Goal: Transaction & Acquisition: Purchase product/service

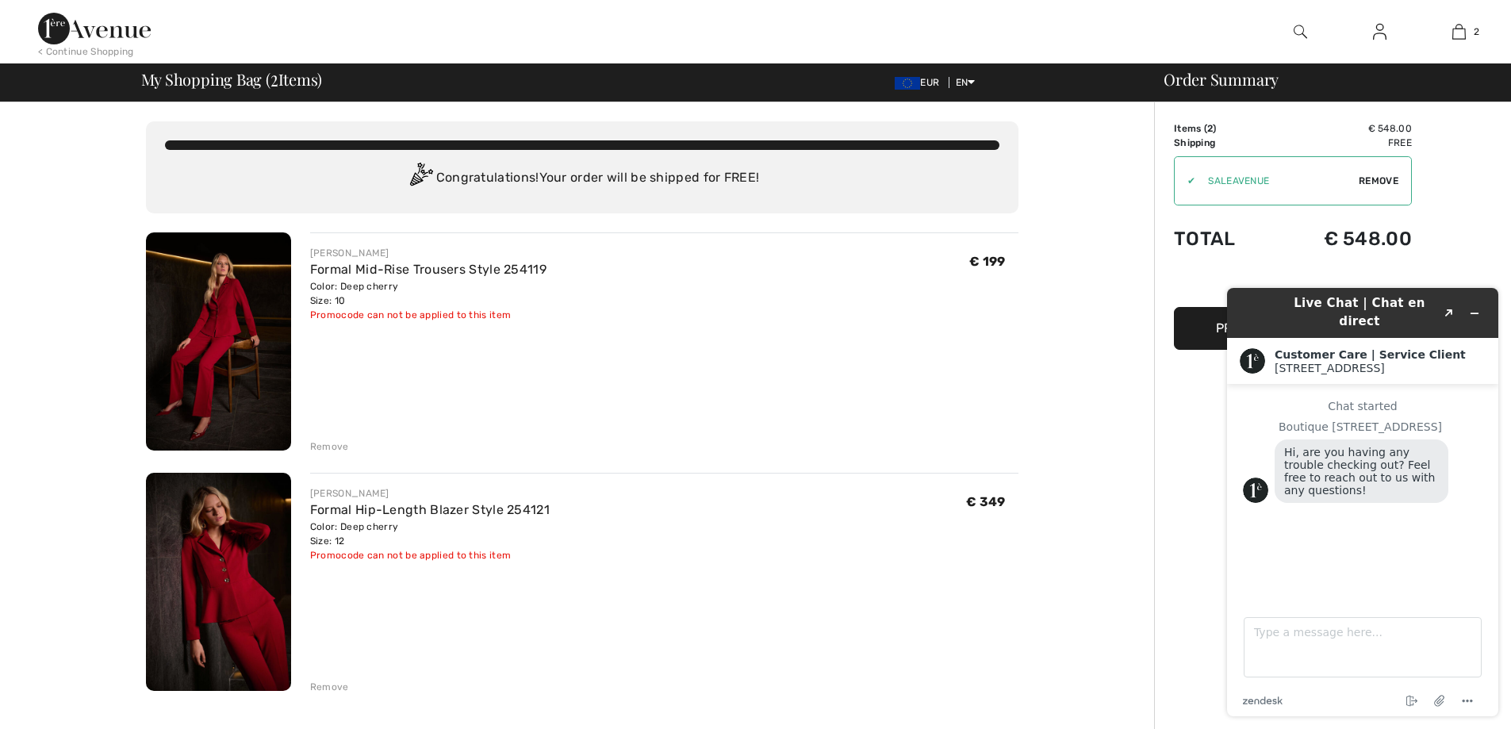
click at [1479, 219] on div "Order Summary Details Items ( 2 ) € 548.00 Promo code € 0.00 Shipping Free Tax1…" at bounding box center [1332, 729] width 357 height 1254
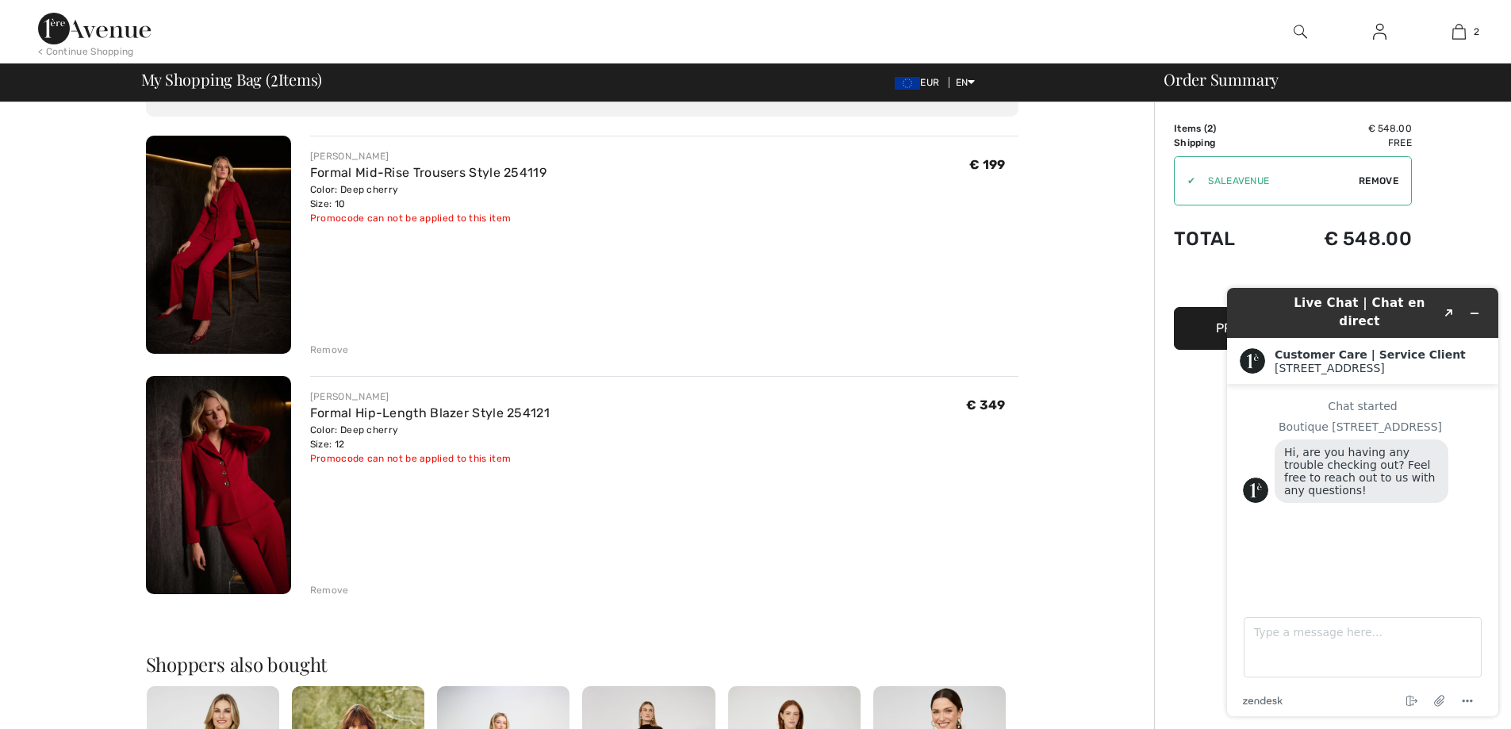
scroll to position [79, 0]
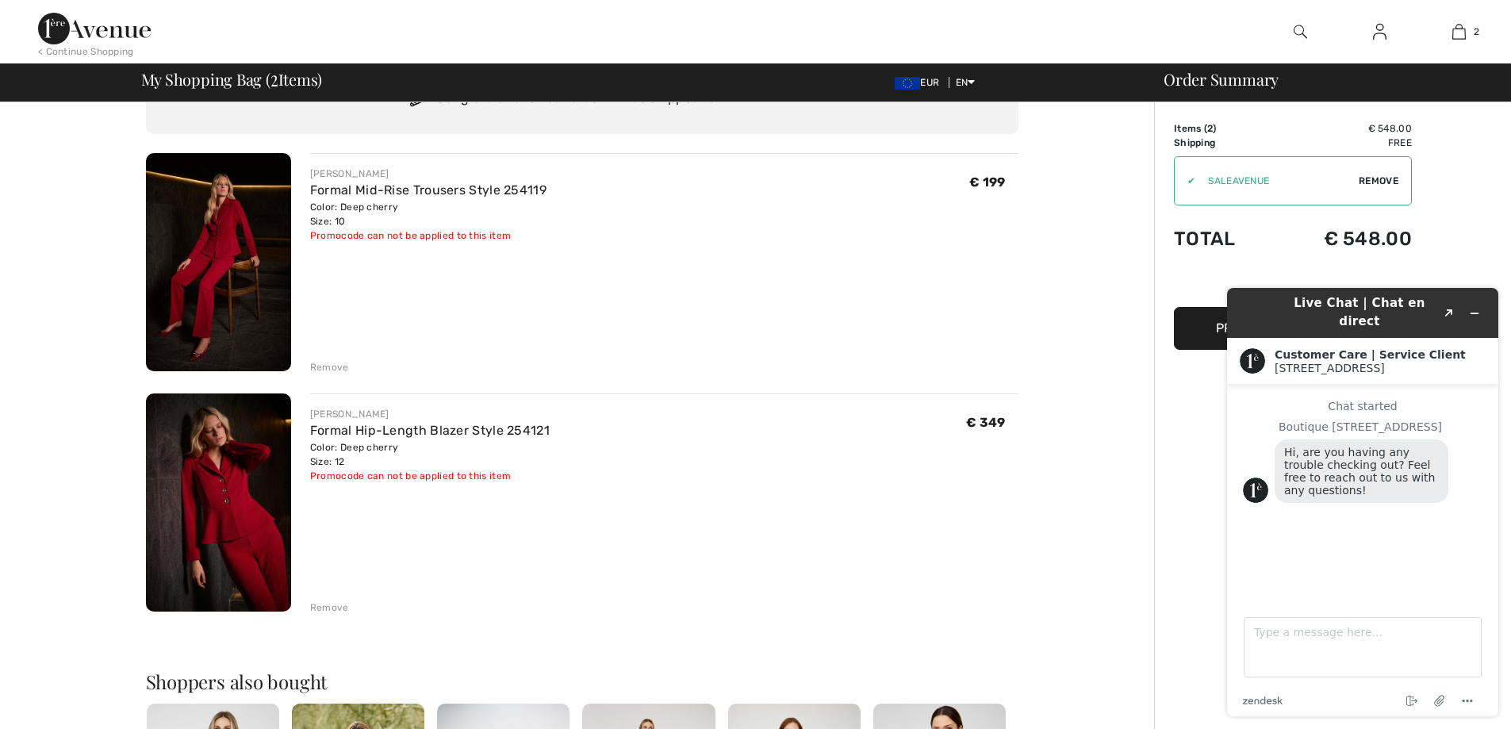
click at [1465, 249] on div "Order Summary Details Items ( 2 ) € 548.00 Promo code € 0.00 Shipping Free Tax1…" at bounding box center [1332, 650] width 357 height 1254
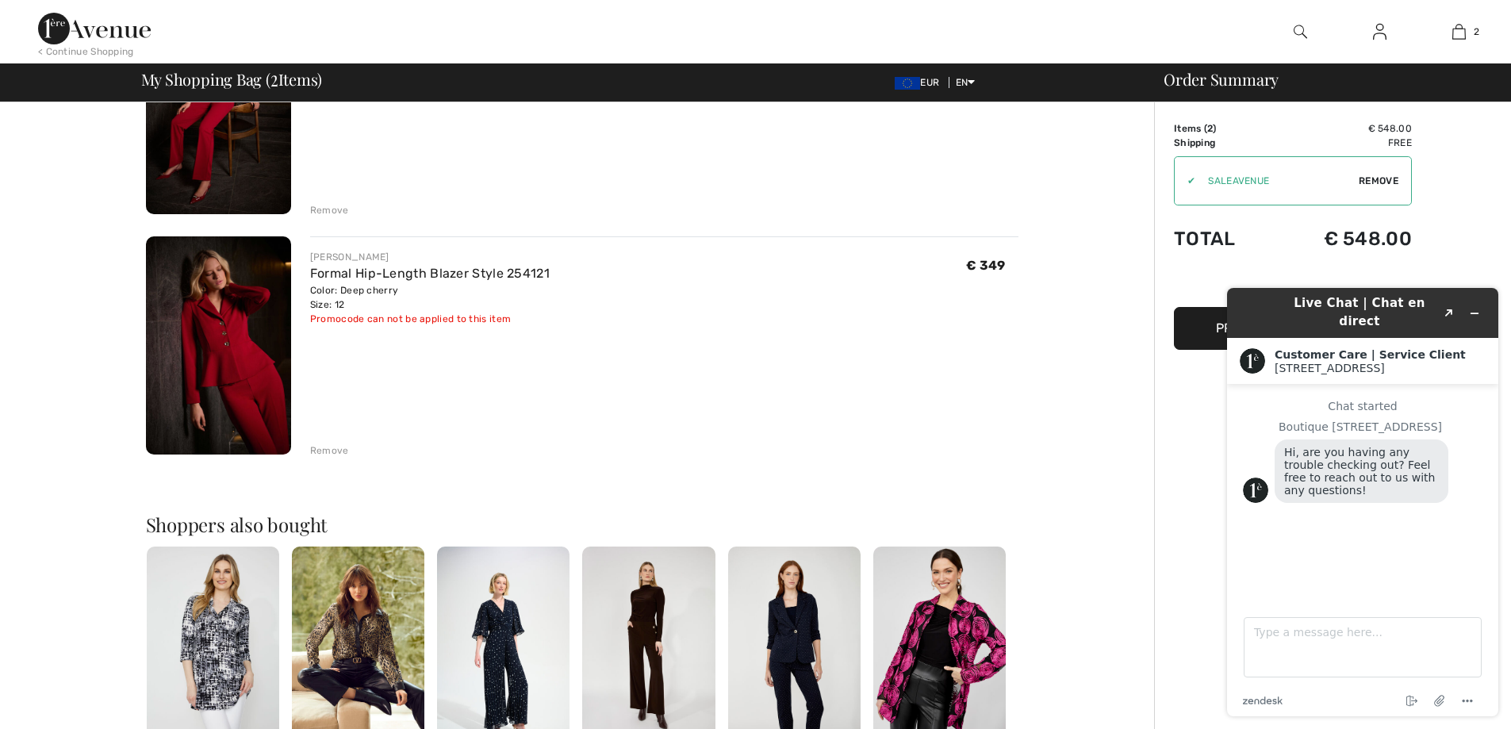
scroll to position [238, 0]
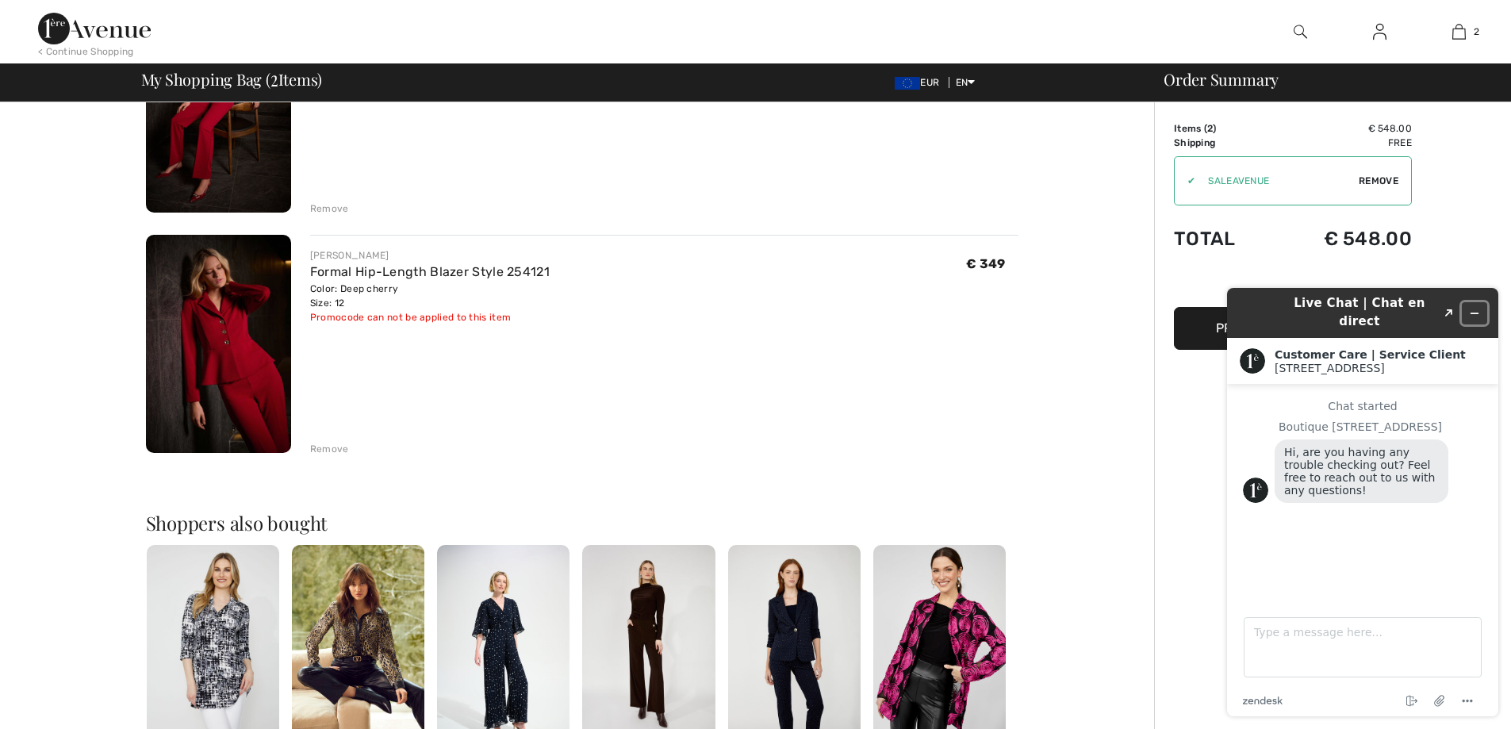
click at [1471, 308] on icon "Minimize widget" at bounding box center [1473, 313] width 11 height 11
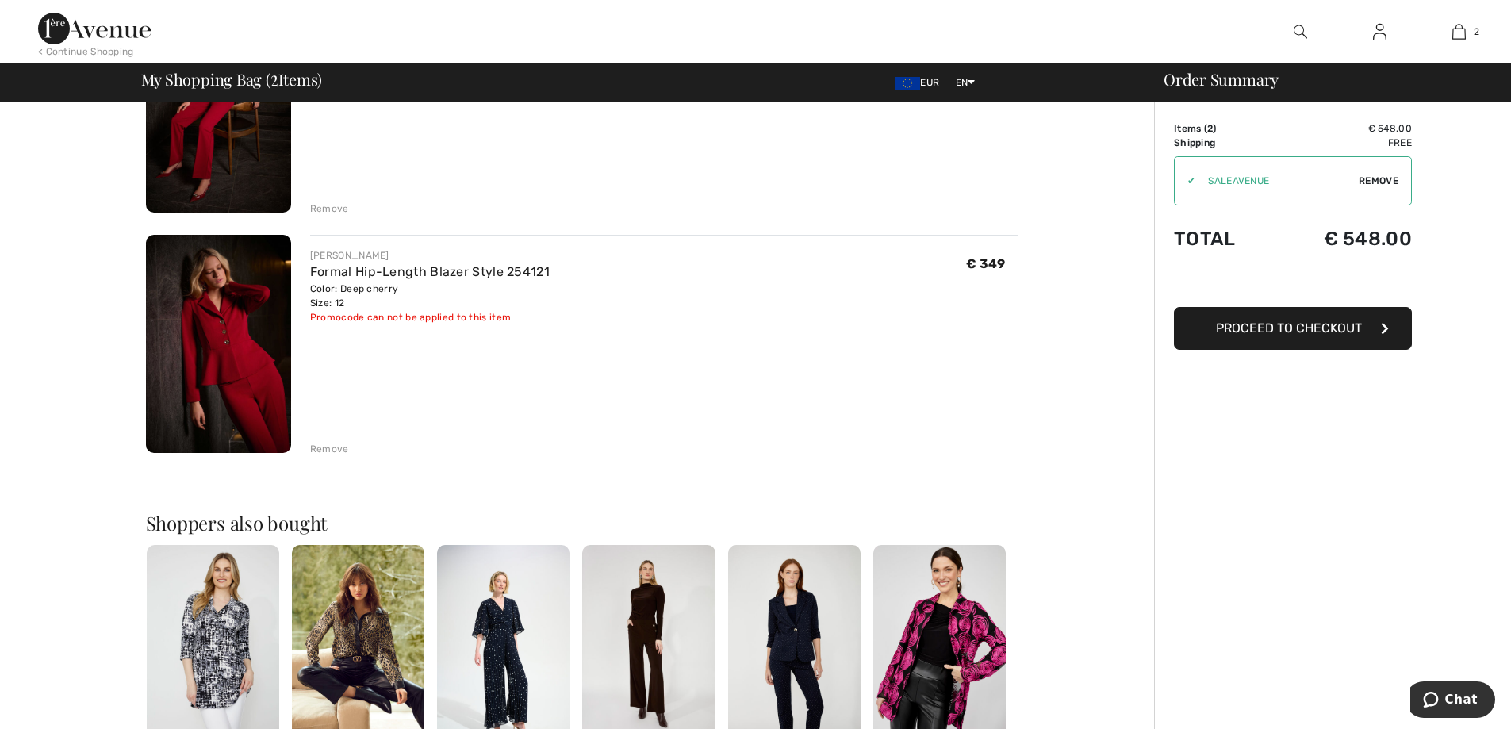
click at [1304, 327] on span "Proceed to Checkout" at bounding box center [1289, 327] width 146 height 15
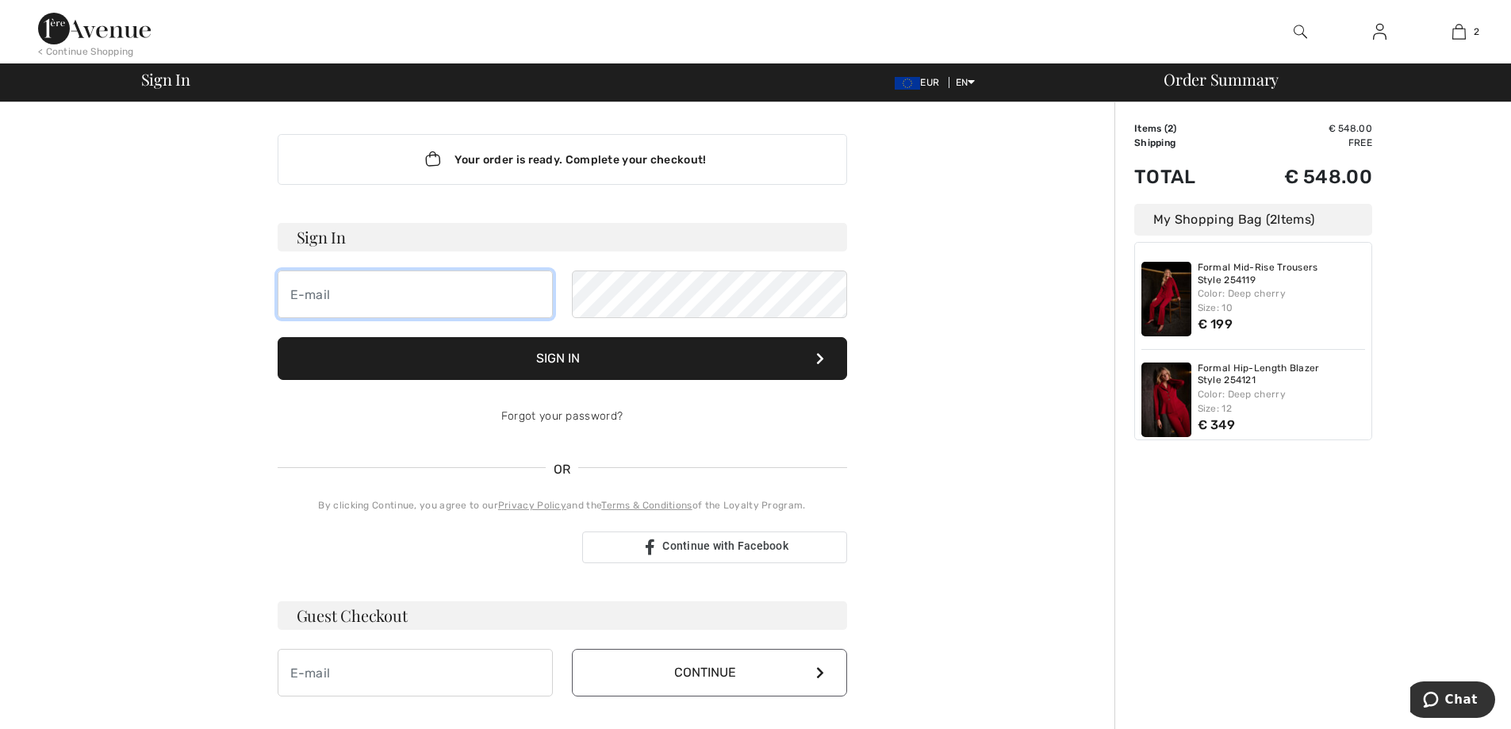
click at [366, 295] on input "email" at bounding box center [415, 294] width 275 height 48
type input "[PERSON_NAME][DOMAIN_NAME][EMAIL_ADDRESS][PERSON_NAME][DOMAIN_NAME]"
click at [583, 355] on button "Sign In" at bounding box center [562, 358] width 569 height 43
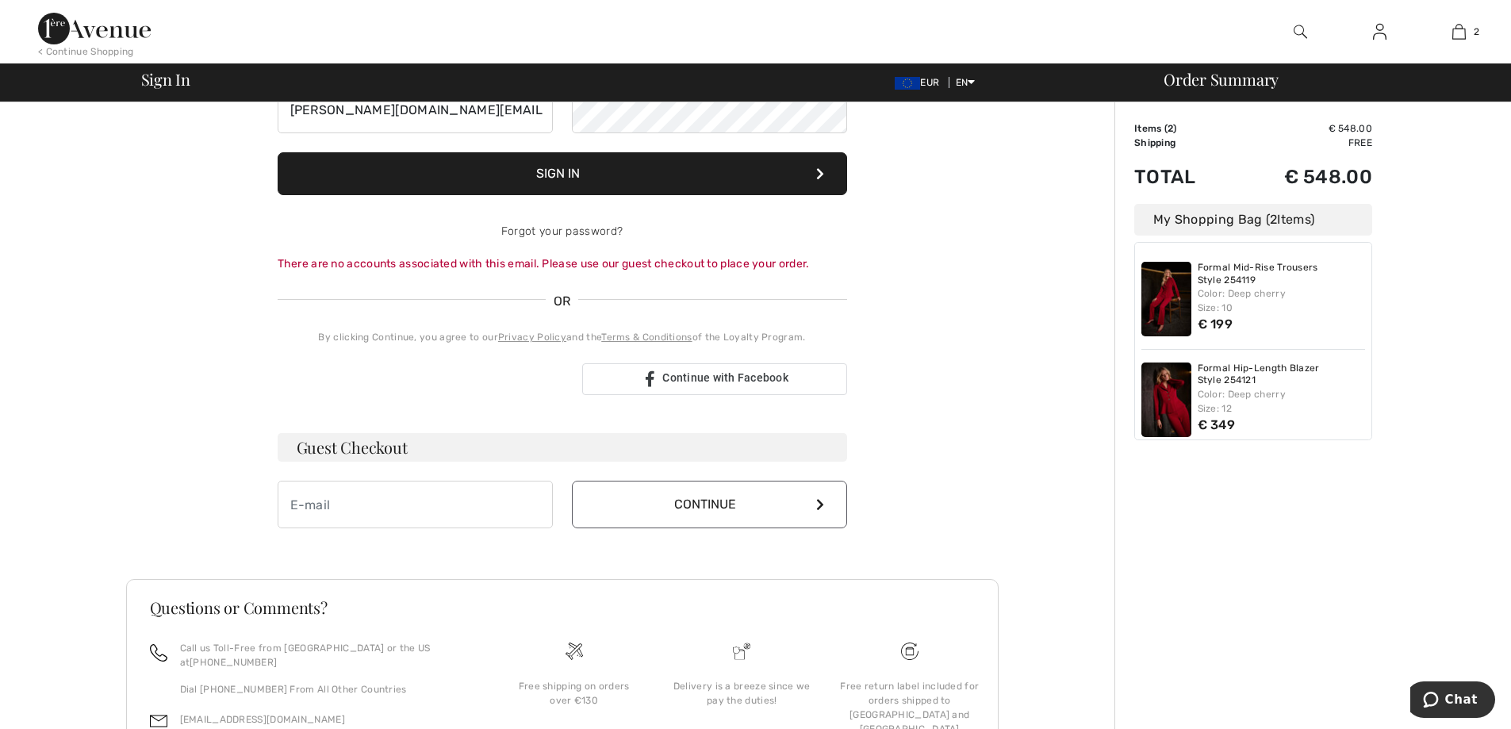
scroll to position [238, 0]
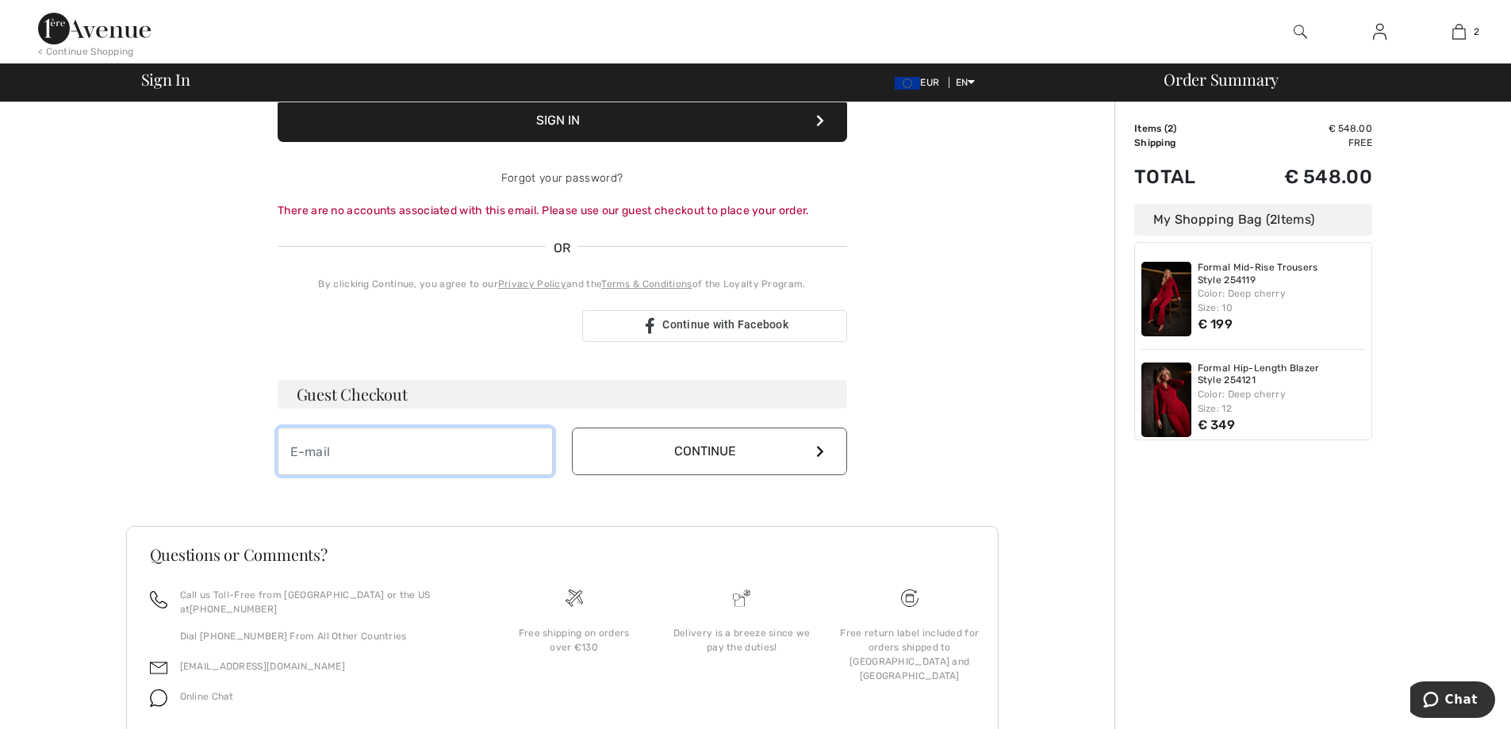
click at [362, 451] on input "email" at bounding box center [415, 451] width 275 height 48
type input "[PERSON_NAME][DOMAIN_NAME][EMAIL_ADDRESS][PERSON_NAME][DOMAIN_NAME]"
click at [726, 451] on button "Continue" at bounding box center [709, 451] width 275 height 48
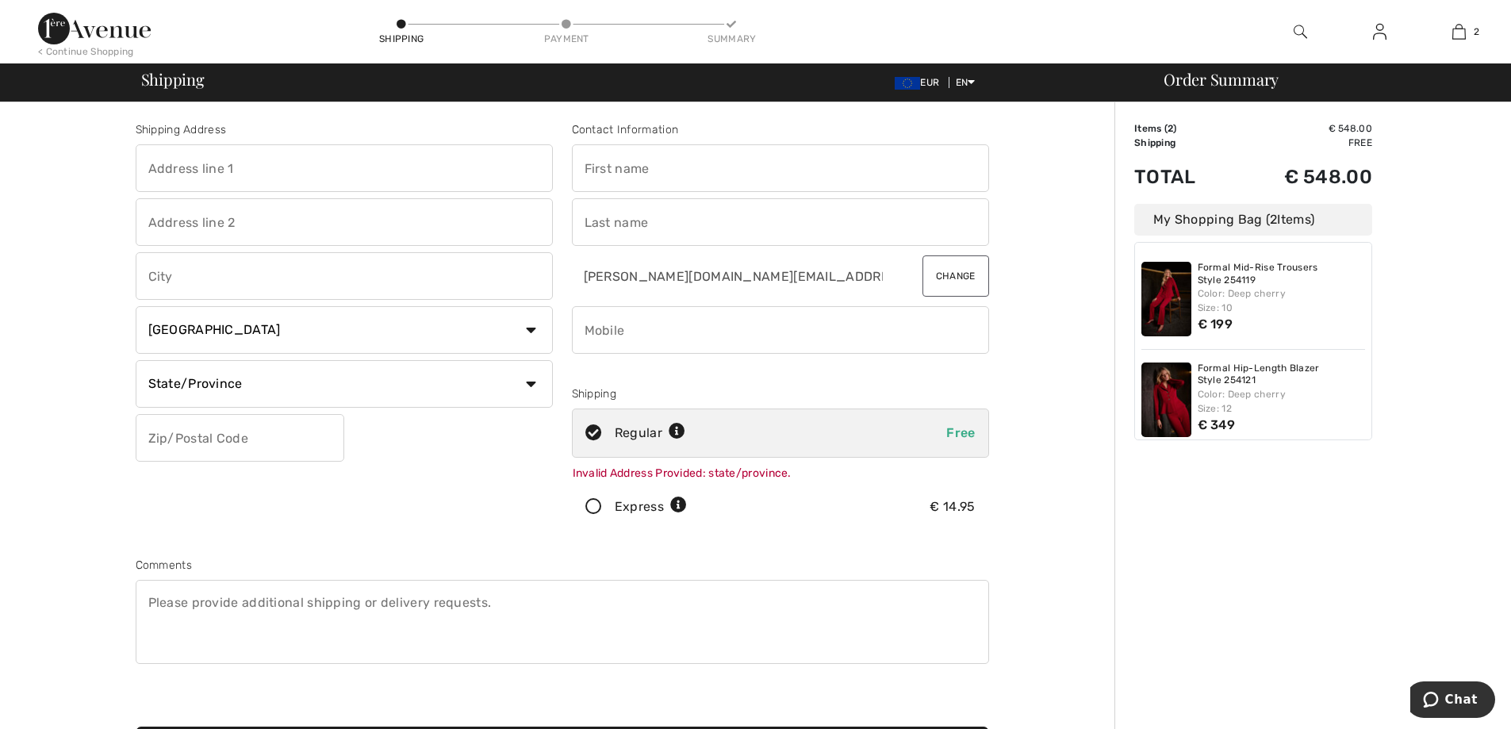
click at [649, 171] on input "text" at bounding box center [780, 168] width 417 height 48
type input "Simone"
type input "Cité Millewee, 23, 23"
type input "23"
type input "Bertrange"
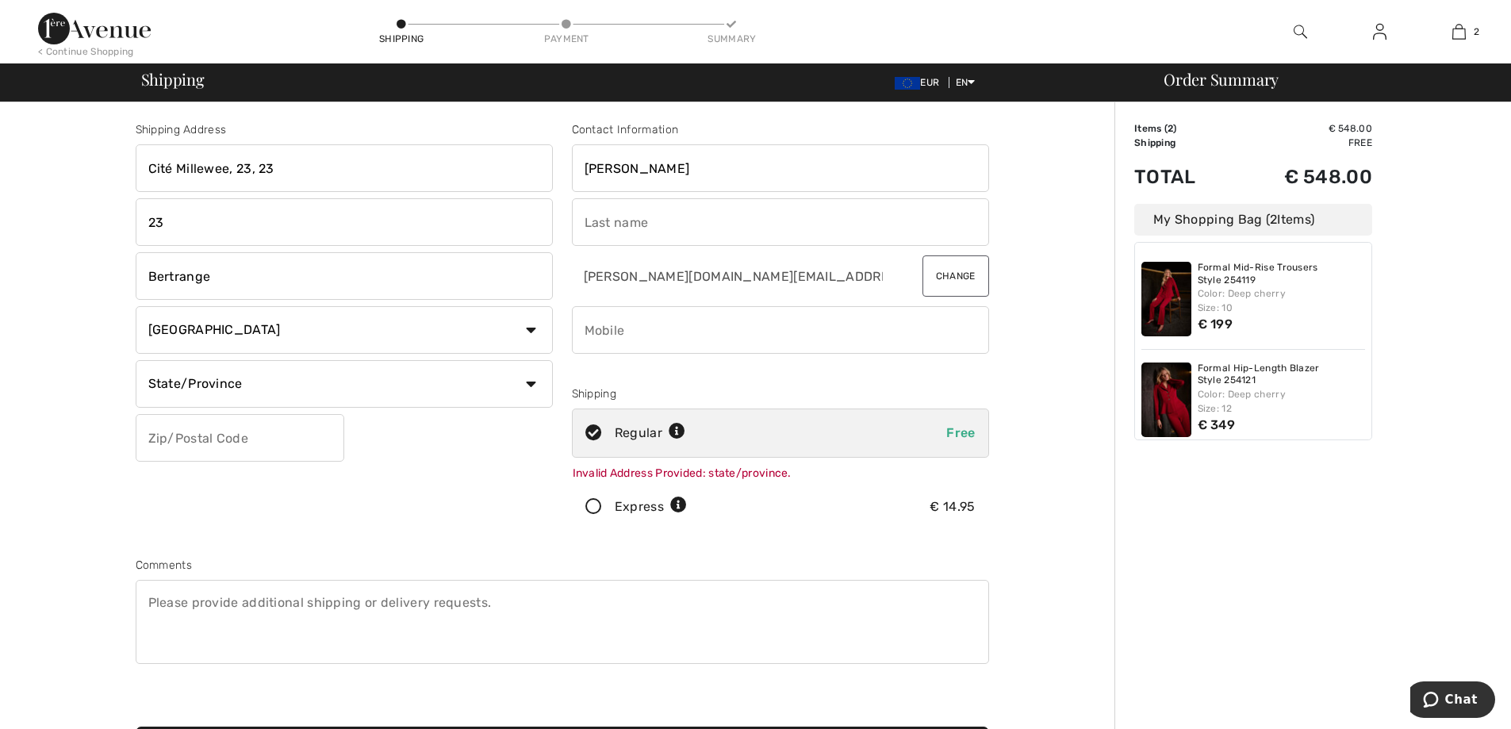
select select "LU"
type input "8064"
type input "Weber-Neuens"
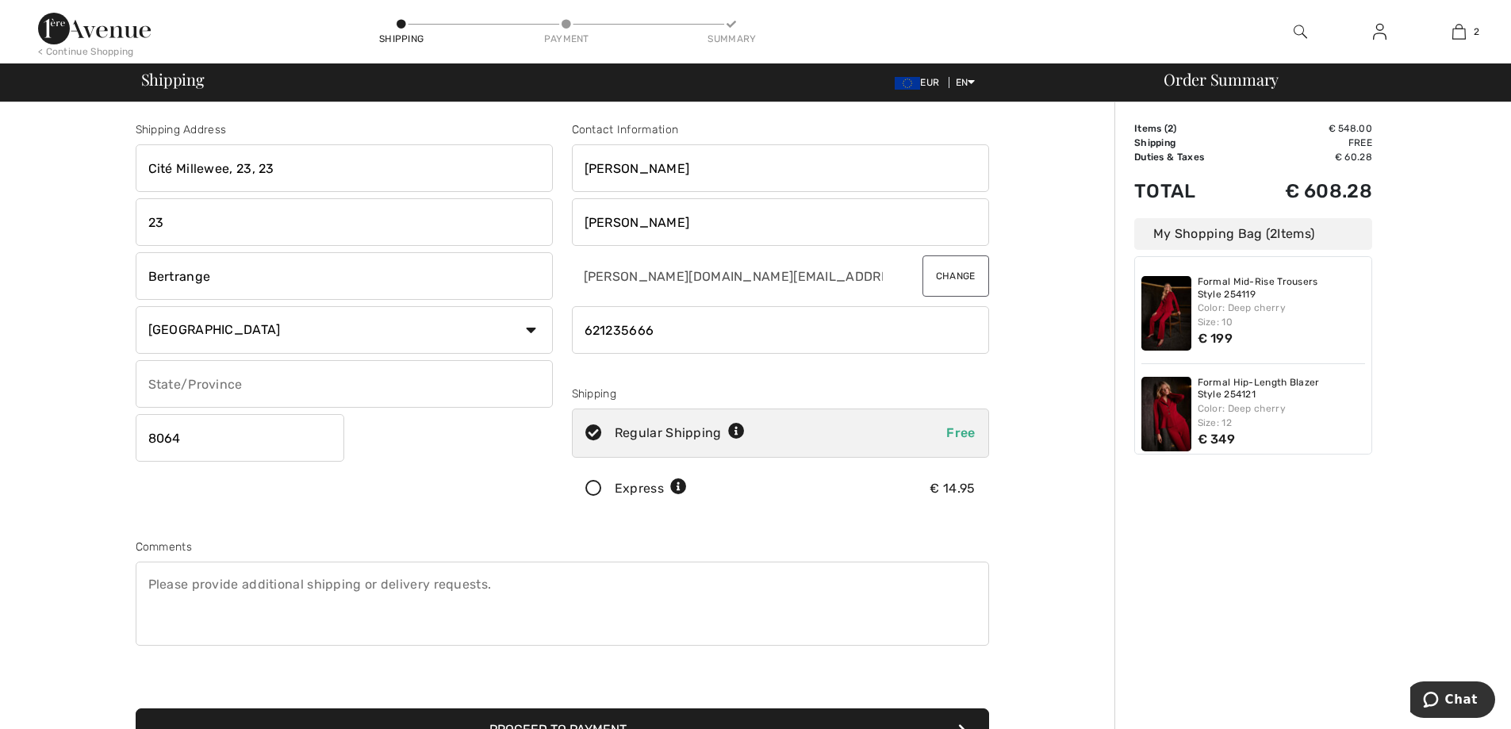
click at [584, 331] on input "phone" at bounding box center [780, 330] width 417 height 48
drag, startPoint x: 625, startPoint y: 336, endPoint x: 580, endPoint y: 339, distance: 45.3
click at [580, 339] on input "phone" at bounding box center [780, 330] width 417 height 48
type input "+"
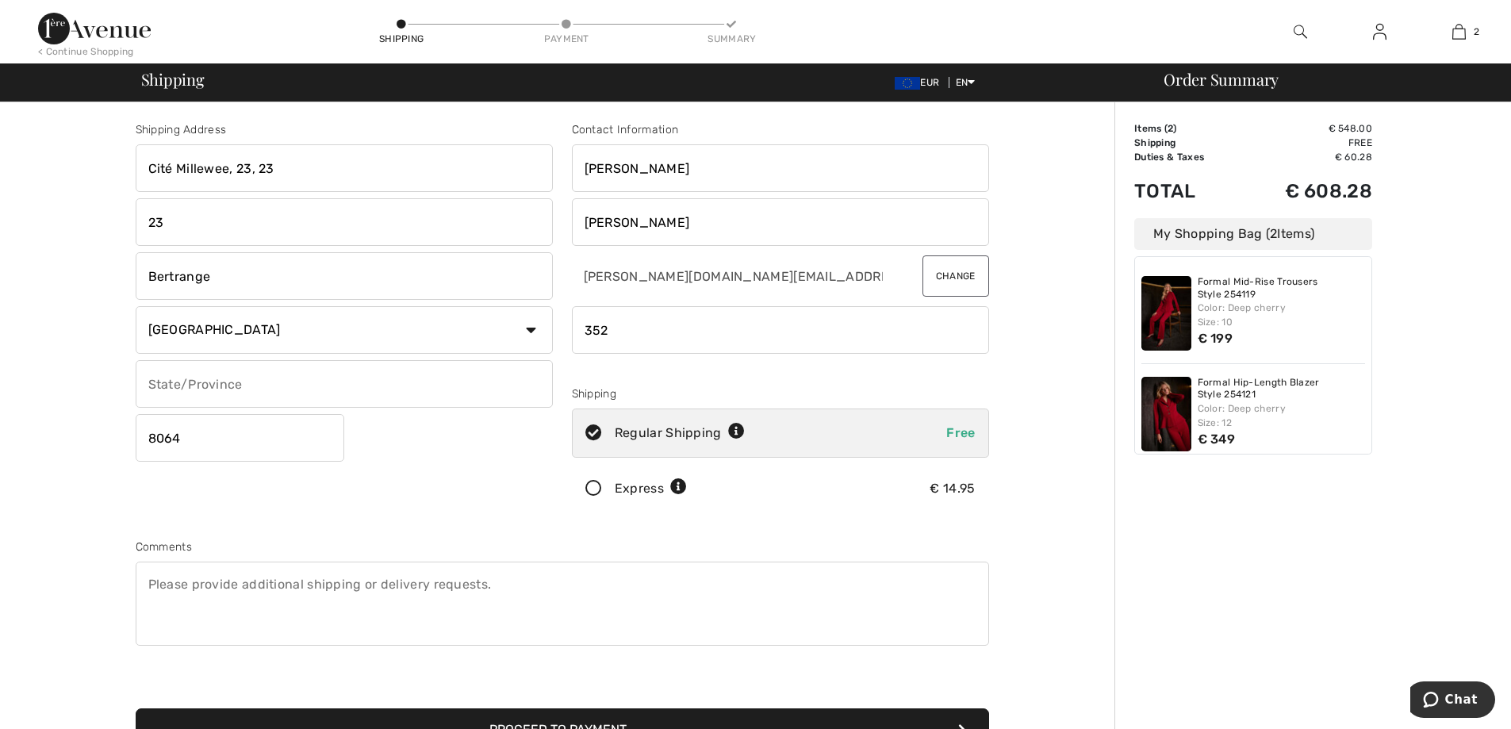
click at [584, 334] on input "phone" at bounding box center [780, 330] width 417 height 48
click at [582, 327] on input "phone" at bounding box center [780, 330] width 417 height 48
click at [638, 330] on input "phone" at bounding box center [780, 330] width 417 height 48
type input "00352621235666"
click at [276, 167] on input "Cité Millewee, 23, 23" at bounding box center [344, 168] width 417 height 48
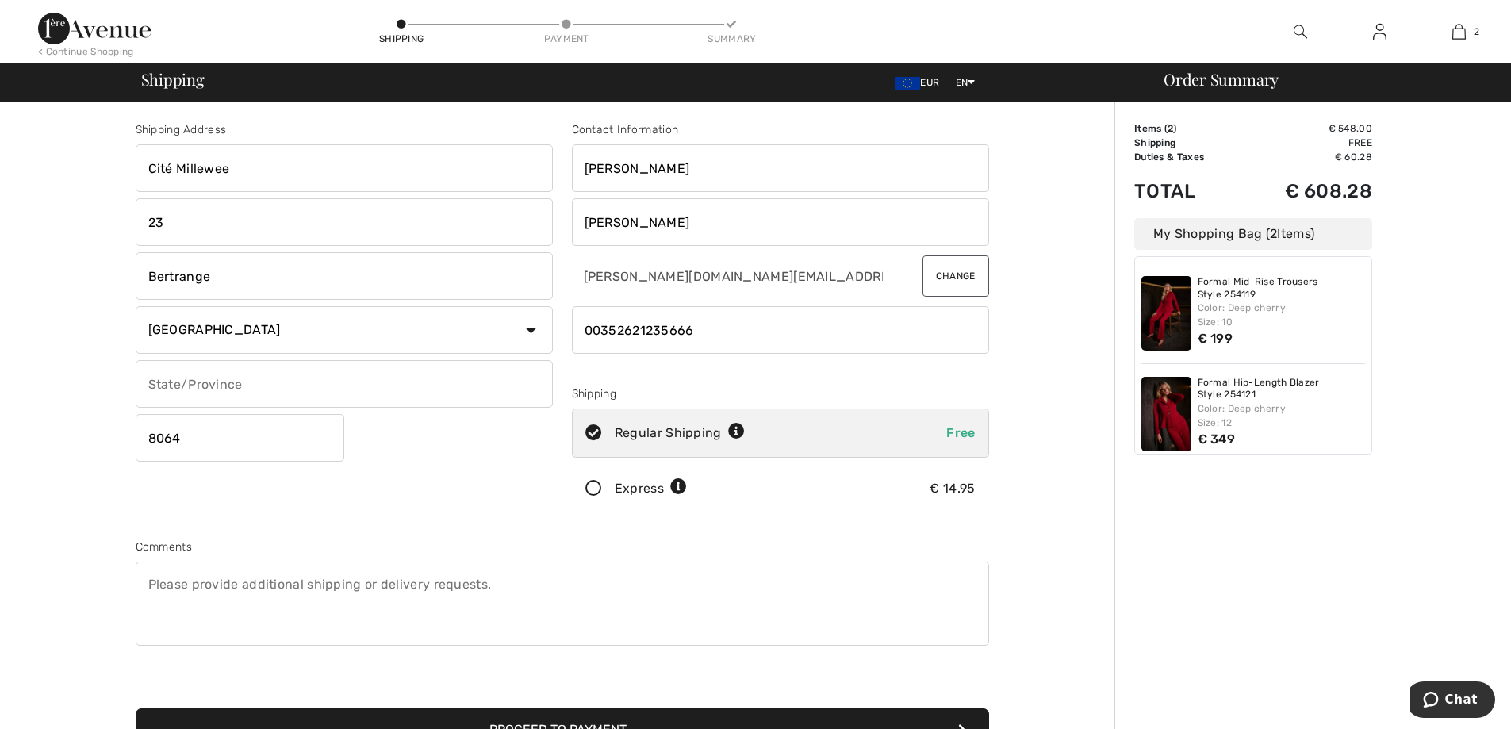
type input "Cité Millewee"
click at [193, 214] on input "23" at bounding box center [344, 222] width 417 height 48
click at [369, 327] on select "Country Canada United States Afghanistan Aland Islands Albania Algeria American…" at bounding box center [344, 330] width 417 height 48
drag, startPoint x: 419, startPoint y: 454, endPoint x: 404, endPoint y: 435, distance: 23.2
click at [418, 454] on div "Shipping Address Cité Millewee 23 Bertrange Country Canada United States Afghan…" at bounding box center [344, 320] width 436 height 398
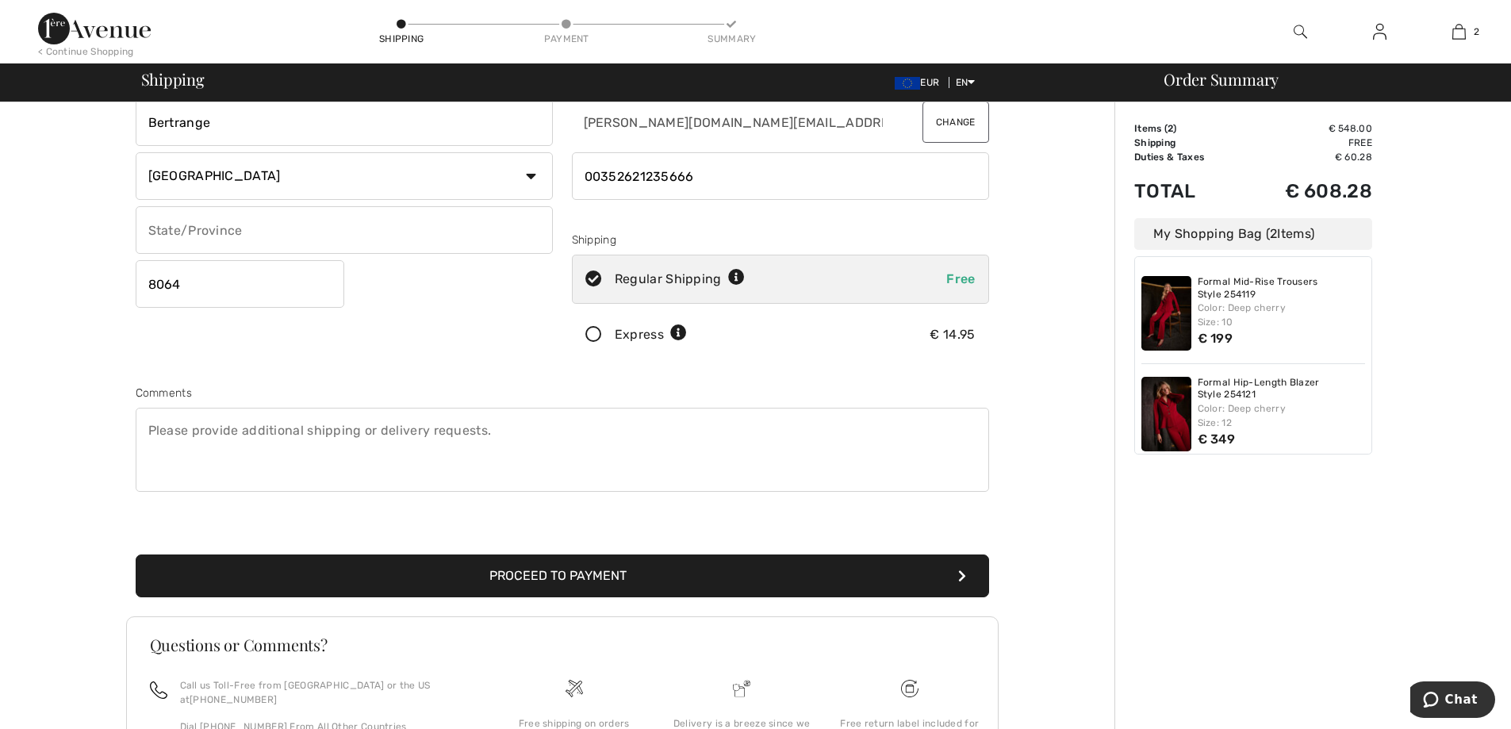
scroll to position [132, 0]
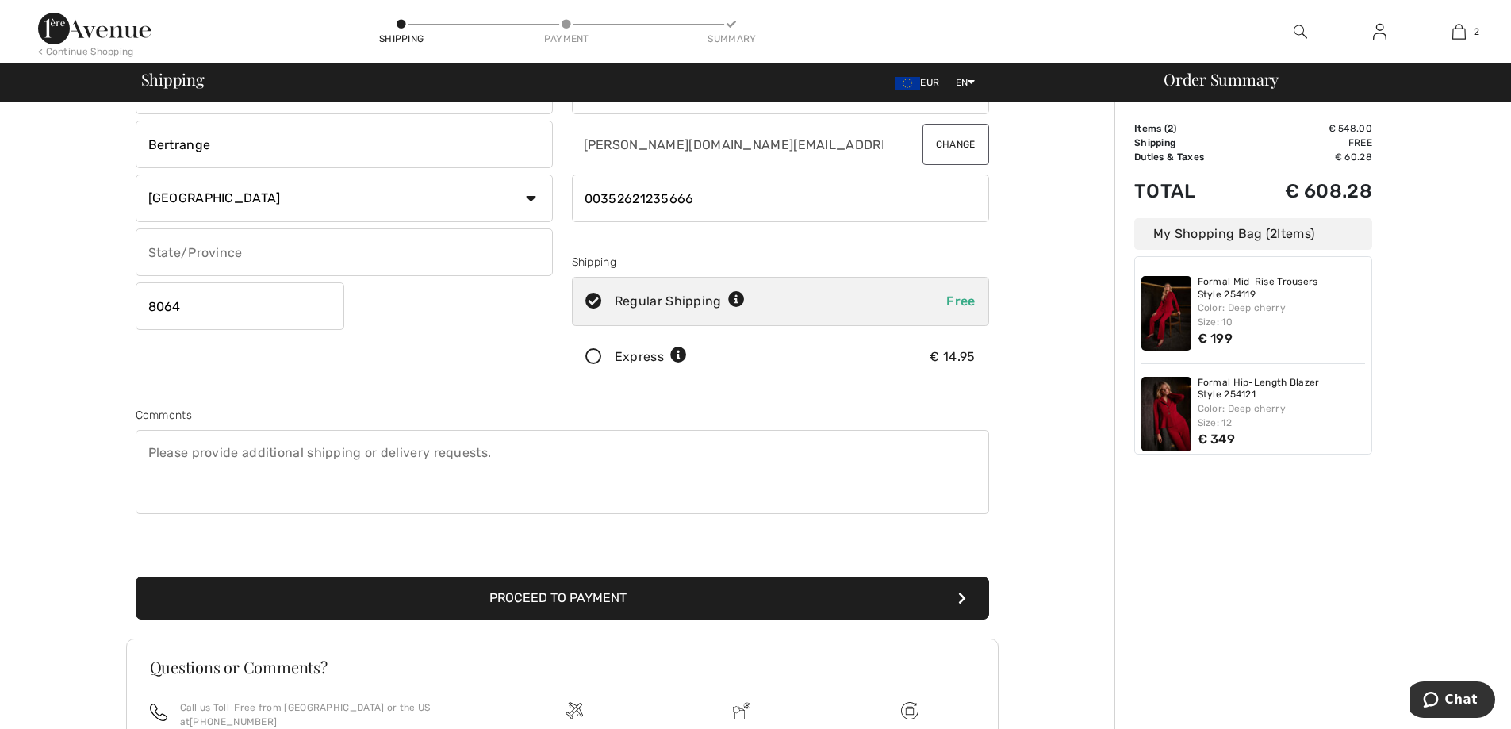
click at [759, 594] on button "Proceed to Payment" at bounding box center [562, 597] width 853 height 43
click at [960, 595] on icon "submit" at bounding box center [962, 598] width 8 height 13
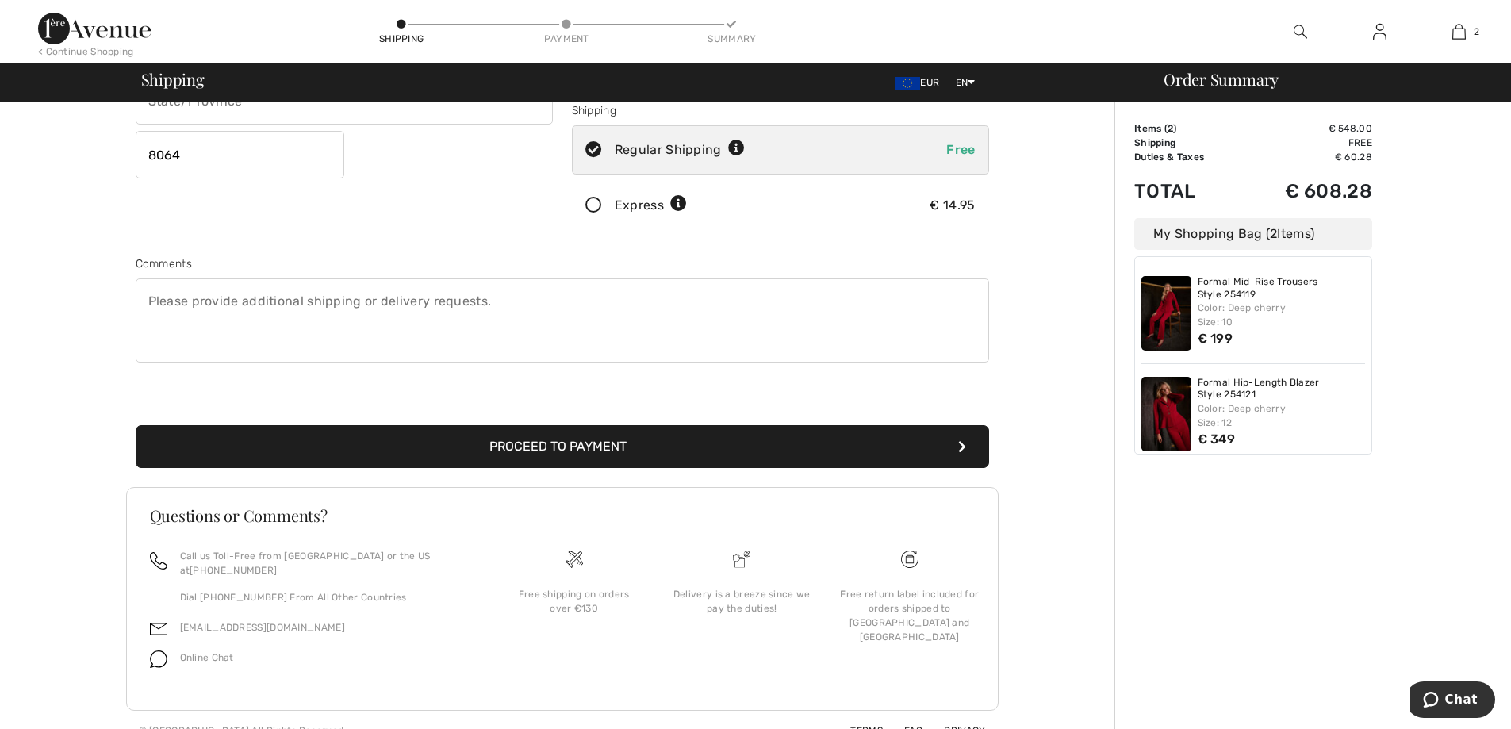
scroll to position [290, 0]
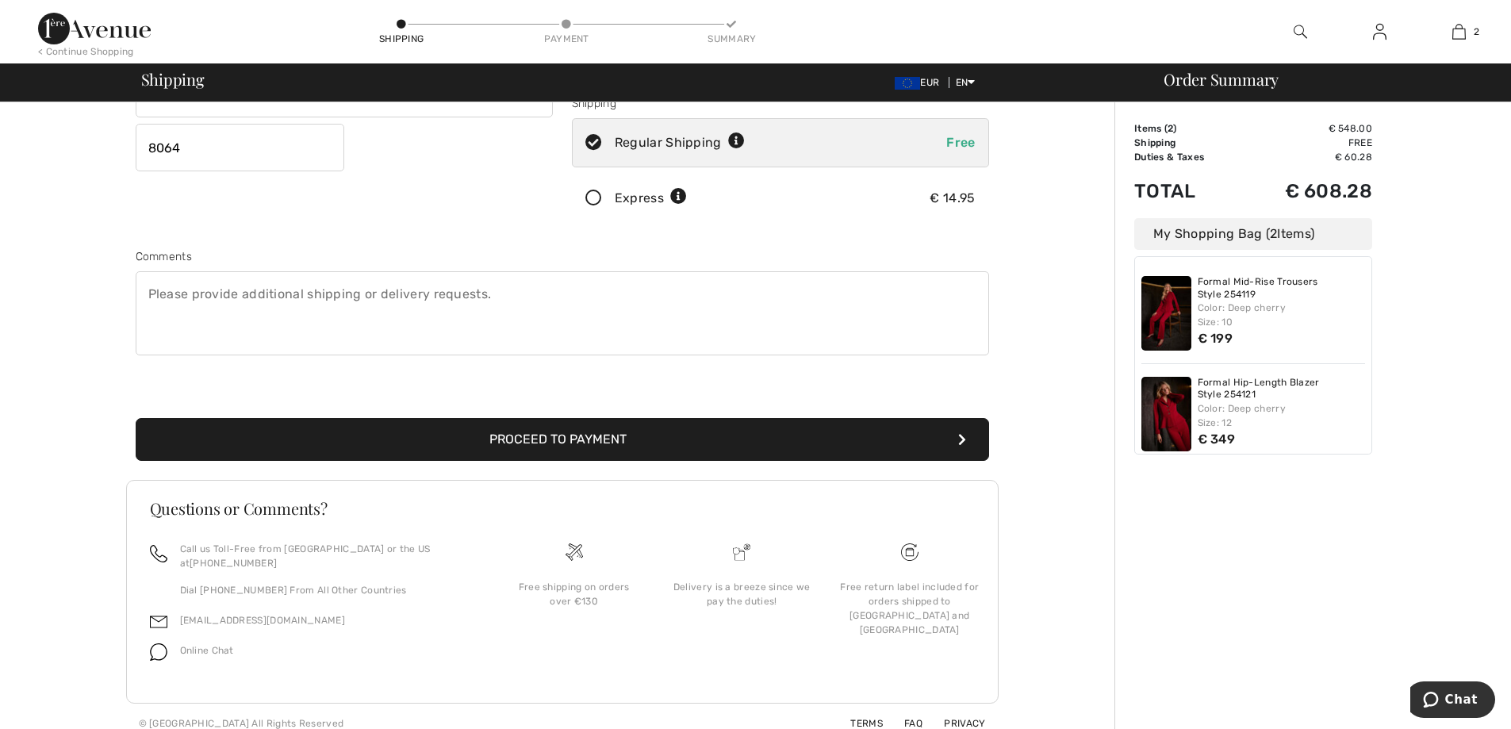
click at [576, 435] on button "Proceed to Payment" at bounding box center [562, 439] width 853 height 43
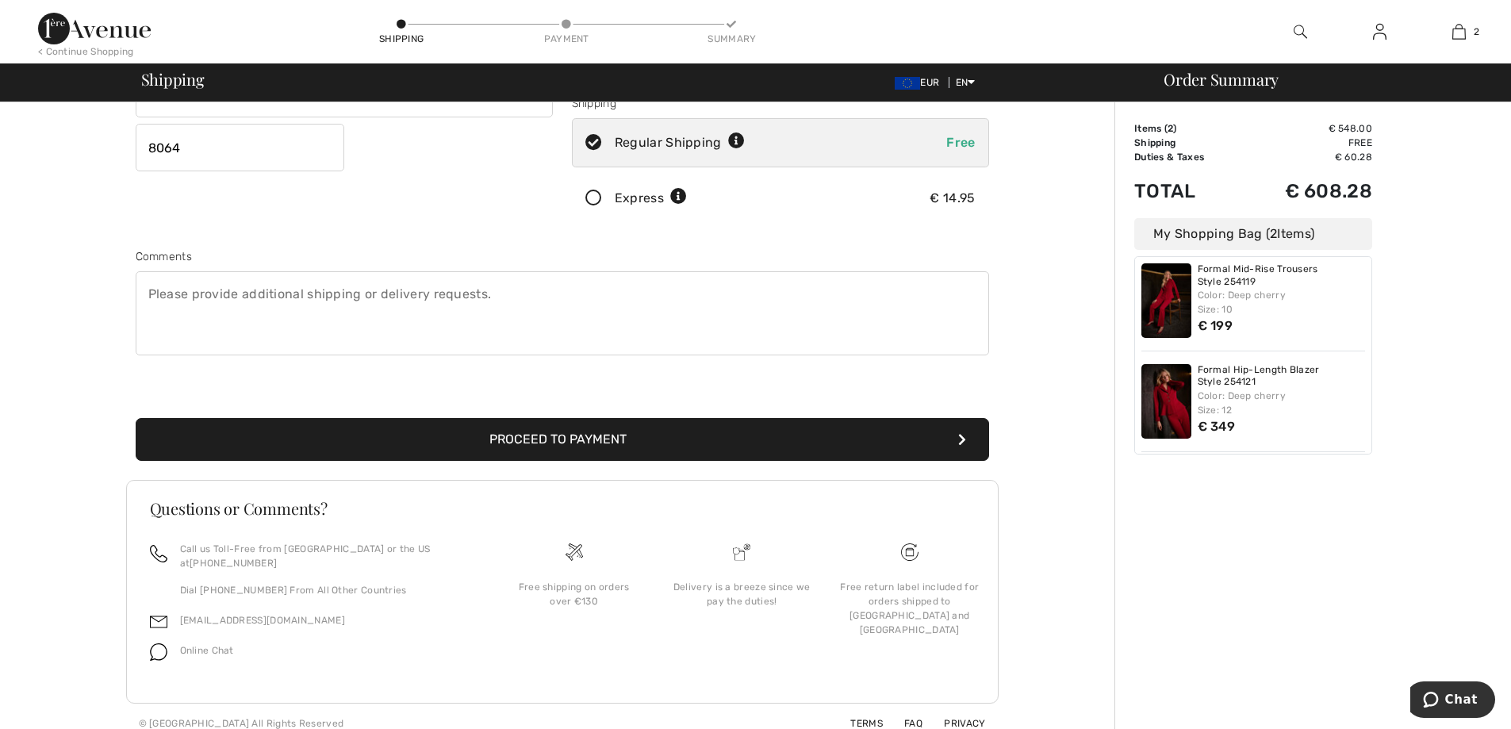
click at [547, 435] on button "Proceed to Payment" at bounding box center [562, 439] width 853 height 43
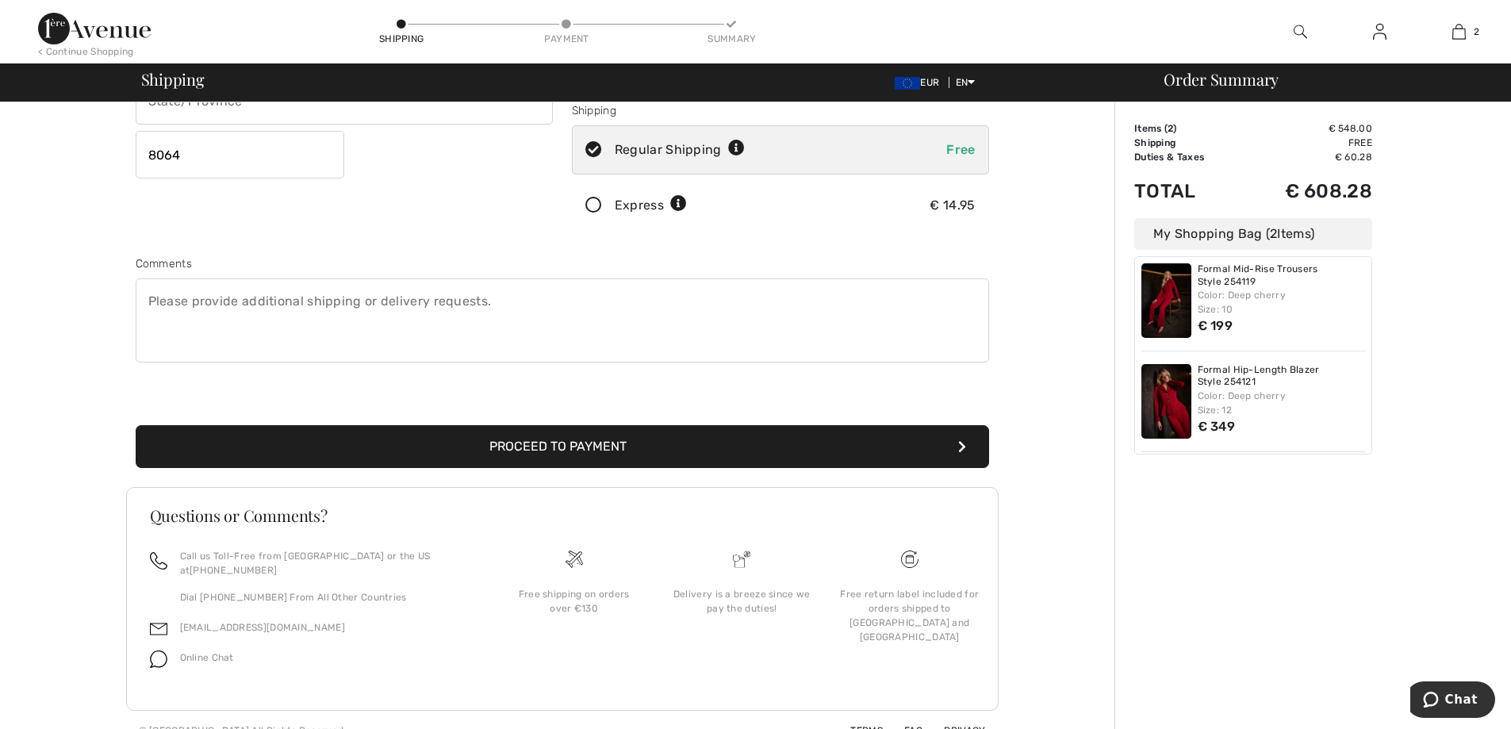
scroll to position [290, 0]
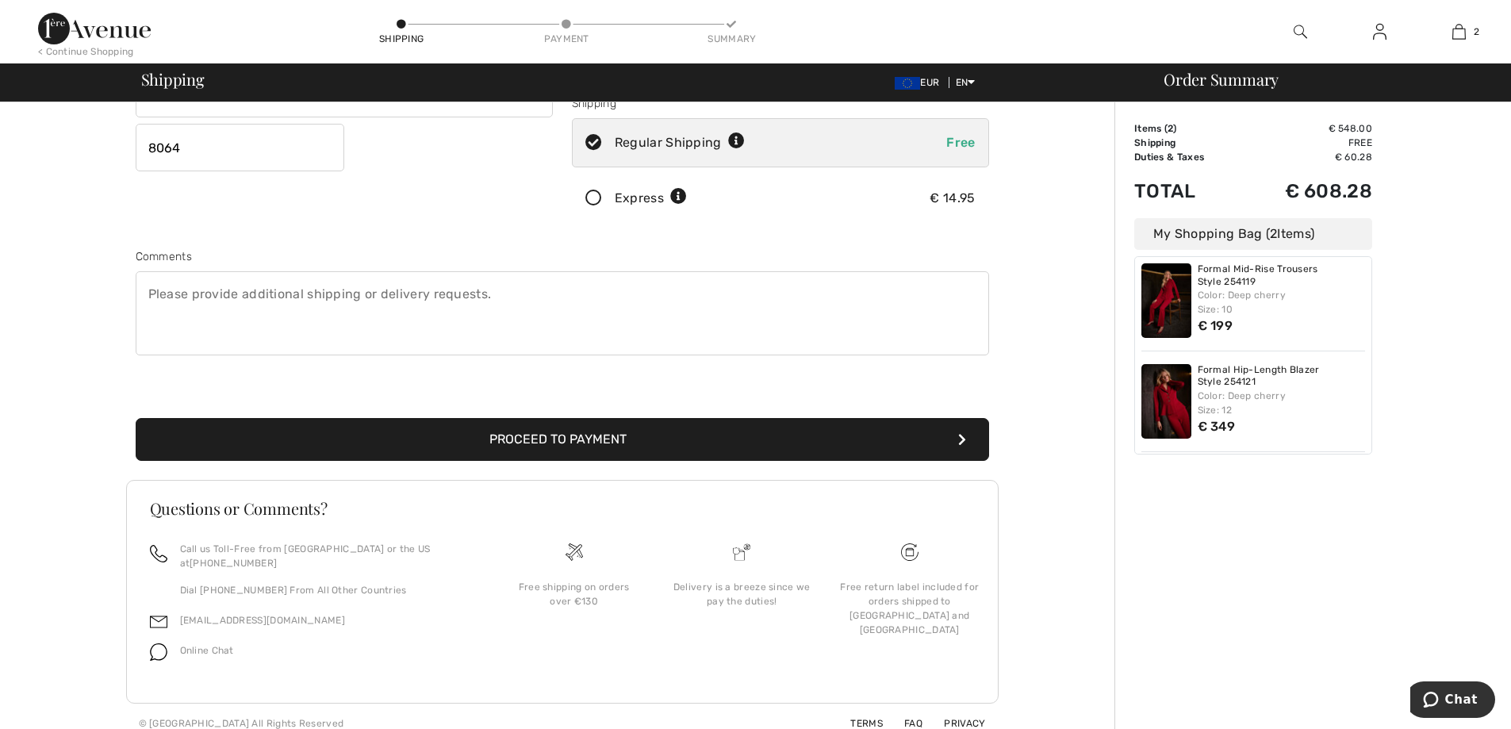
click at [536, 434] on button "Proceed to Payment" at bounding box center [562, 439] width 853 height 43
click at [582, 434] on button "Proceed to Payment" at bounding box center [562, 439] width 853 height 43
click at [586, 435] on button "Proceed to Payment" at bounding box center [562, 439] width 853 height 43
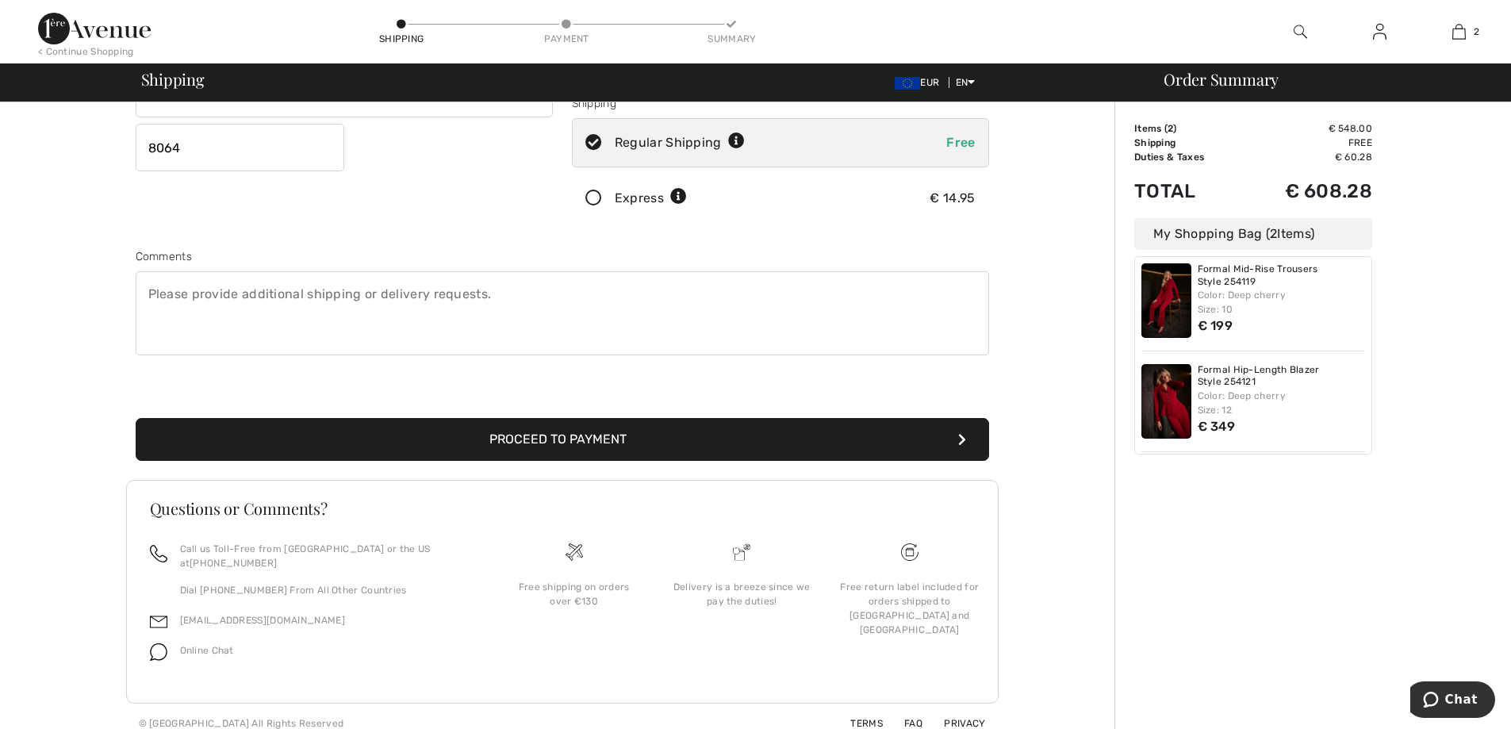
click at [586, 435] on button "Proceed to Payment" at bounding box center [562, 439] width 853 height 43
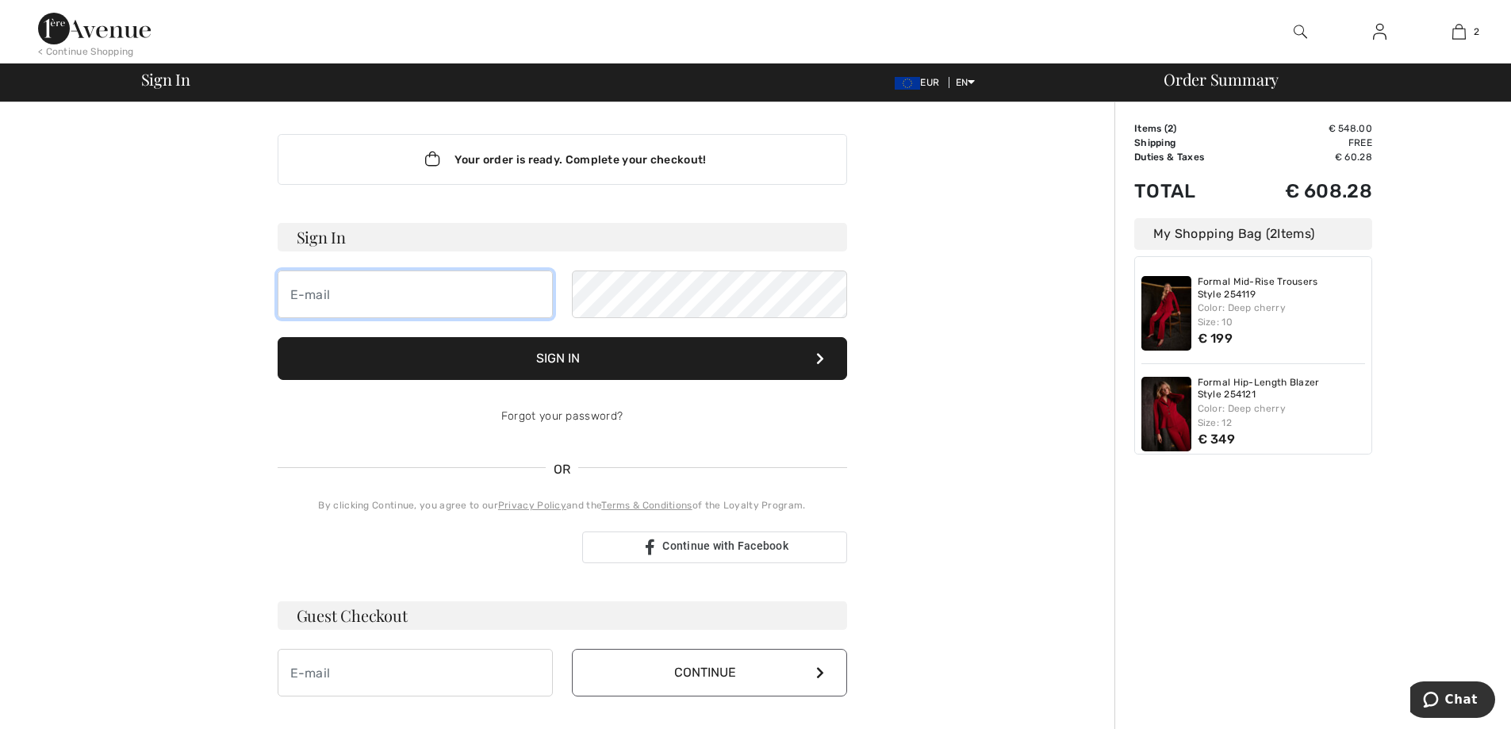
click at [377, 297] on input "email" at bounding box center [415, 294] width 275 height 48
type input "simone.weber@education.lu"
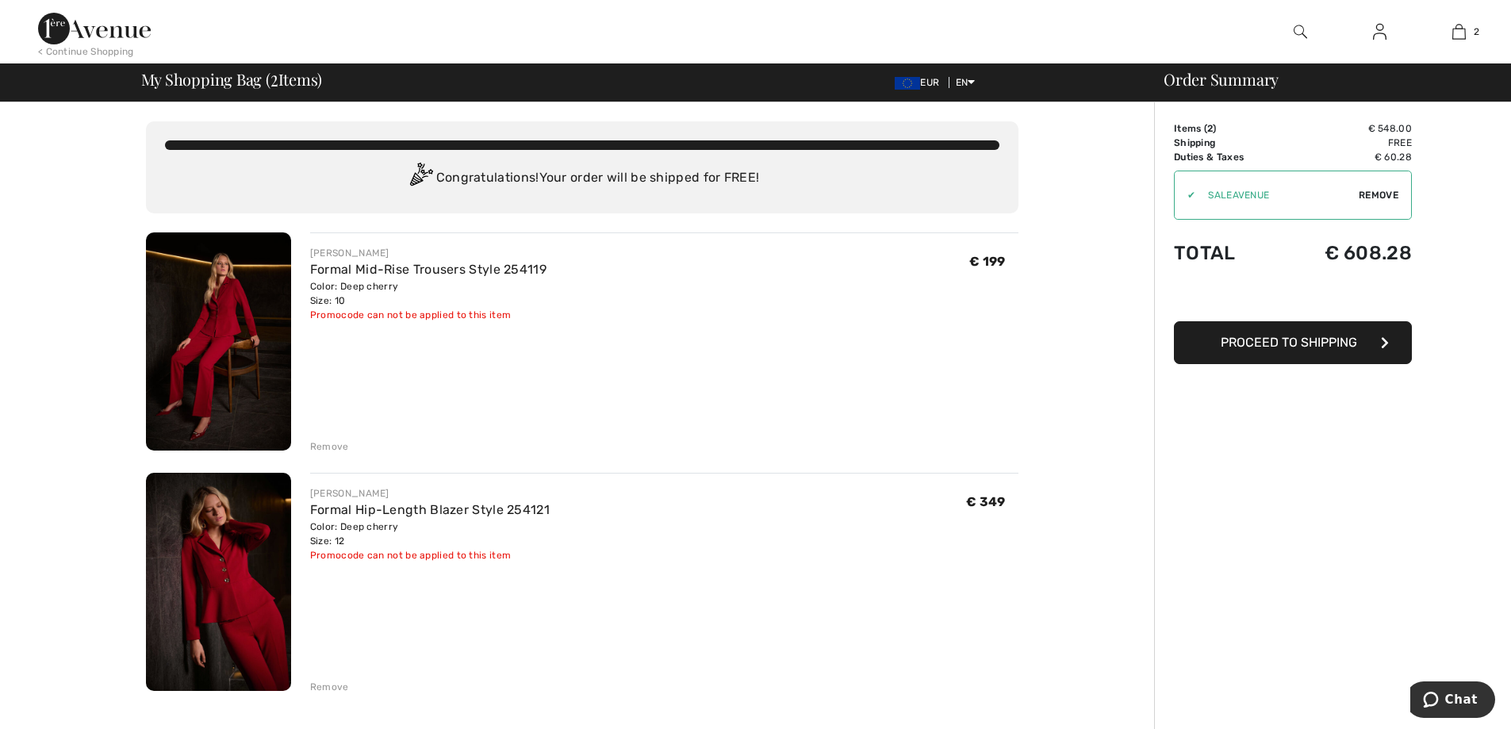
click at [1384, 191] on span "Remove" at bounding box center [1378, 195] width 40 height 14
click at [1206, 196] on input "TEXT" at bounding box center [1270, 195] width 193 height 48
type input "NEW15"
click at [1308, 339] on span "Proceed to Shipping" at bounding box center [1288, 342] width 136 height 15
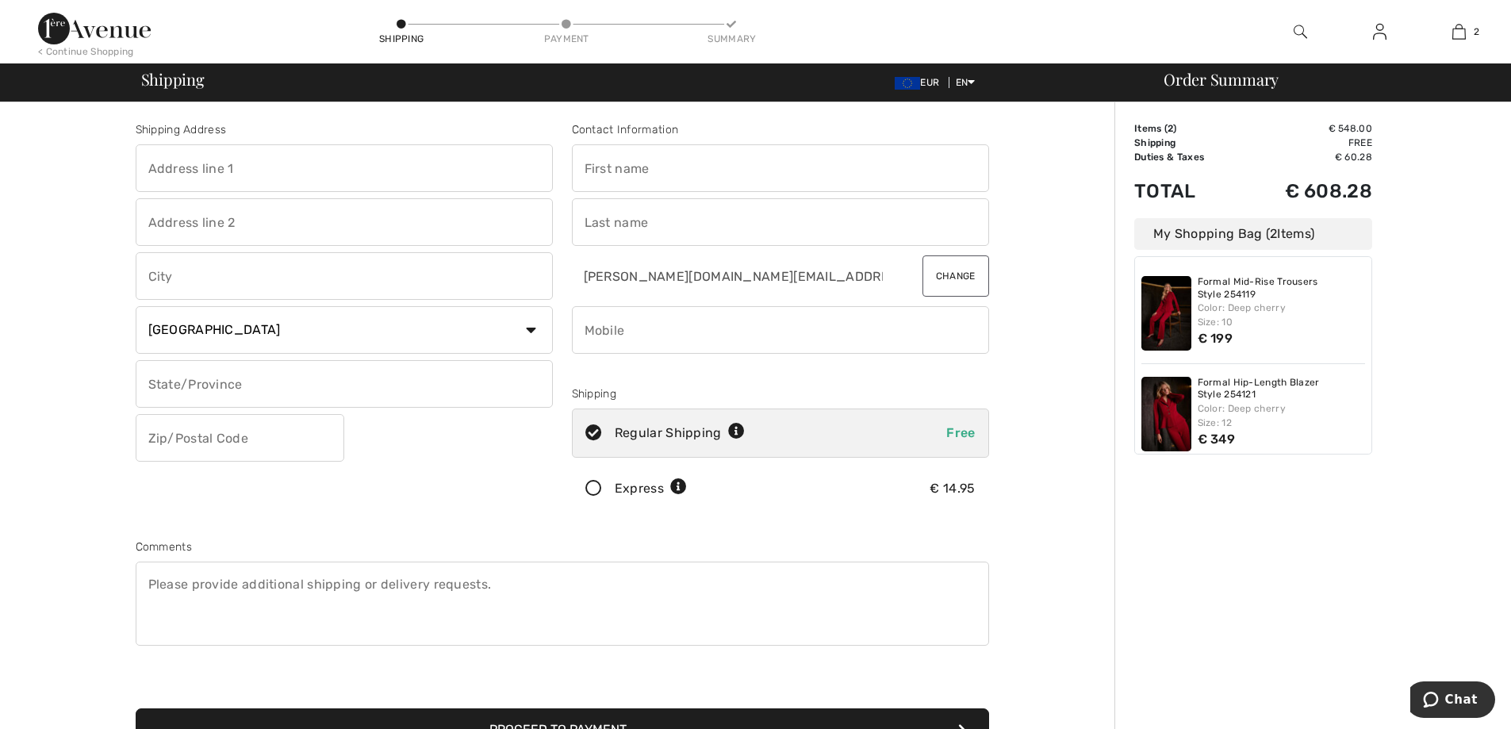
click at [324, 174] on input "text" at bounding box center [344, 168] width 417 height 48
type input "Cité Millewee, 23, 23"
type input "23"
type input "Bertrange"
type input "8064"
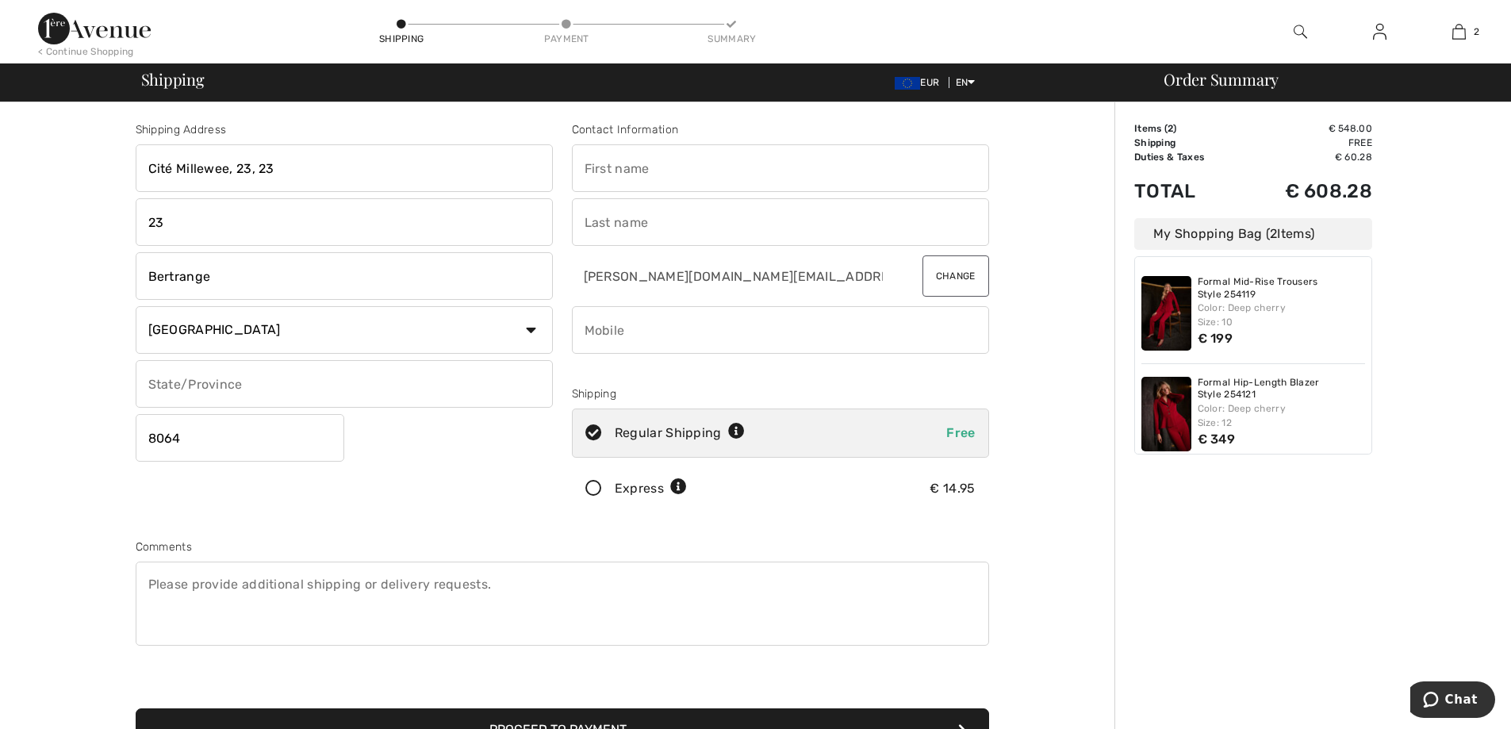
type input "[PERSON_NAME]"
click at [584, 329] on input "phone" at bounding box center [780, 330] width 417 height 48
type input "00352621235666"
click at [278, 165] on input "Cité Millewee, 23, 23" at bounding box center [344, 168] width 417 height 48
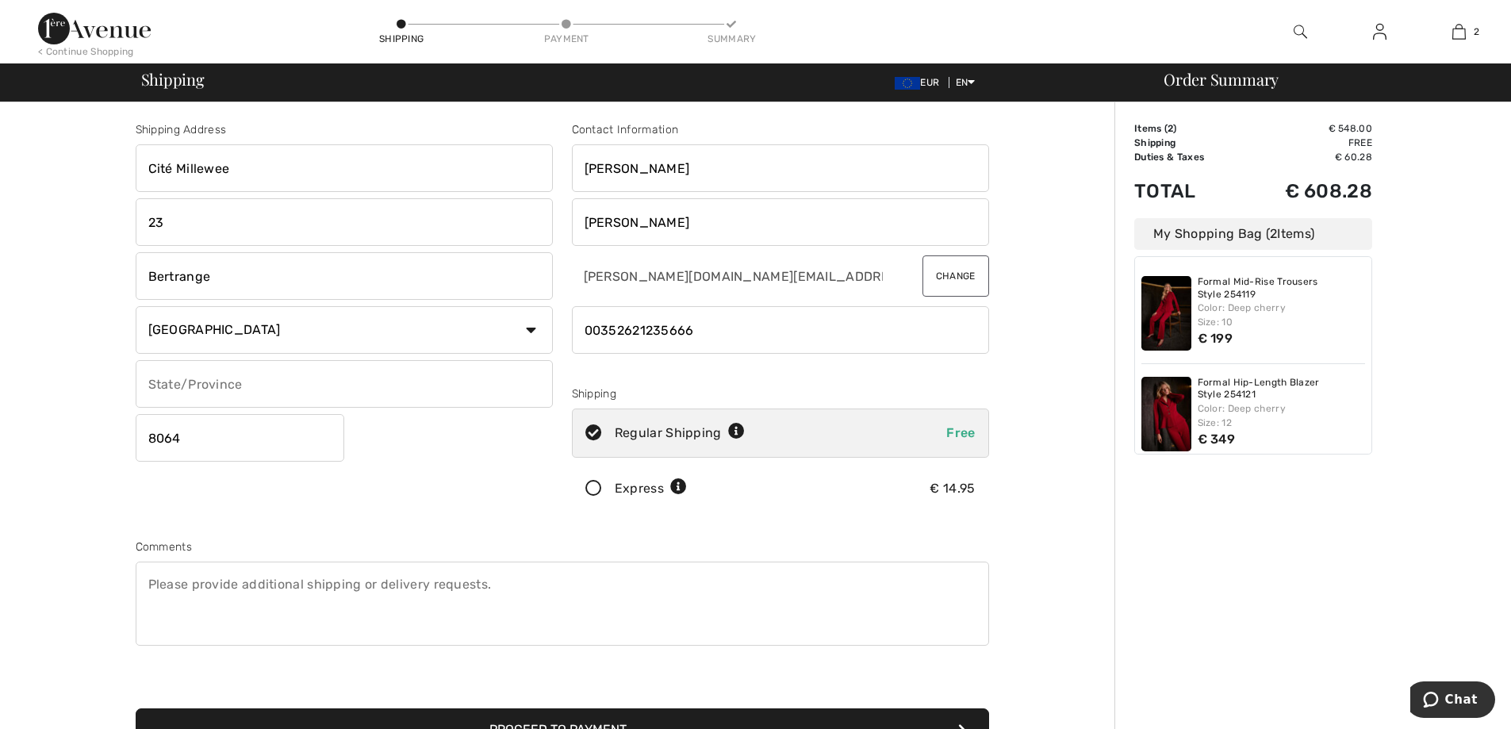
type input "Cité Millewee"
click at [405, 233] on input "23" at bounding box center [344, 222] width 417 height 48
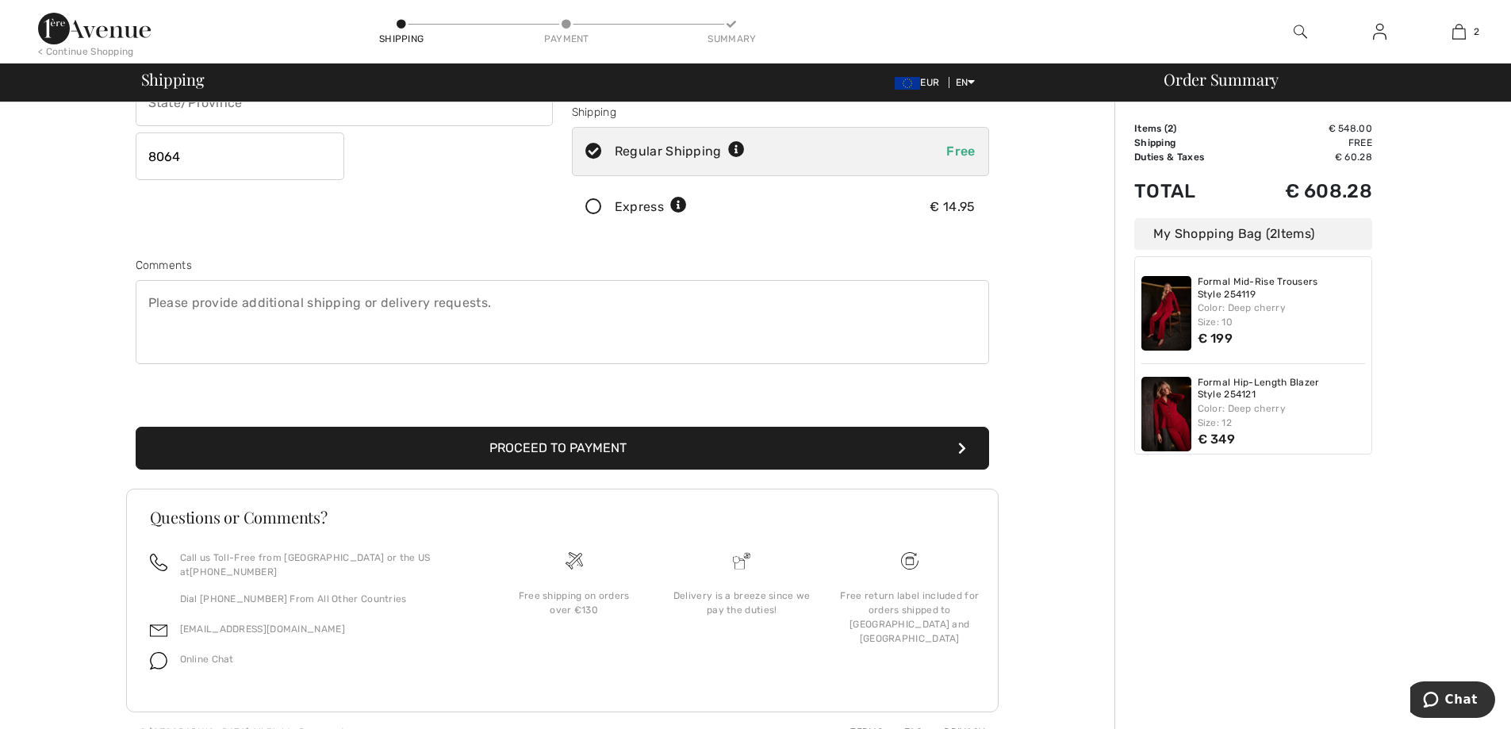
scroll to position [290, 0]
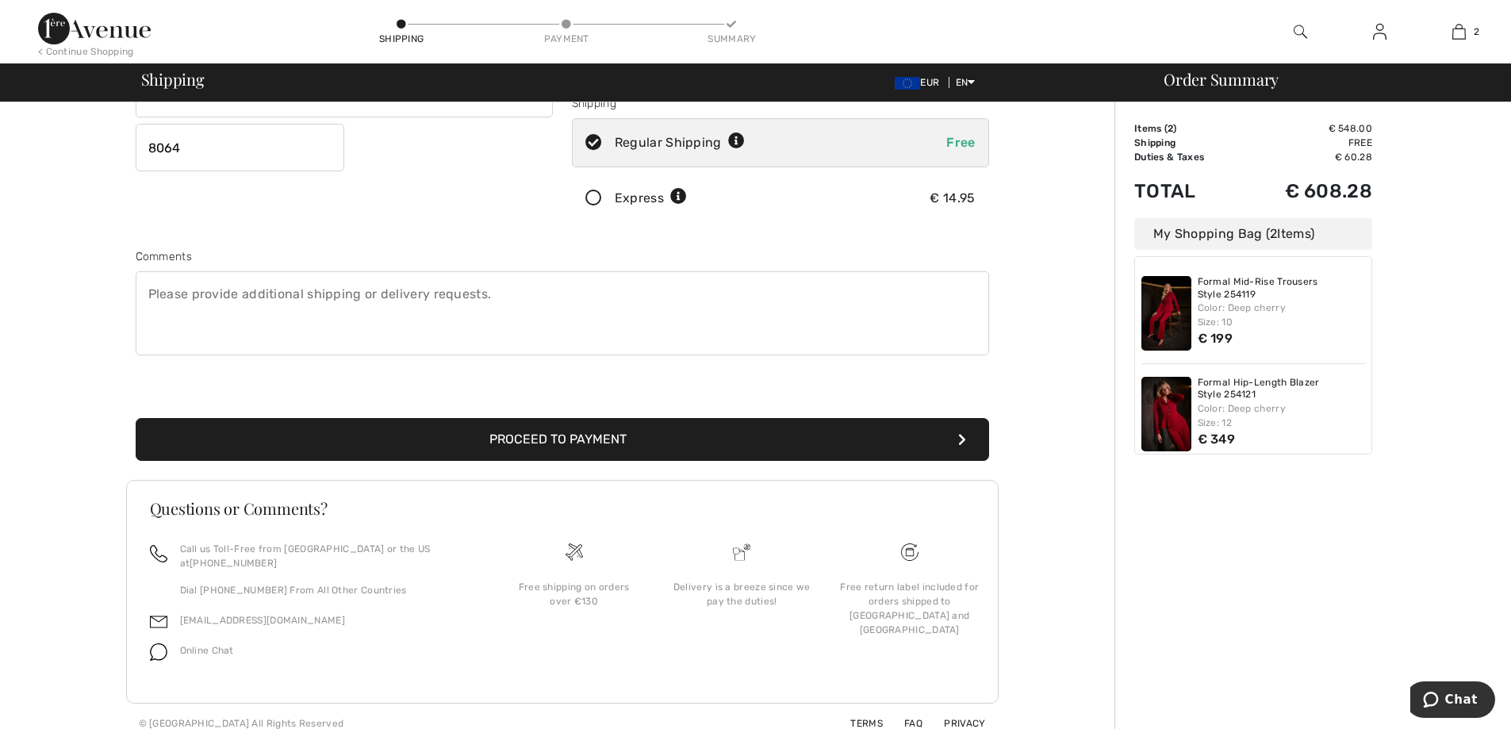
click at [537, 434] on button "Proceed to Payment" at bounding box center [562, 439] width 853 height 43
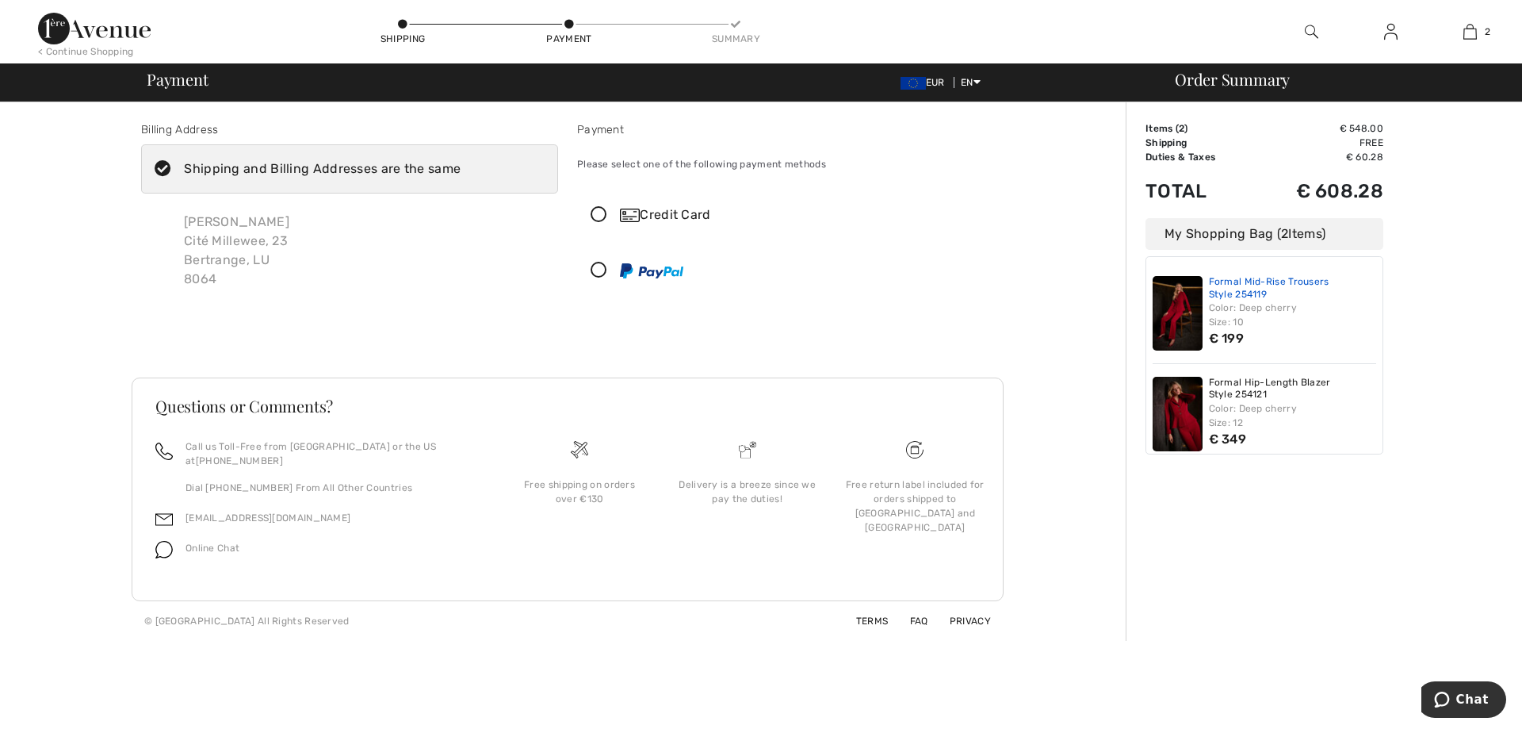
click at [1305, 293] on link "Formal Mid-Rise Trousers Style 254119" at bounding box center [1293, 288] width 168 height 25
click at [1292, 323] on div "Color: Deep cherry Size: 10" at bounding box center [1293, 315] width 168 height 29
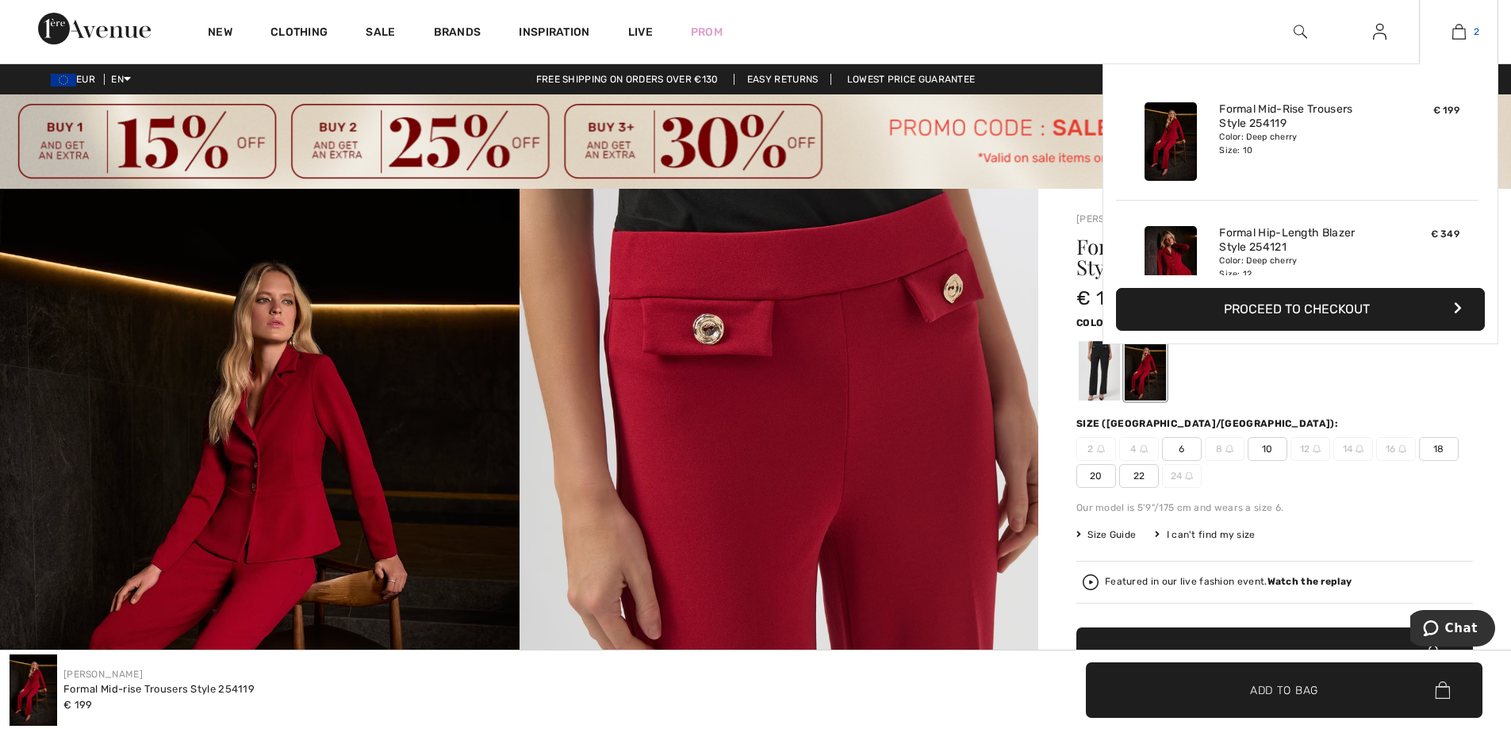
click at [1469, 25] on link "2" at bounding box center [1458, 31] width 78 height 19
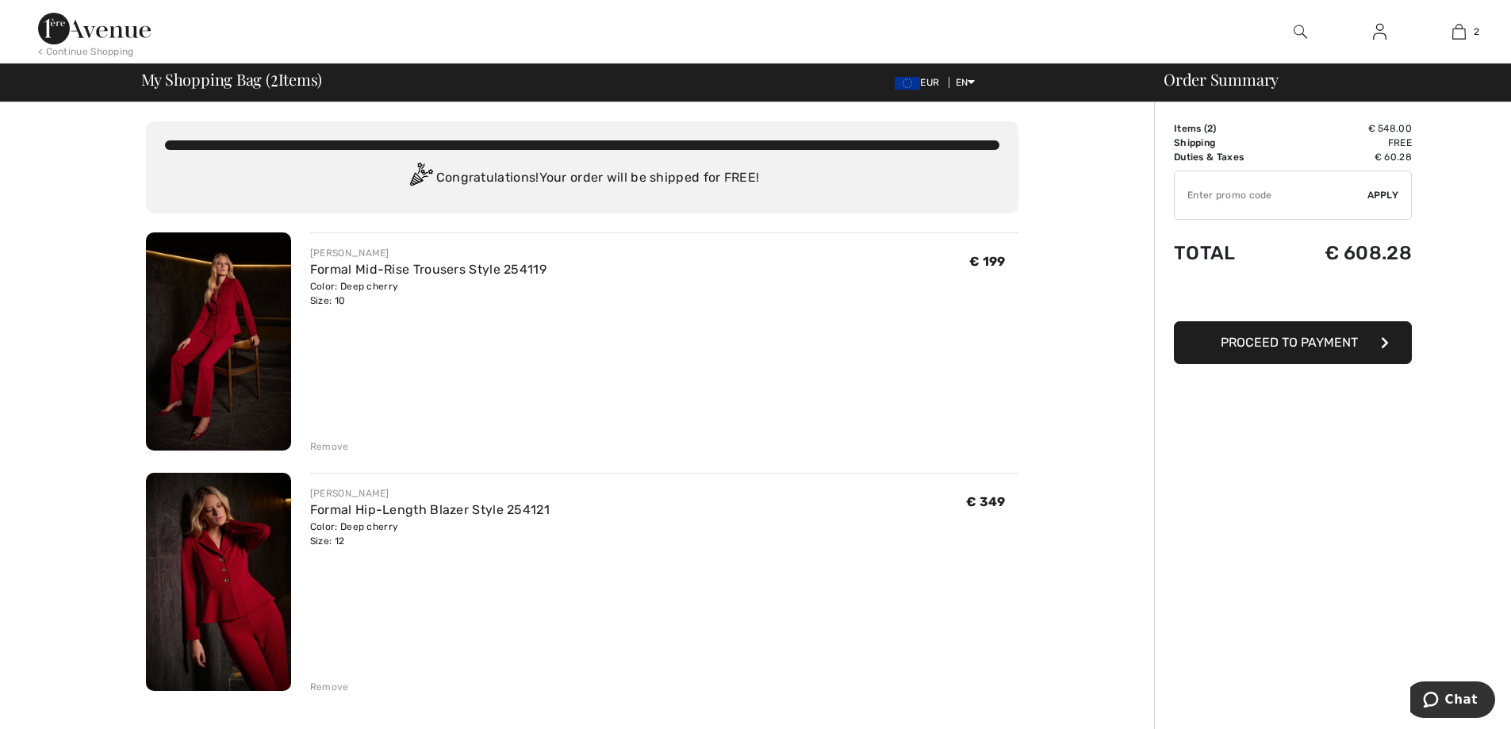
click at [328, 446] on div "Remove" at bounding box center [329, 446] width 39 height 14
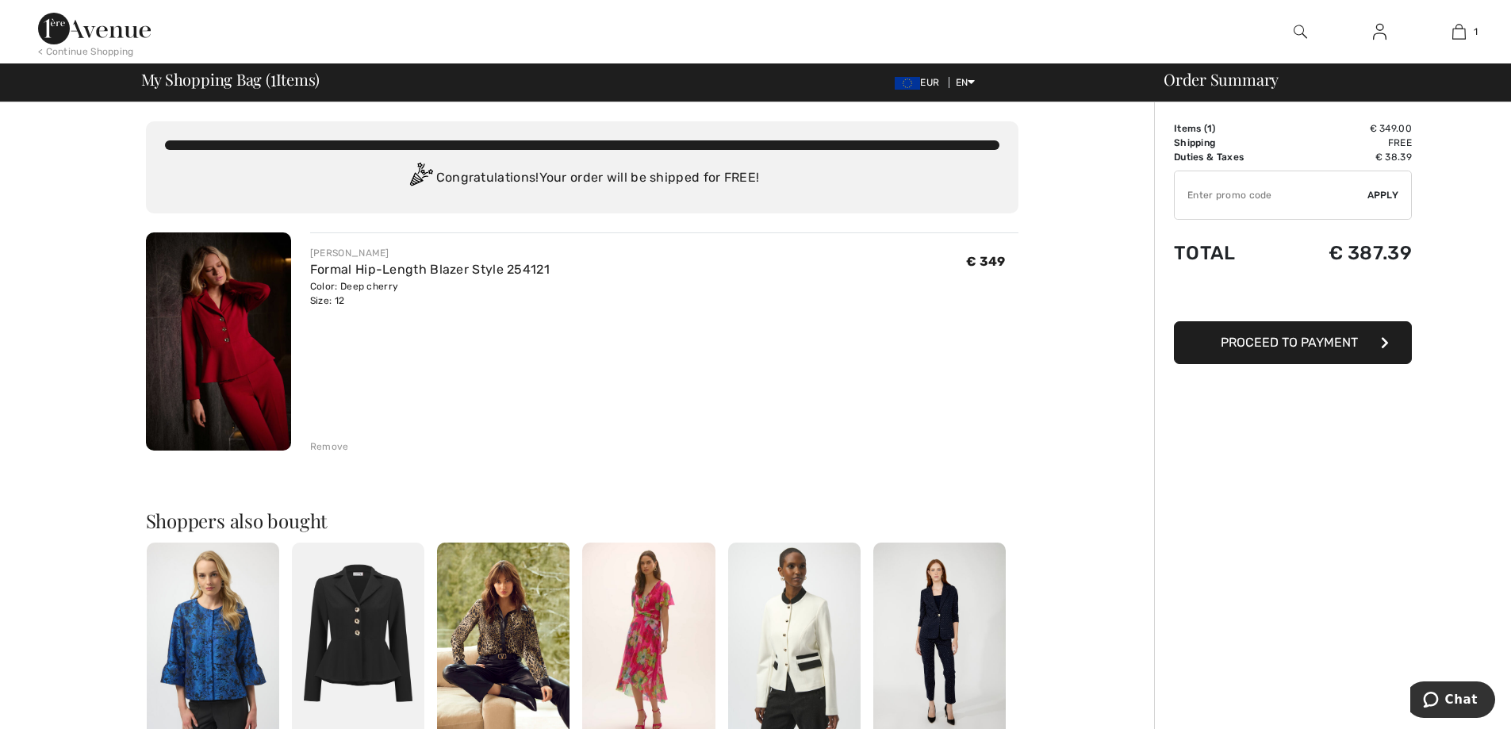
click at [332, 449] on div "Remove" at bounding box center [329, 446] width 39 height 14
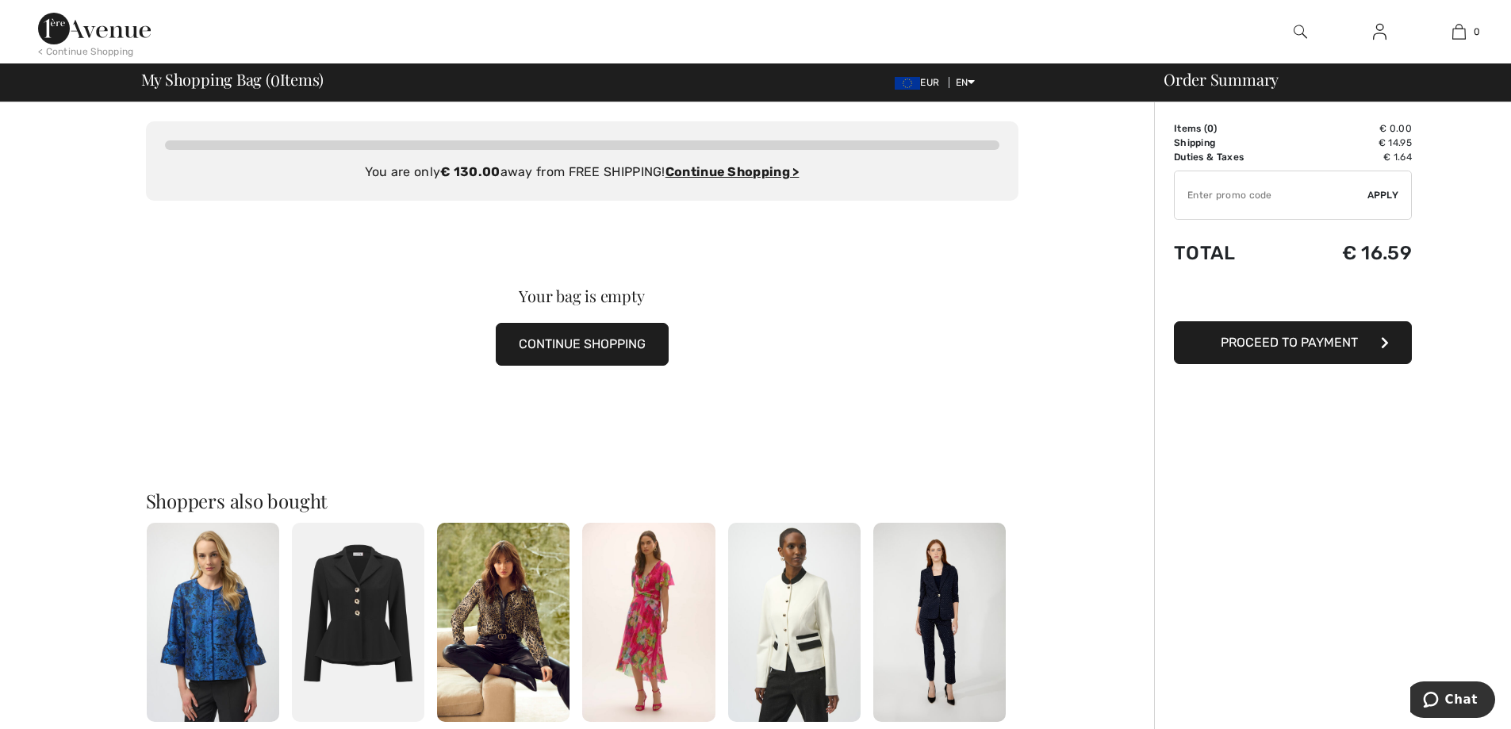
click at [1373, 33] on img at bounding box center [1379, 31] width 13 height 19
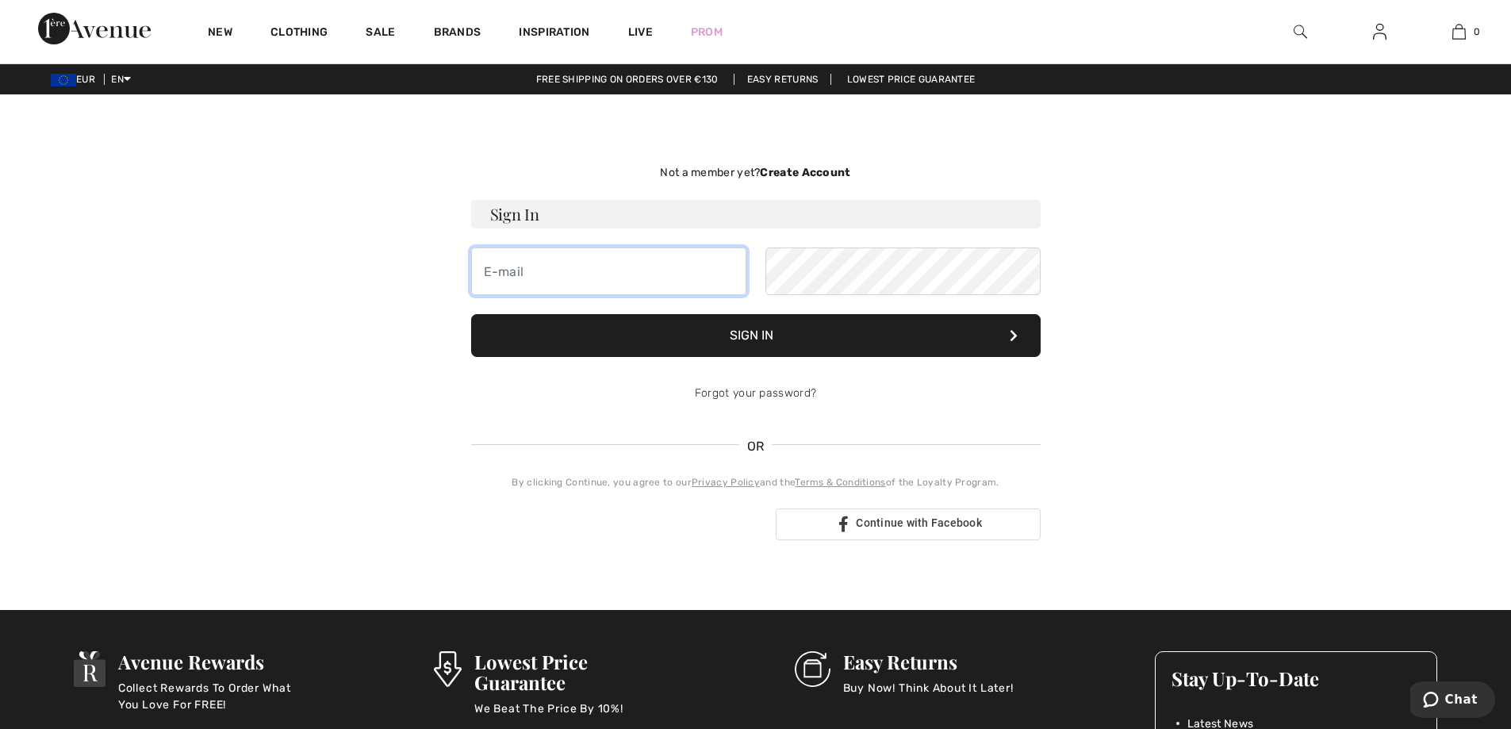
click at [580, 270] on input "email" at bounding box center [608, 271] width 275 height 48
type input "[PERSON_NAME][DOMAIN_NAME][EMAIL_ADDRESS][PERSON_NAME][DOMAIN_NAME]"
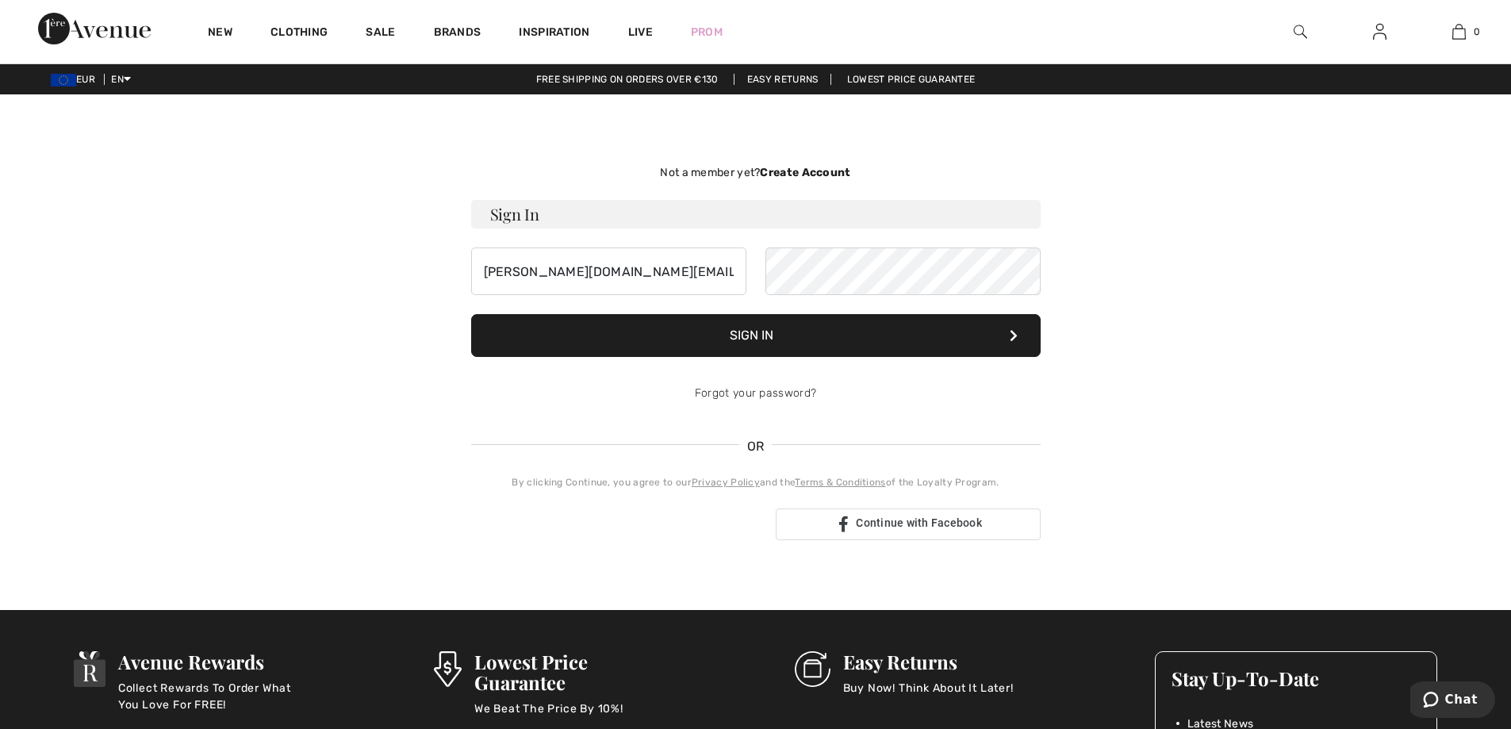
click at [790, 335] on button "Sign In" at bounding box center [755, 335] width 569 height 43
click at [802, 170] on strong "Create Account" at bounding box center [805, 172] width 90 height 13
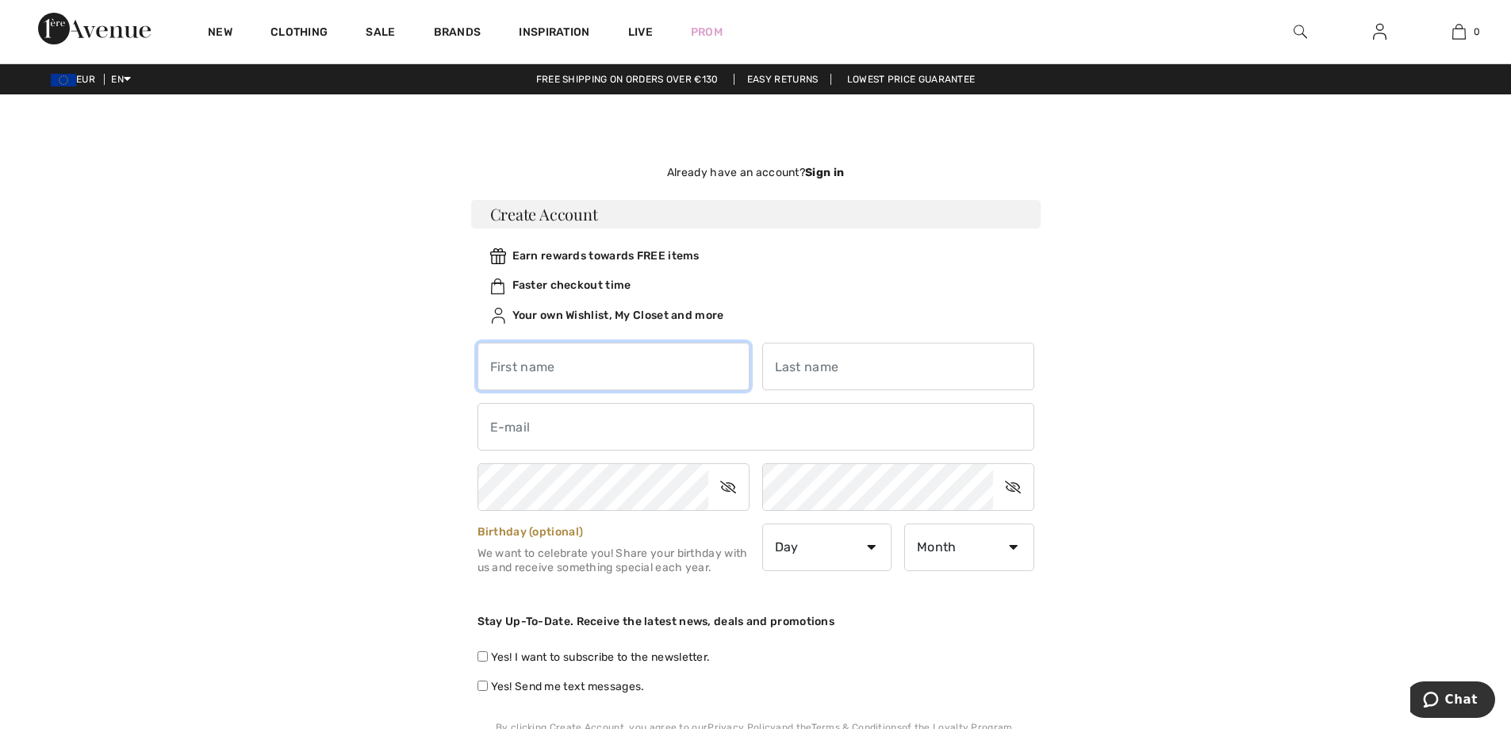
click at [568, 368] on input "text" at bounding box center [613, 367] width 272 height 48
type input "[PERSON_NAME]"
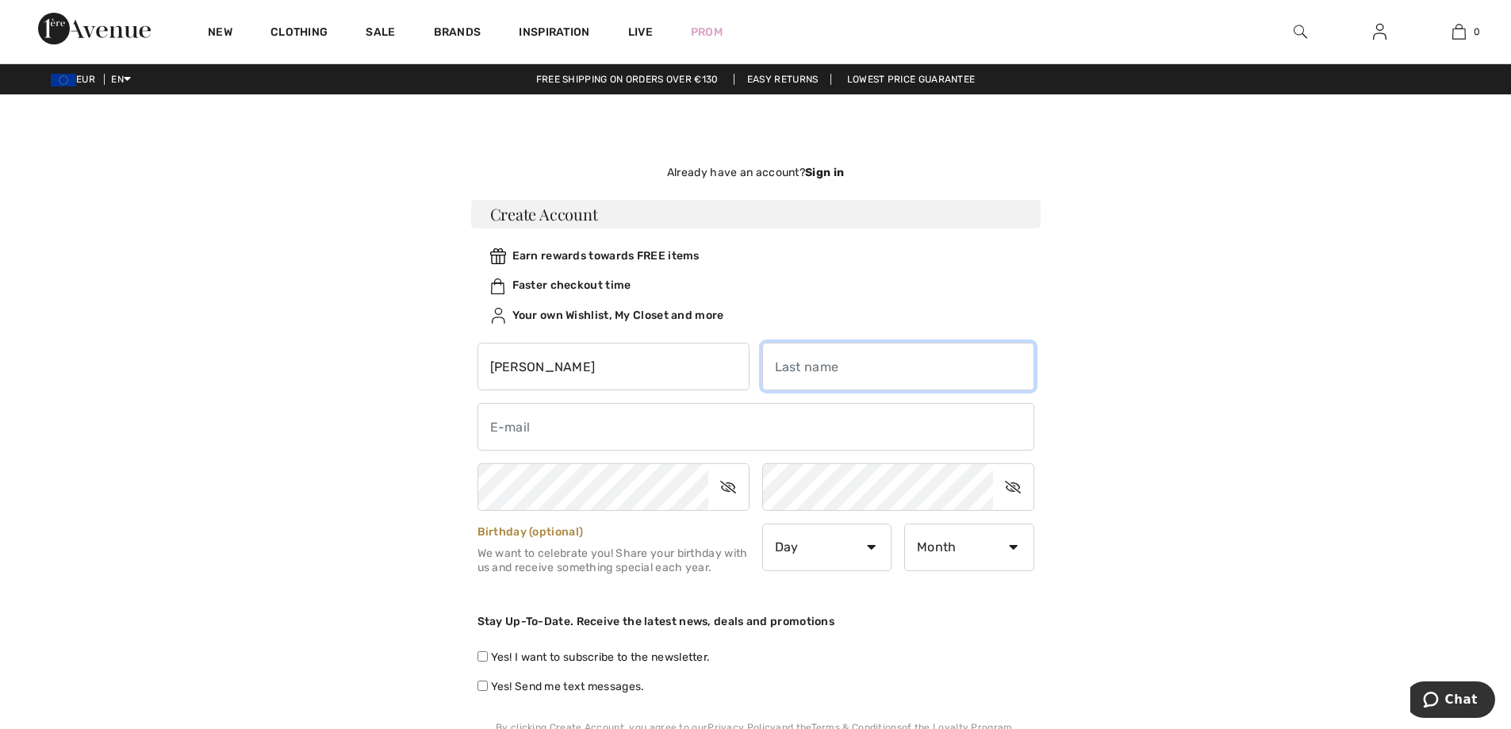
type input "Weber-Neuens"
type input "simone.weber@education.lu"
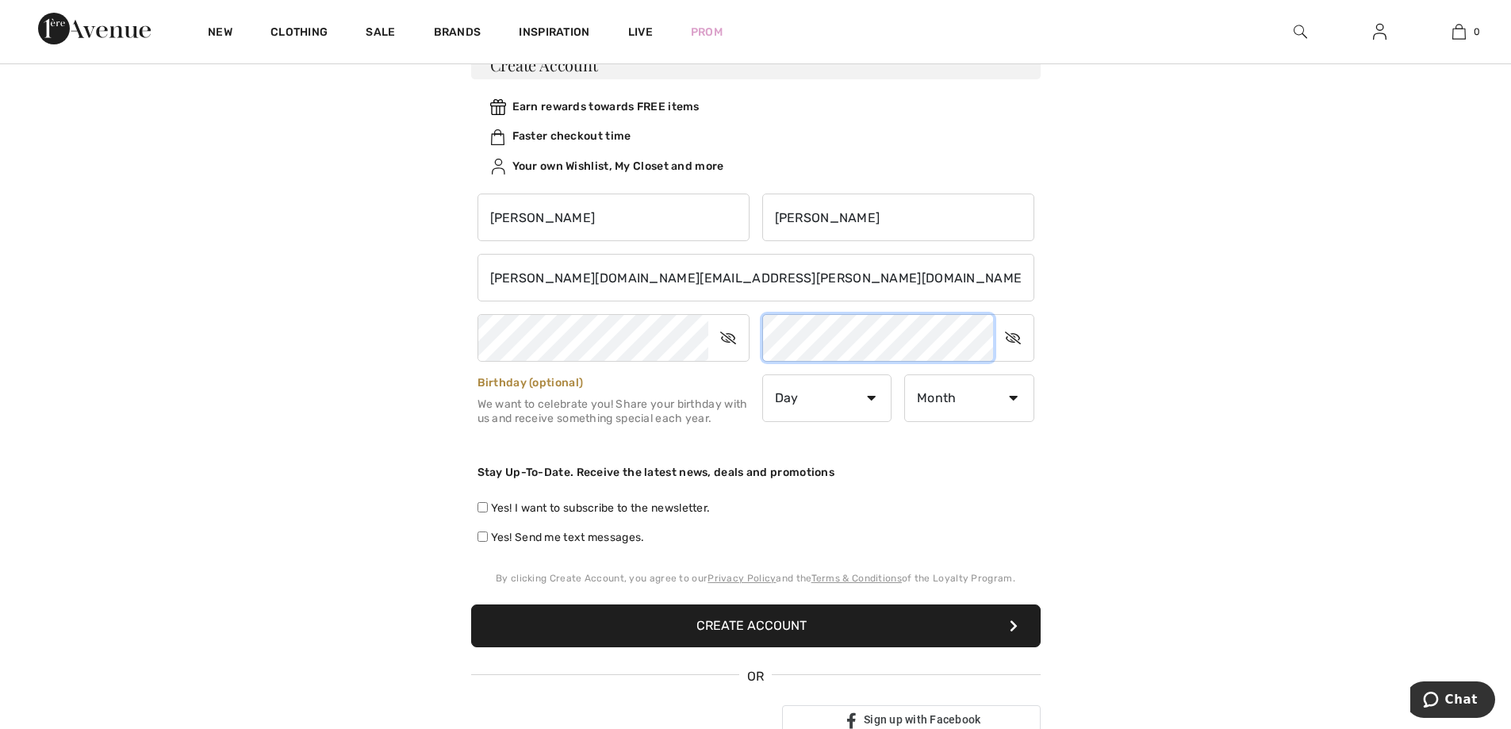
scroll to position [159, 0]
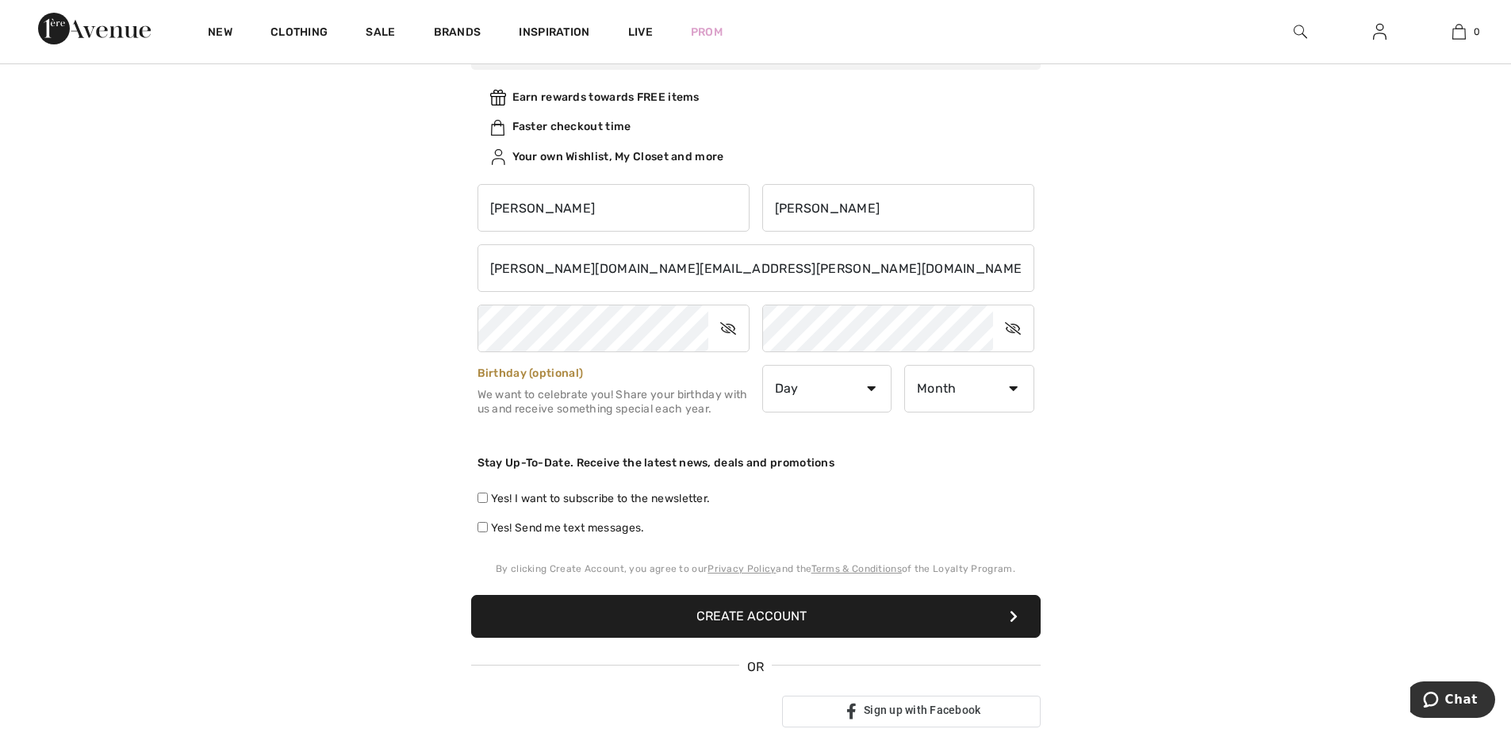
click at [481, 493] on input "Yes! I want to subscribe to the newsletter." at bounding box center [482, 497] width 10 height 10
checkbox input "true"
click at [731, 613] on button "Create Account" at bounding box center [755, 616] width 569 height 43
click at [772, 615] on button "Create Account" at bounding box center [755, 616] width 569 height 43
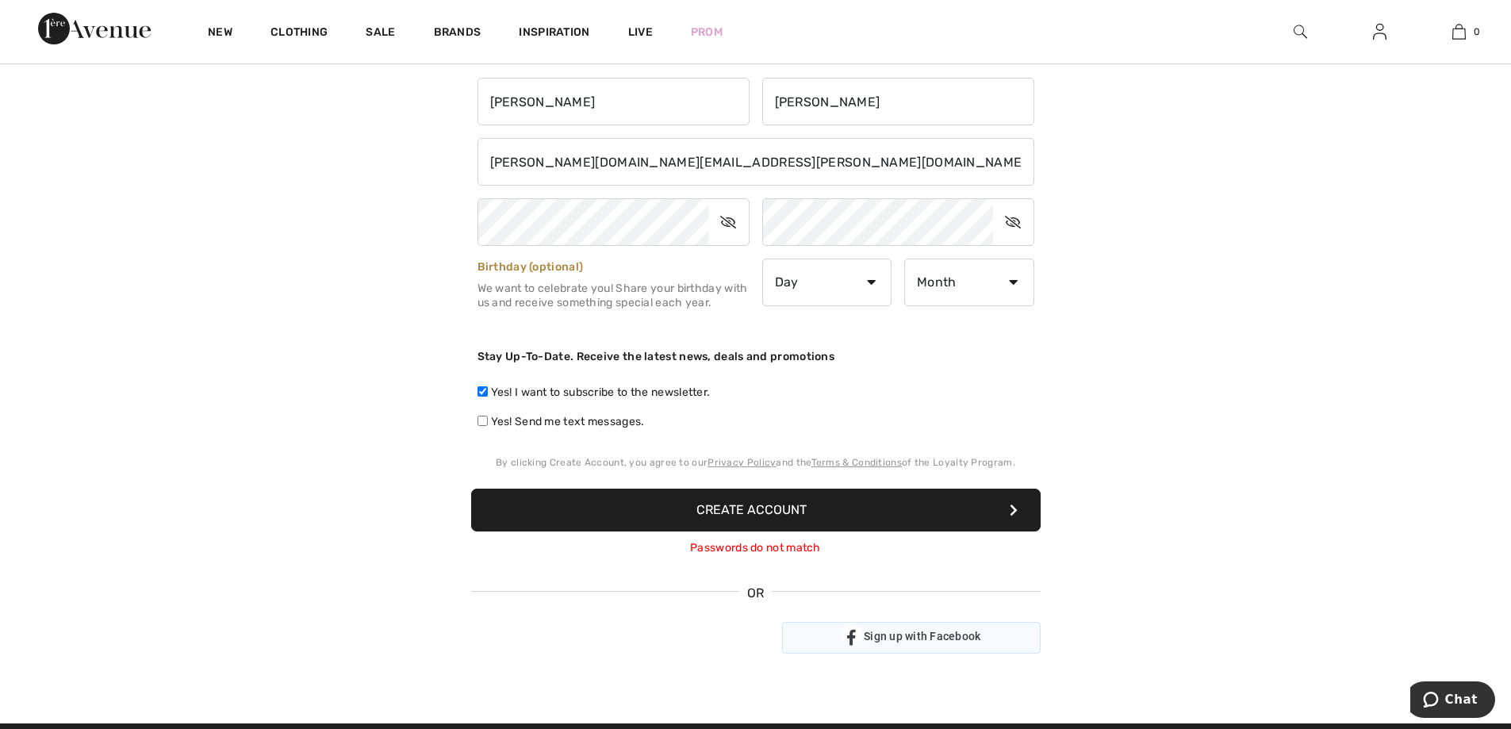
scroll to position [79, 0]
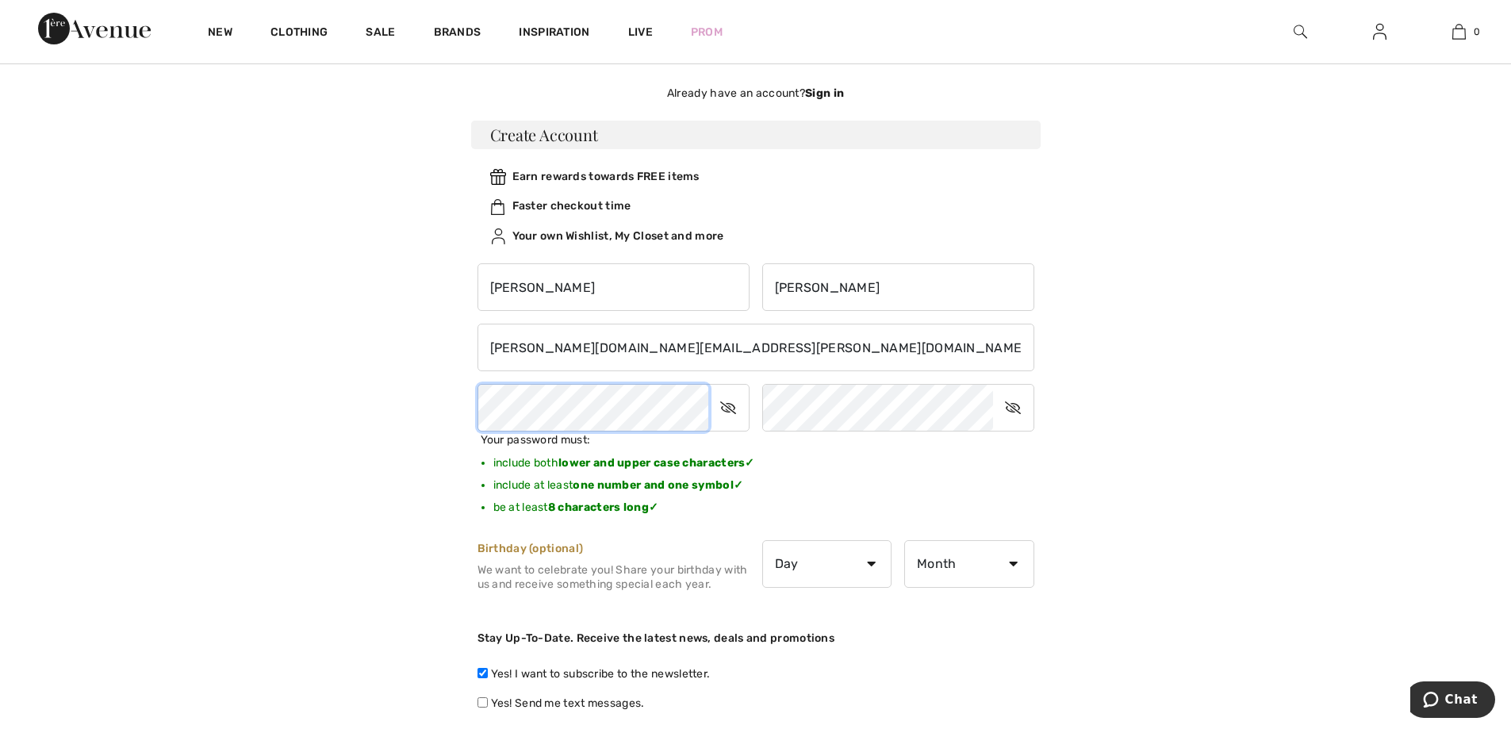
click at [408, 418] on div "Not a member yet? Create Account Sign In simone.weber@education.lu Sign In Forg…" at bounding box center [755, 509] width 1091 height 913
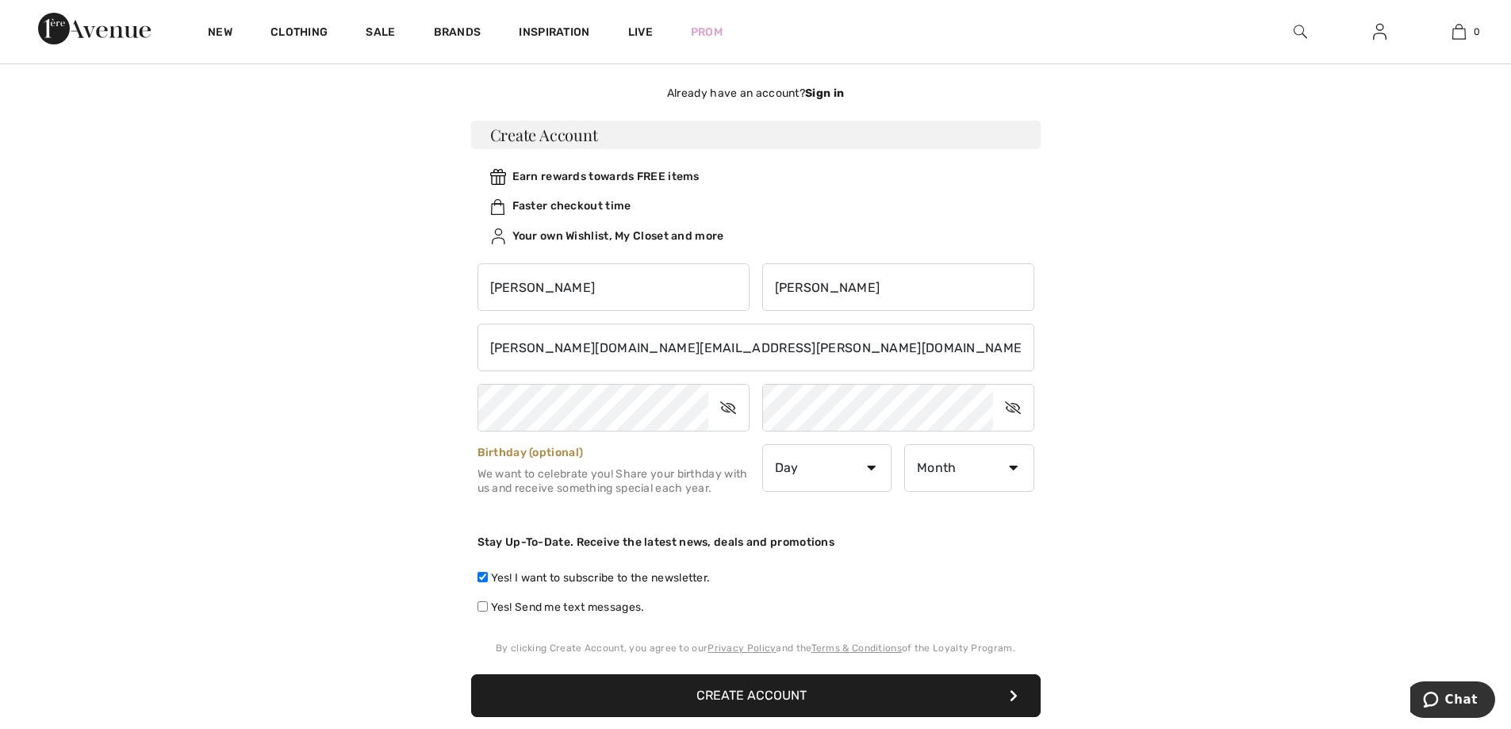
click at [748, 691] on button "Create Account" at bounding box center [755, 695] width 569 height 43
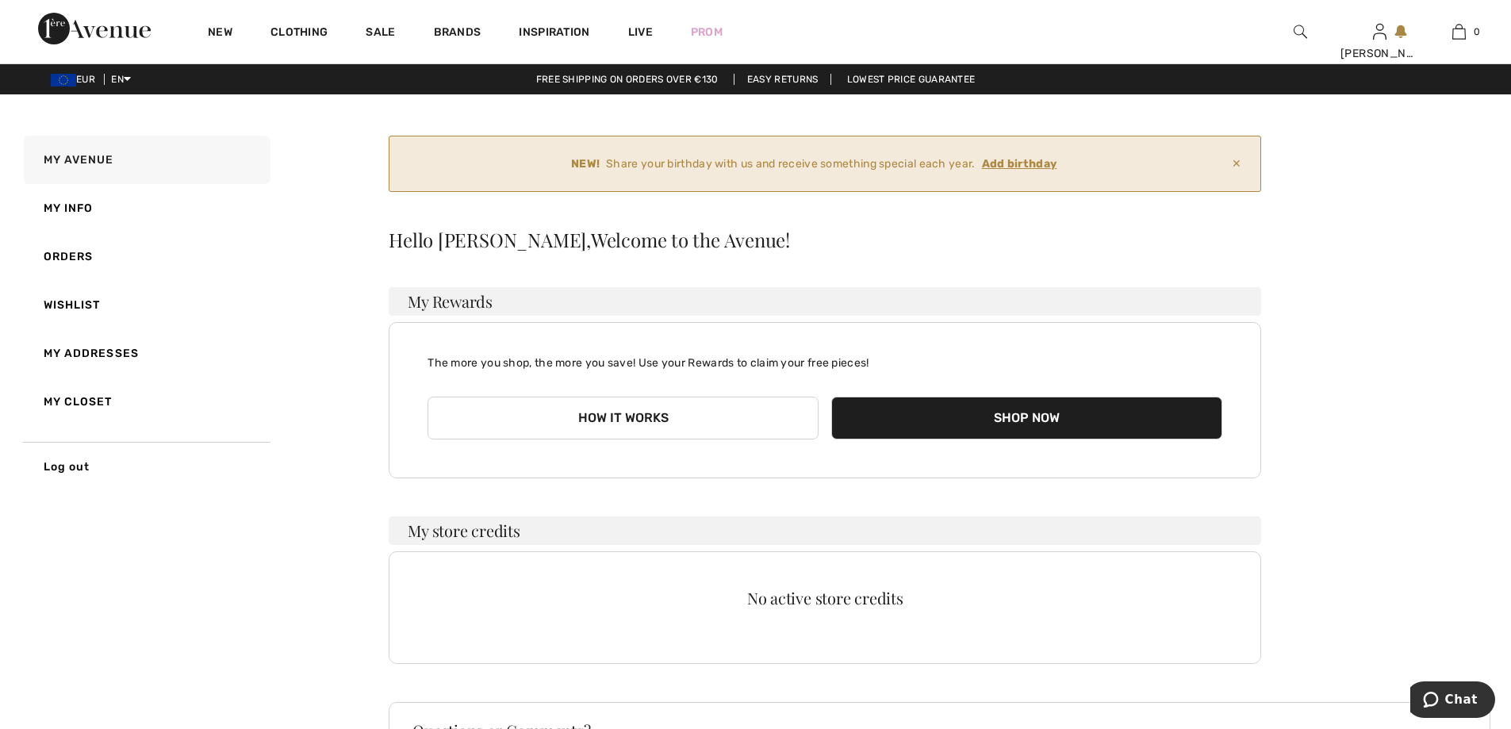
click at [1007, 159] on ins "Add birthday" at bounding box center [1019, 163] width 75 height 13
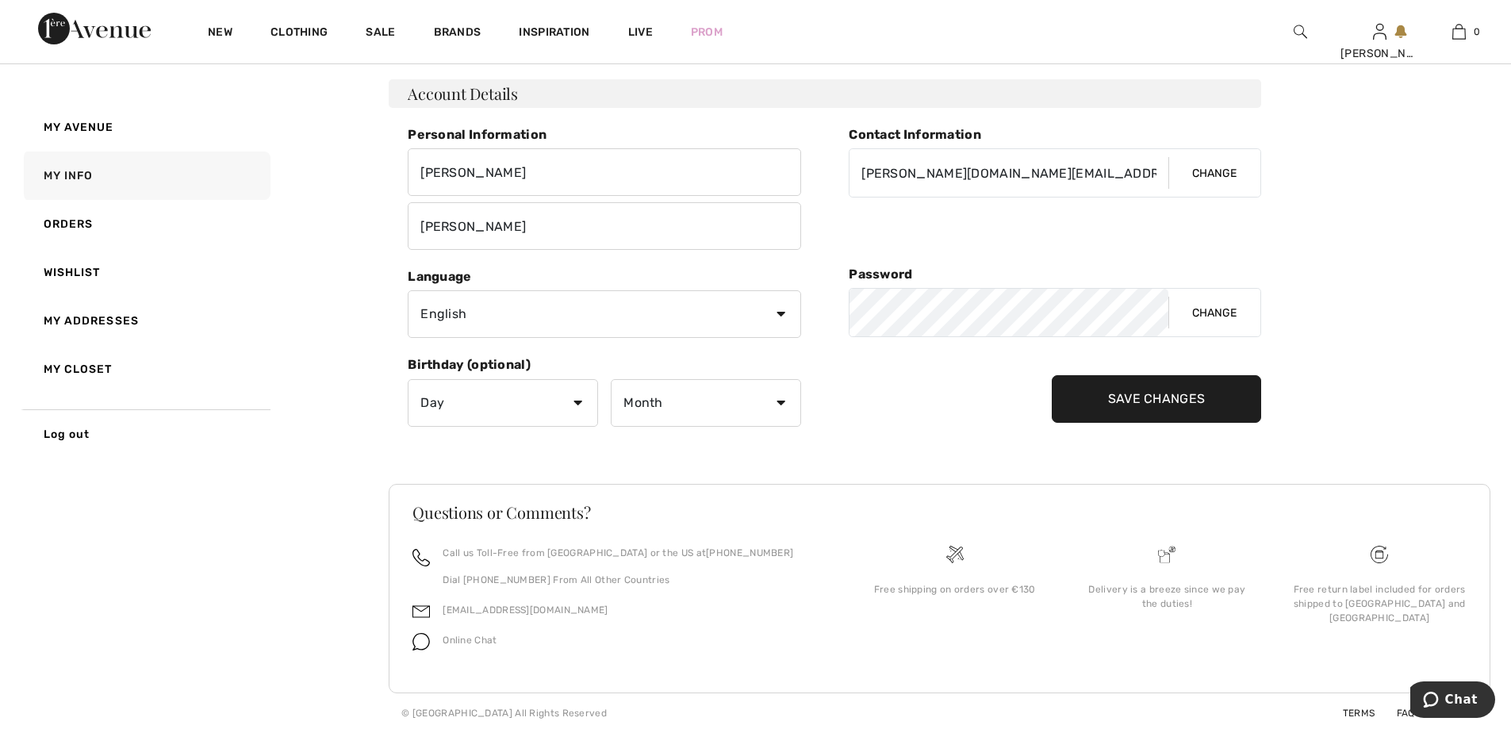
scroll to position [193, 0]
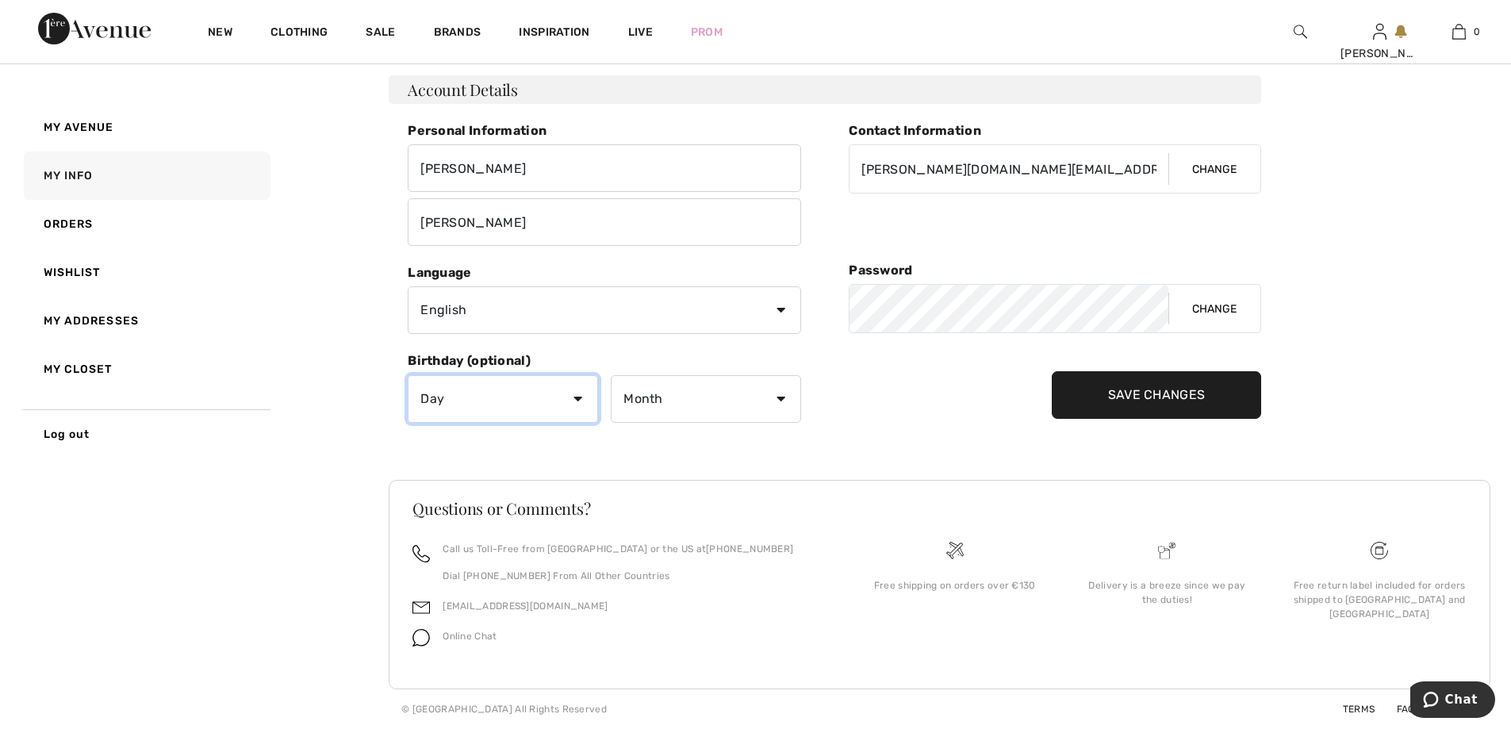
click at [576, 394] on select "Day 1 2 3 4 5 6 7 8 9 10 11 12 13 14 15 16 17 18 19 20 21 22 23 24 25 26 27 28 …" at bounding box center [503, 399] width 190 height 48
select select "16"
click at [408, 375] on select "Day 1 2 3 4 5 6 7 8 9 10 11 12 13 14 15 16 17 18 19 20 21 22 23 24 25 26 27 28 …" at bounding box center [503, 399] width 190 height 48
click at [683, 400] on select "Month January February March April May June July August September October Novem…" at bounding box center [706, 399] width 190 height 48
select select "2"
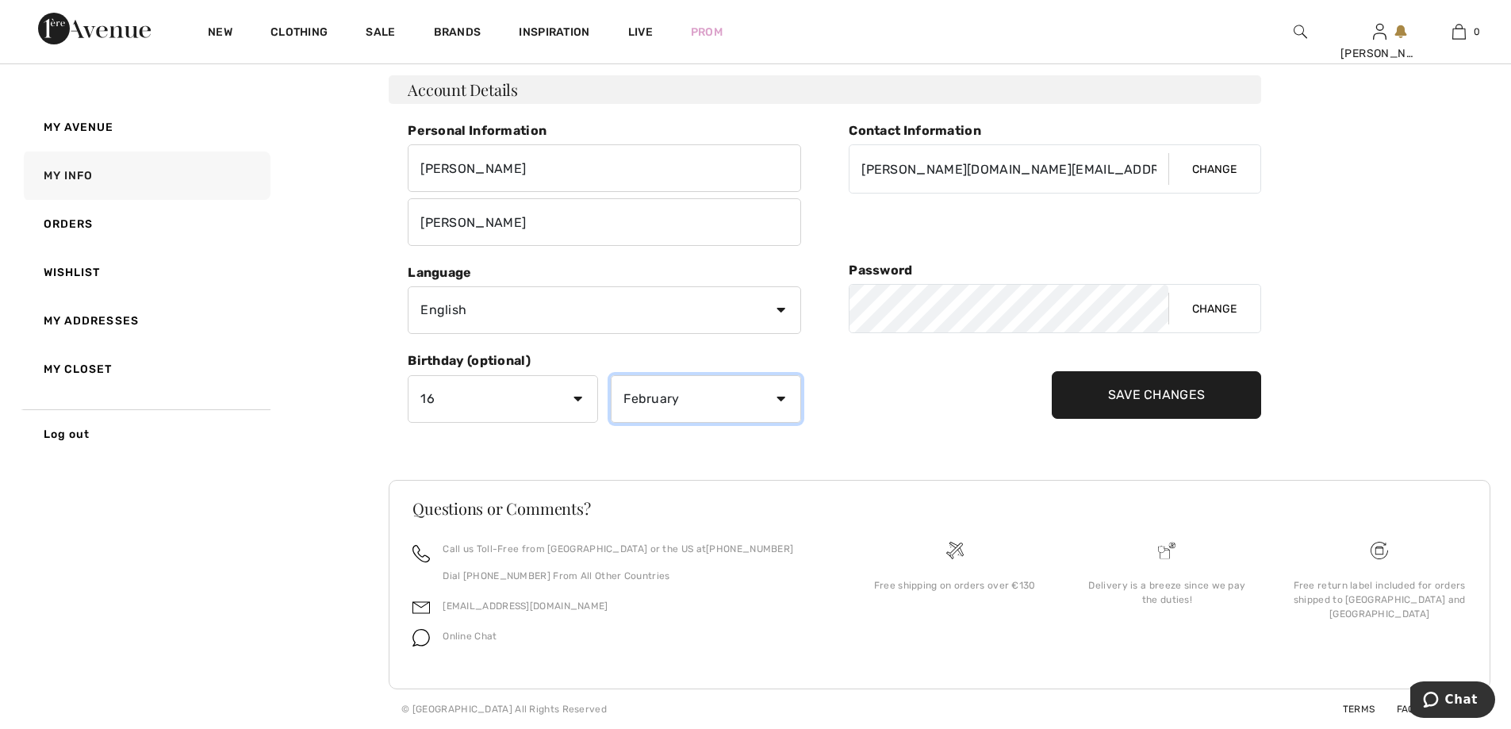
click at [611, 375] on select "Month January February March April May June July August September October Novem…" at bounding box center [706, 399] width 190 height 48
click at [1134, 395] on input "Save Changes" at bounding box center [1156, 395] width 210 height 48
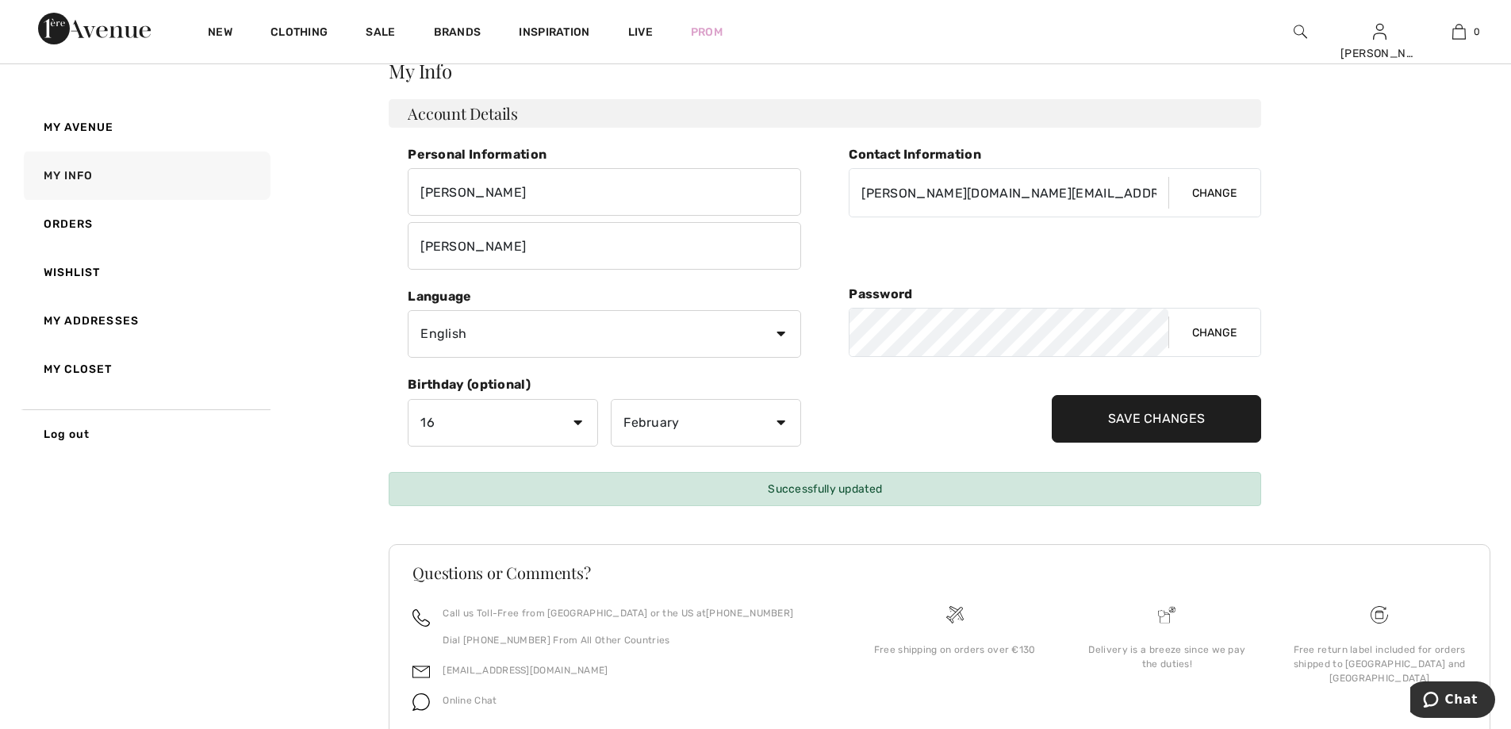
scroll to position [139, 0]
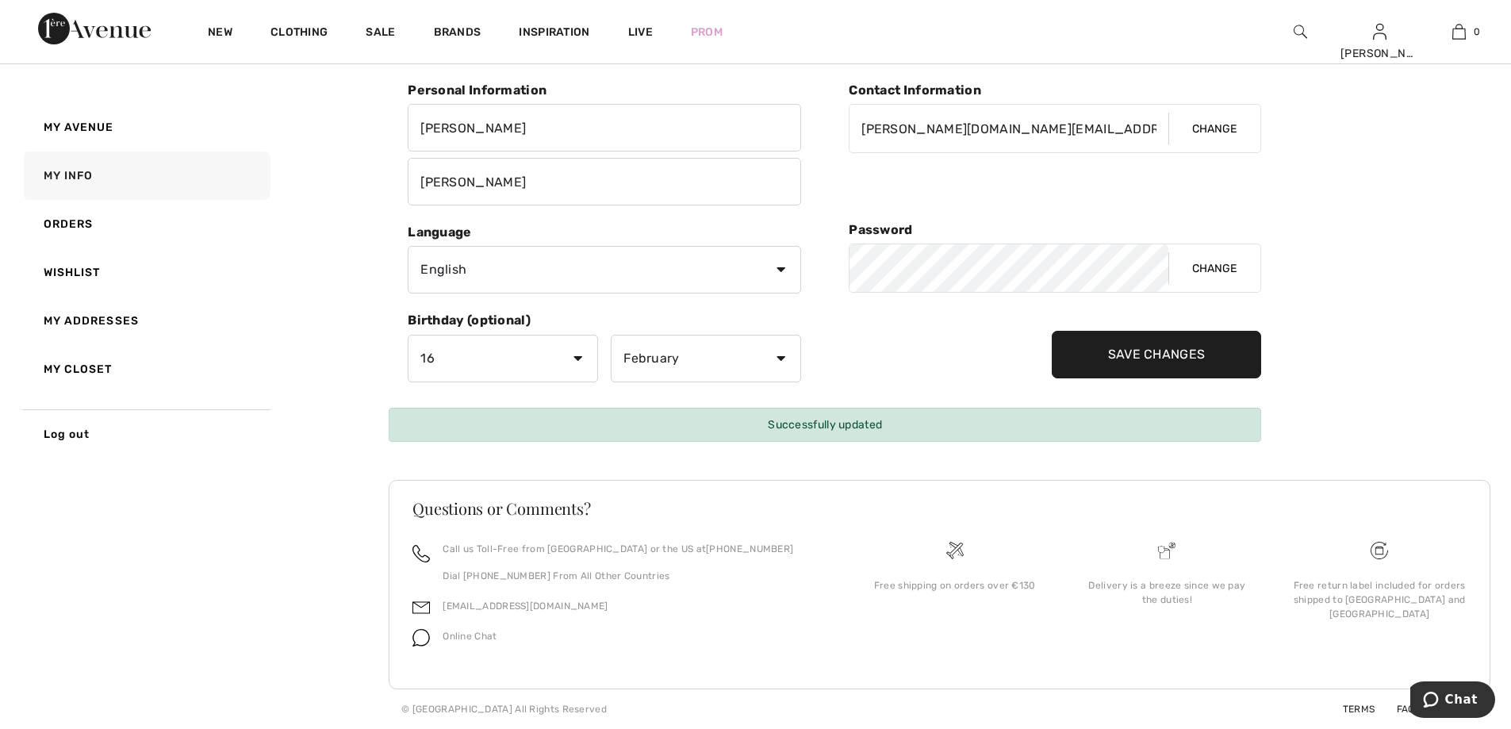
click at [1125, 350] on input "Save Changes" at bounding box center [1156, 355] width 210 height 48
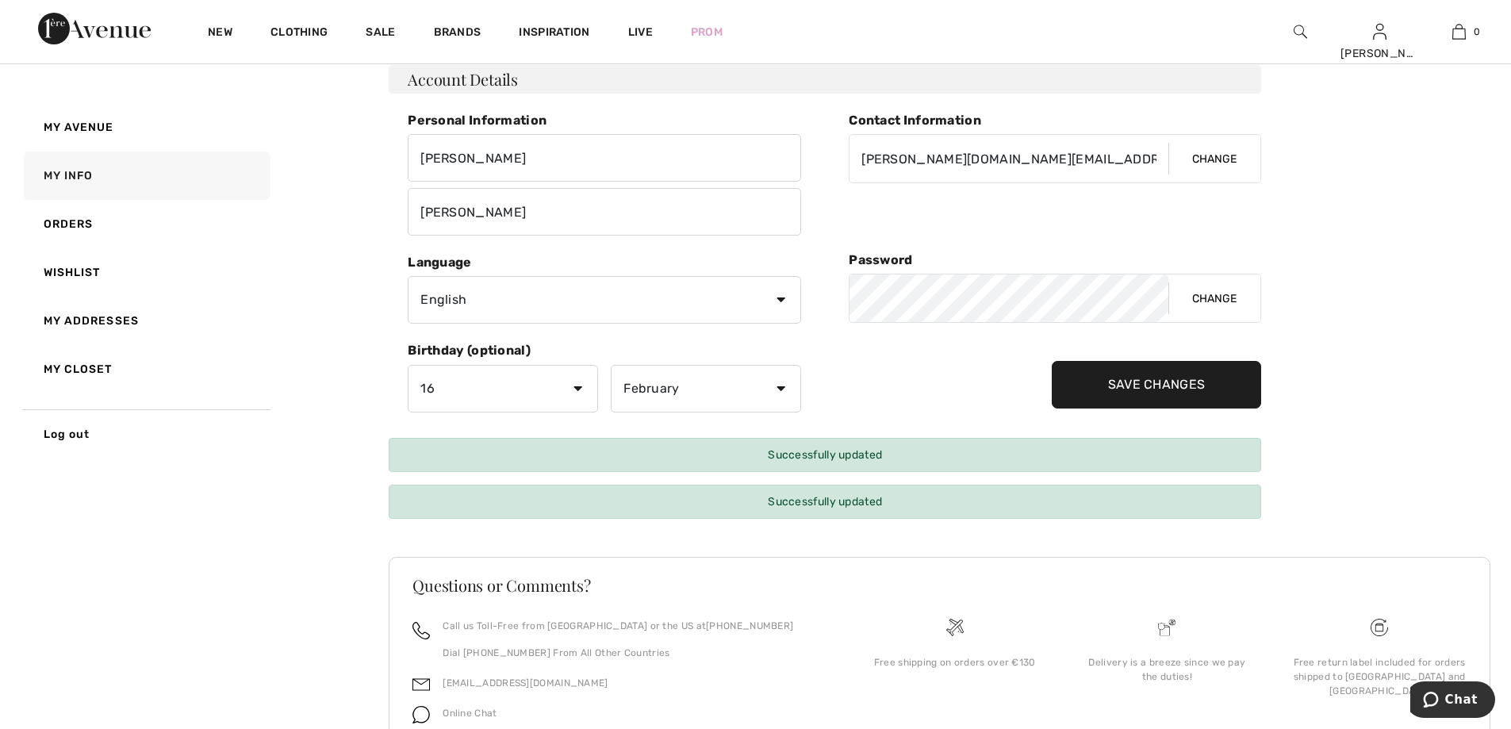
scroll to position [0, 0]
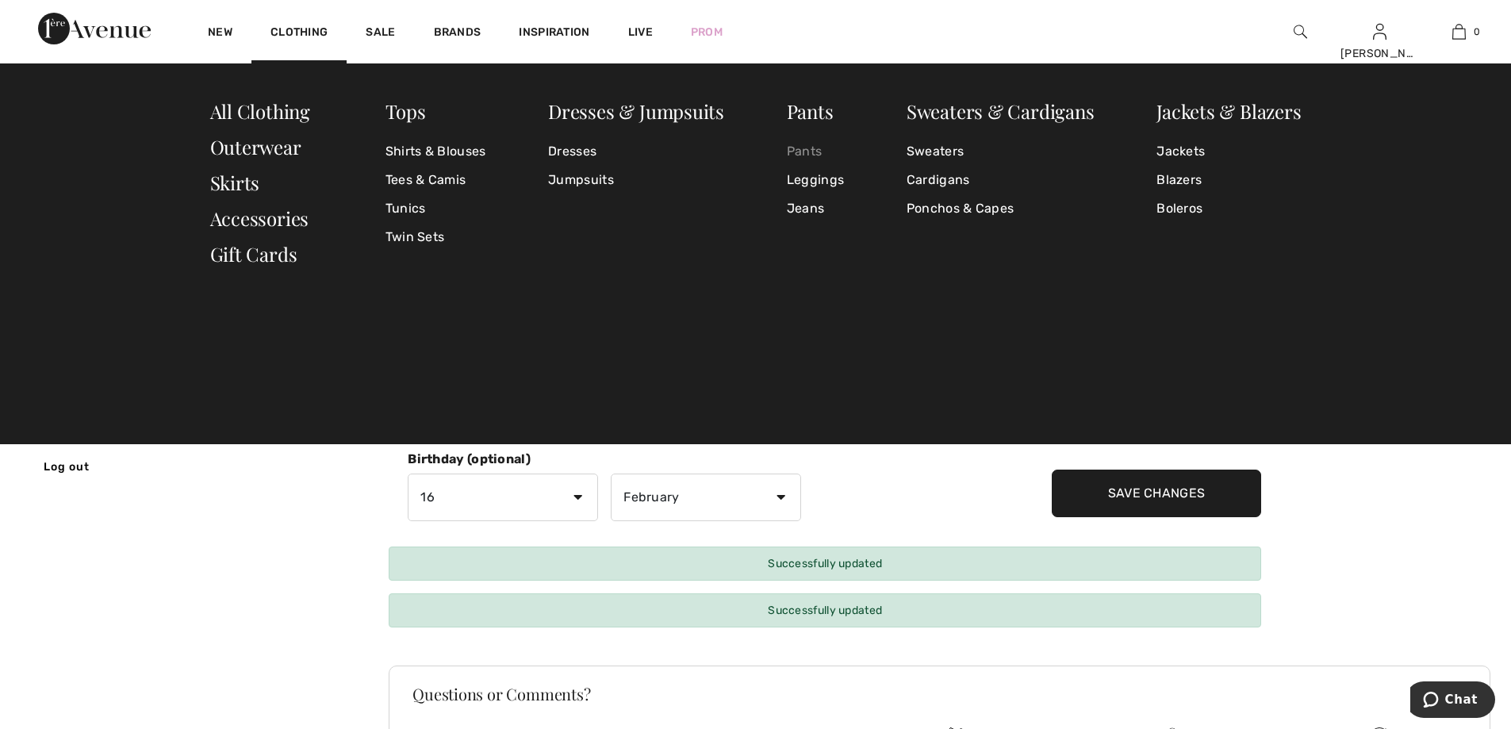
click at [816, 153] on link "Pants" at bounding box center [815, 151] width 57 height 29
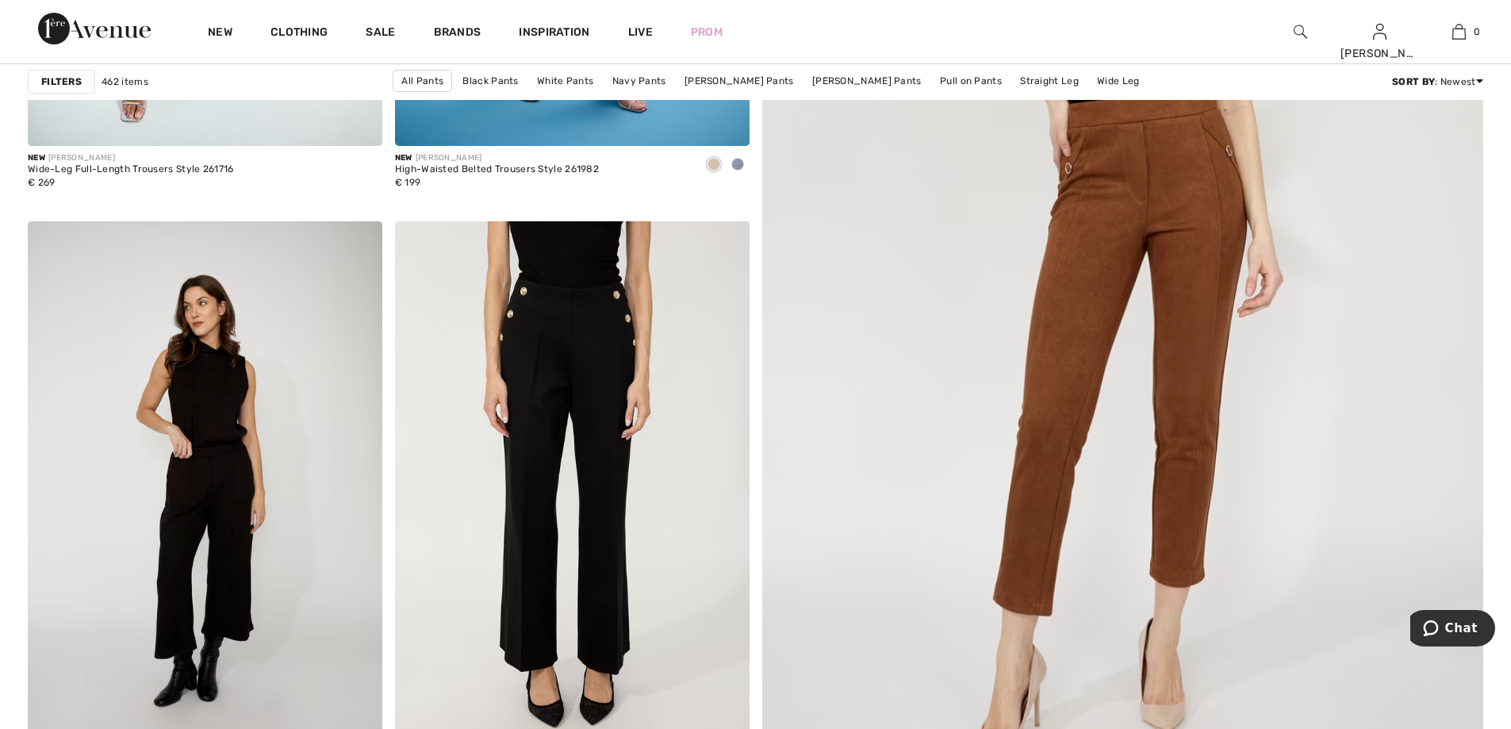
scroll to position [1269, 0]
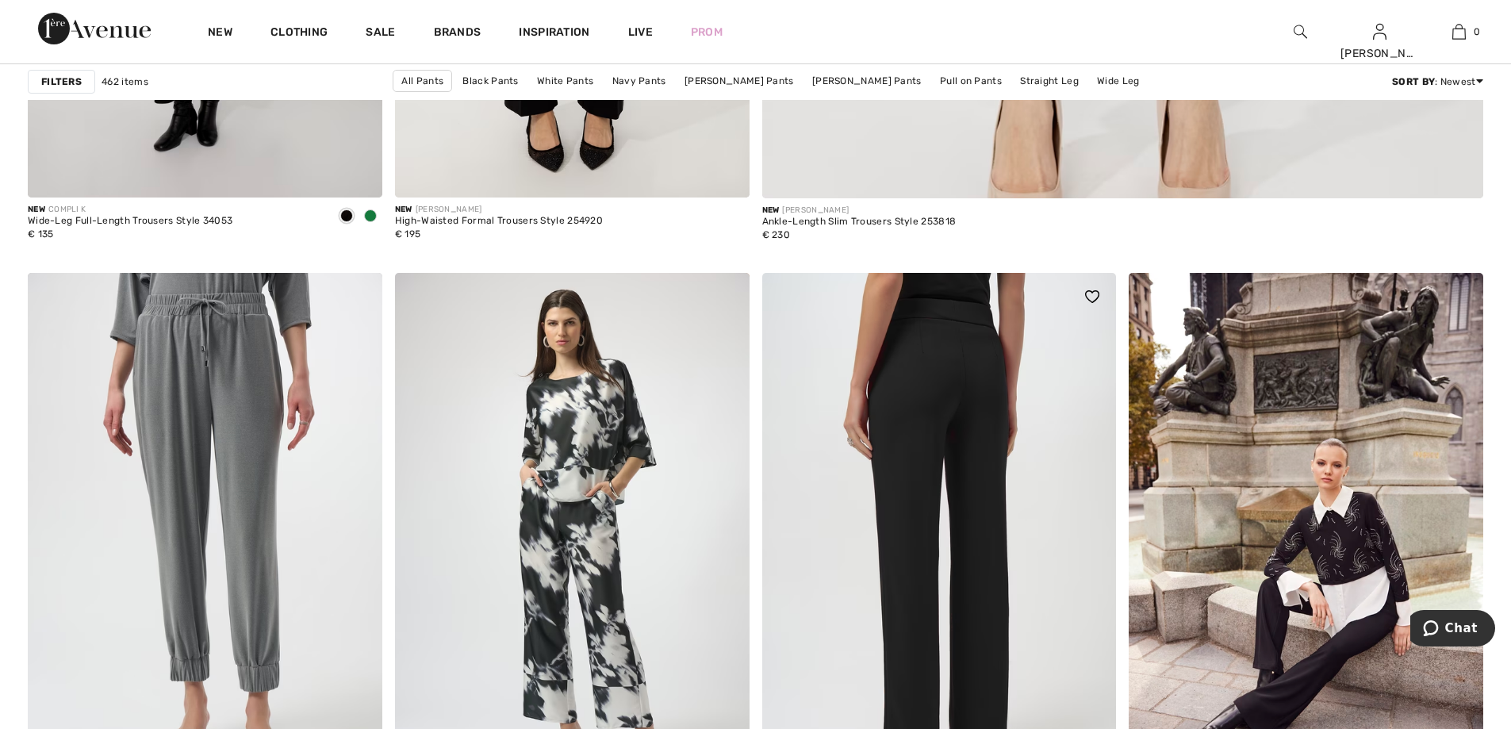
click at [981, 351] on img at bounding box center [939, 538] width 354 height 531
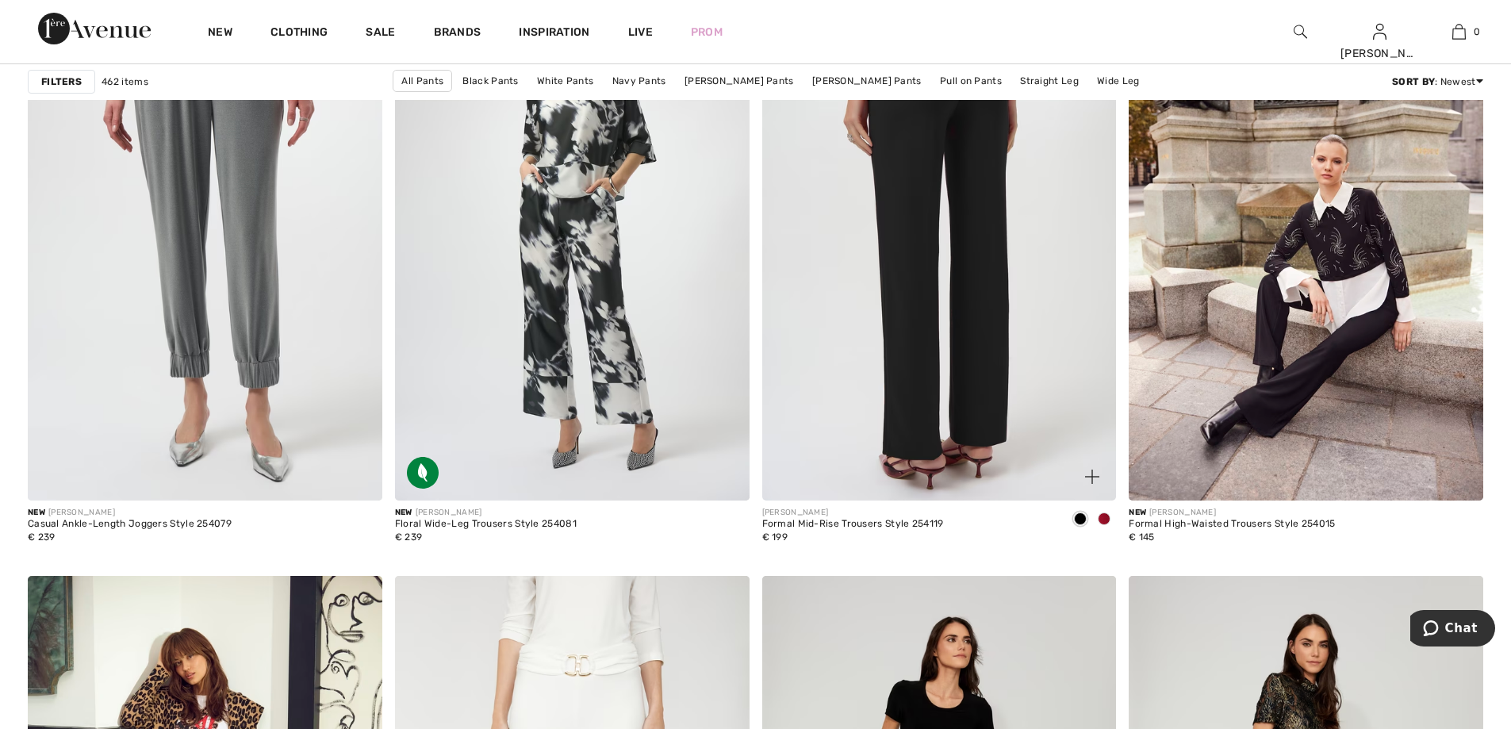
scroll to position [1586, 0]
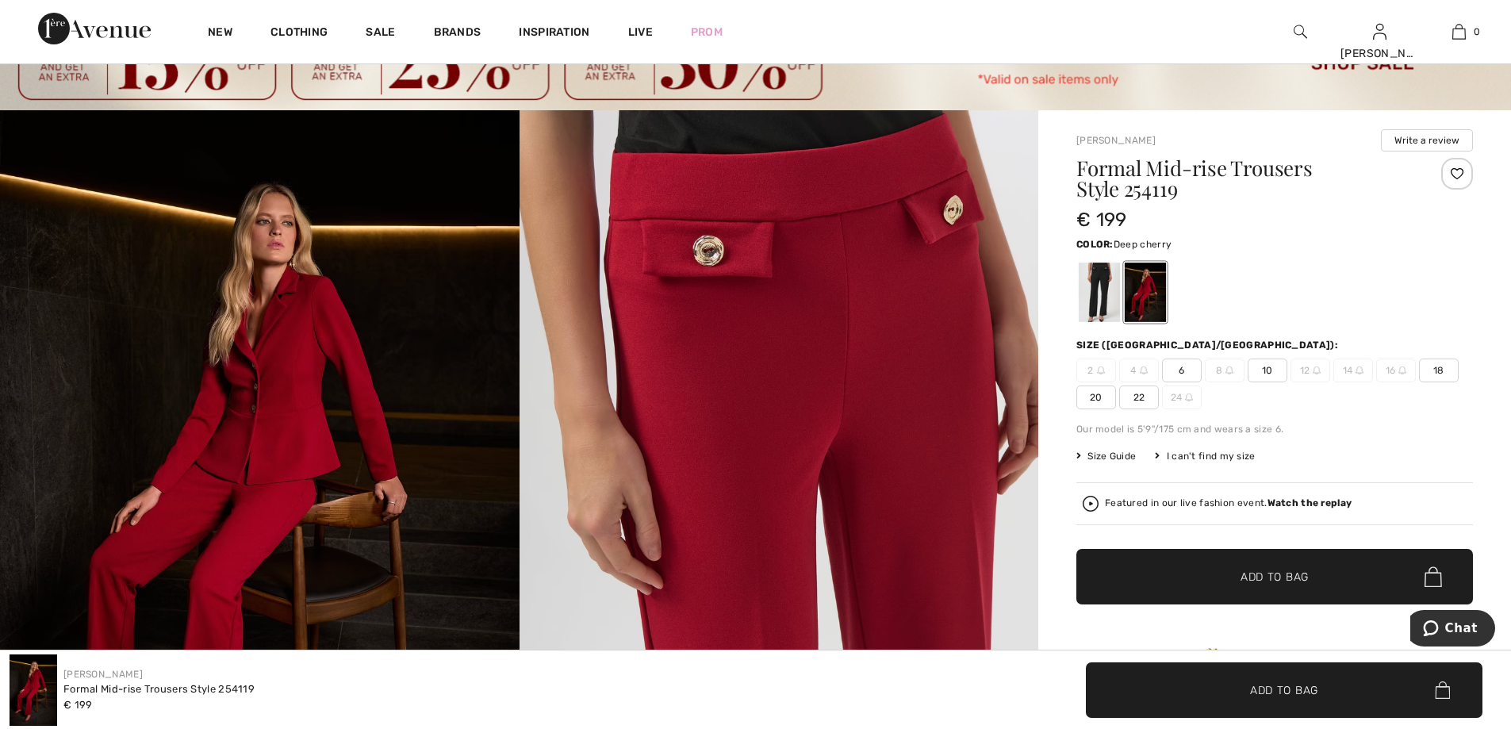
scroll to position [79, 0]
click at [1272, 370] on span "10" at bounding box center [1267, 370] width 40 height 24
click at [1287, 576] on span "Add to Bag" at bounding box center [1274, 576] width 68 height 17
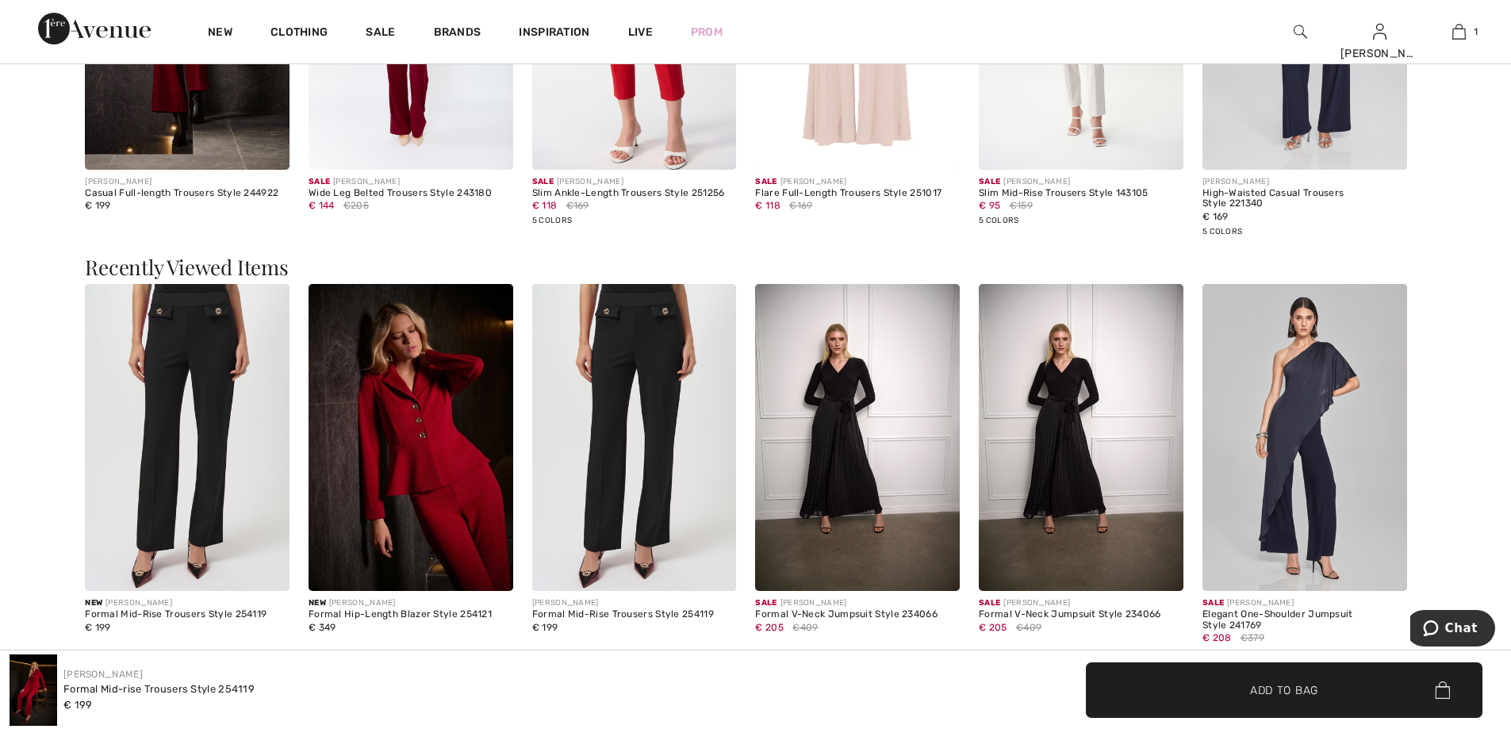
scroll to position [2775, 0]
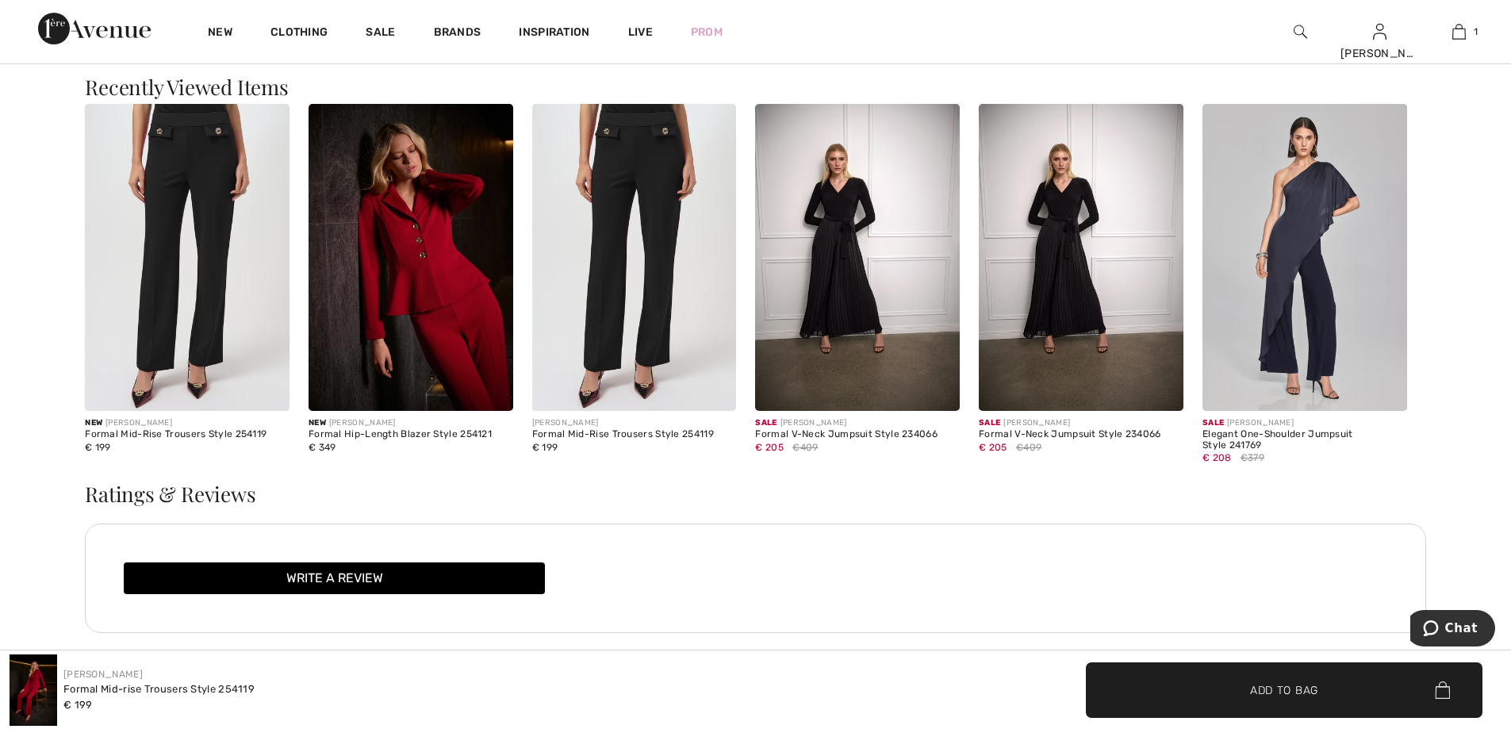
click at [386, 212] on img at bounding box center [410, 257] width 205 height 307
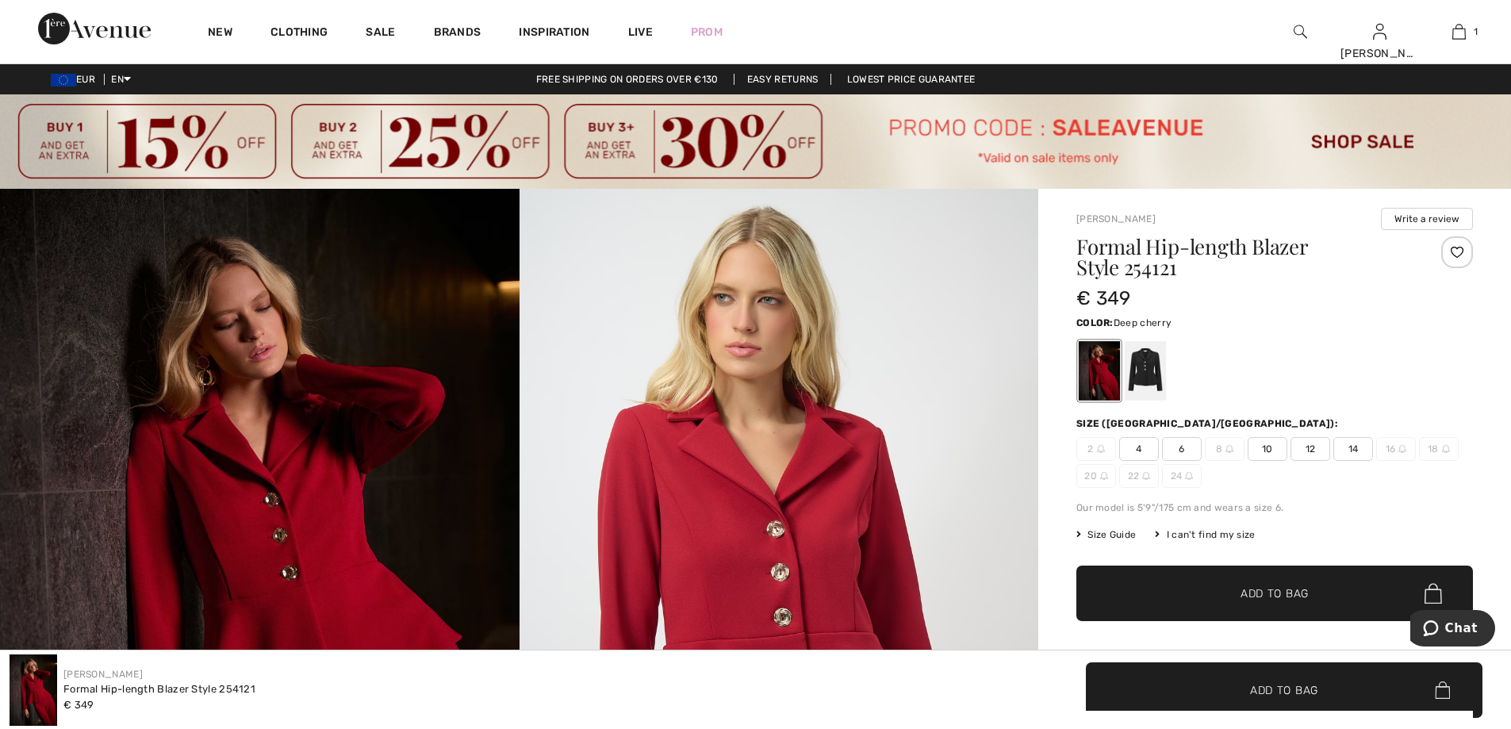
click at [1310, 450] on span "12" at bounding box center [1310, 449] width 40 height 24
click at [1269, 588] on span "Add to Bag" at bounding box center [1274, 593] width 68 height 17
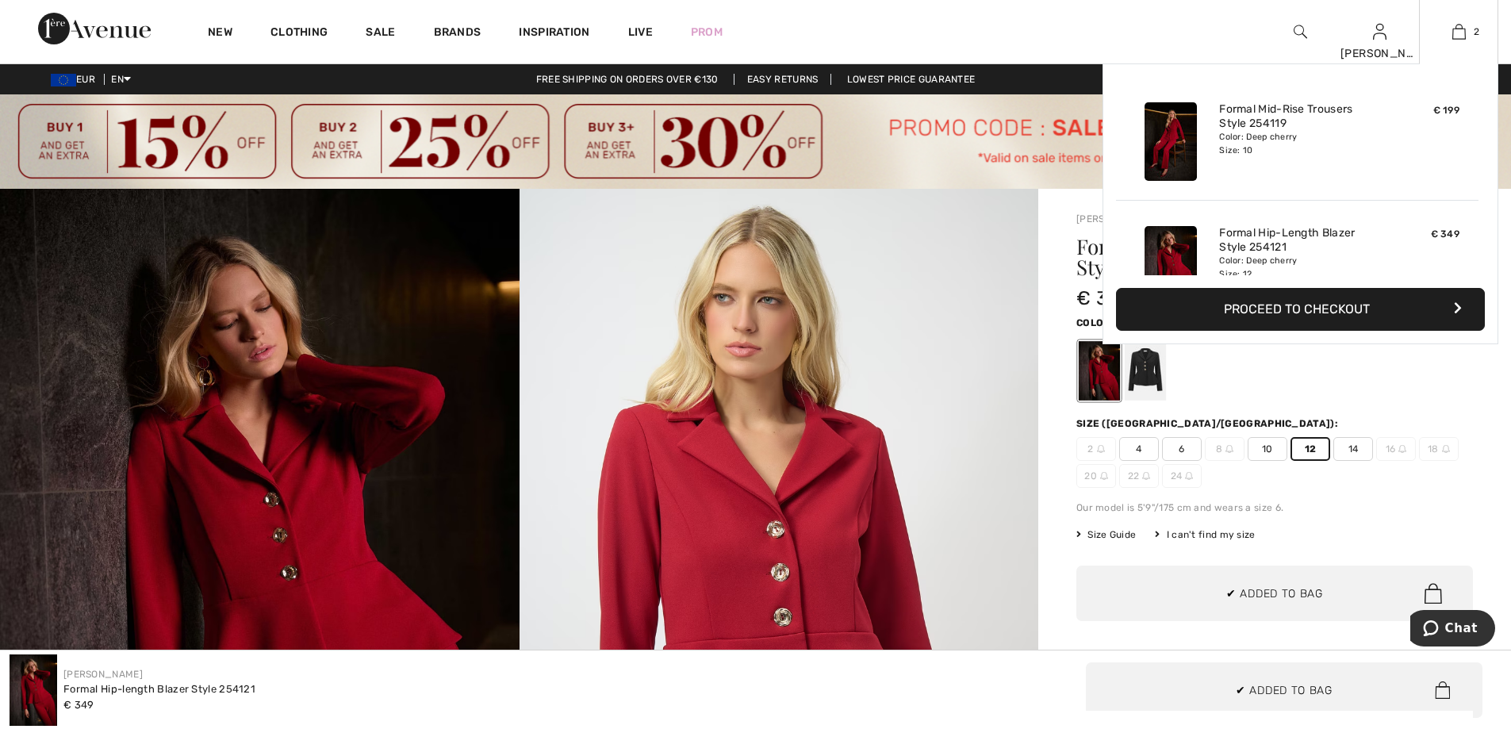
scroll to position [49, 0]
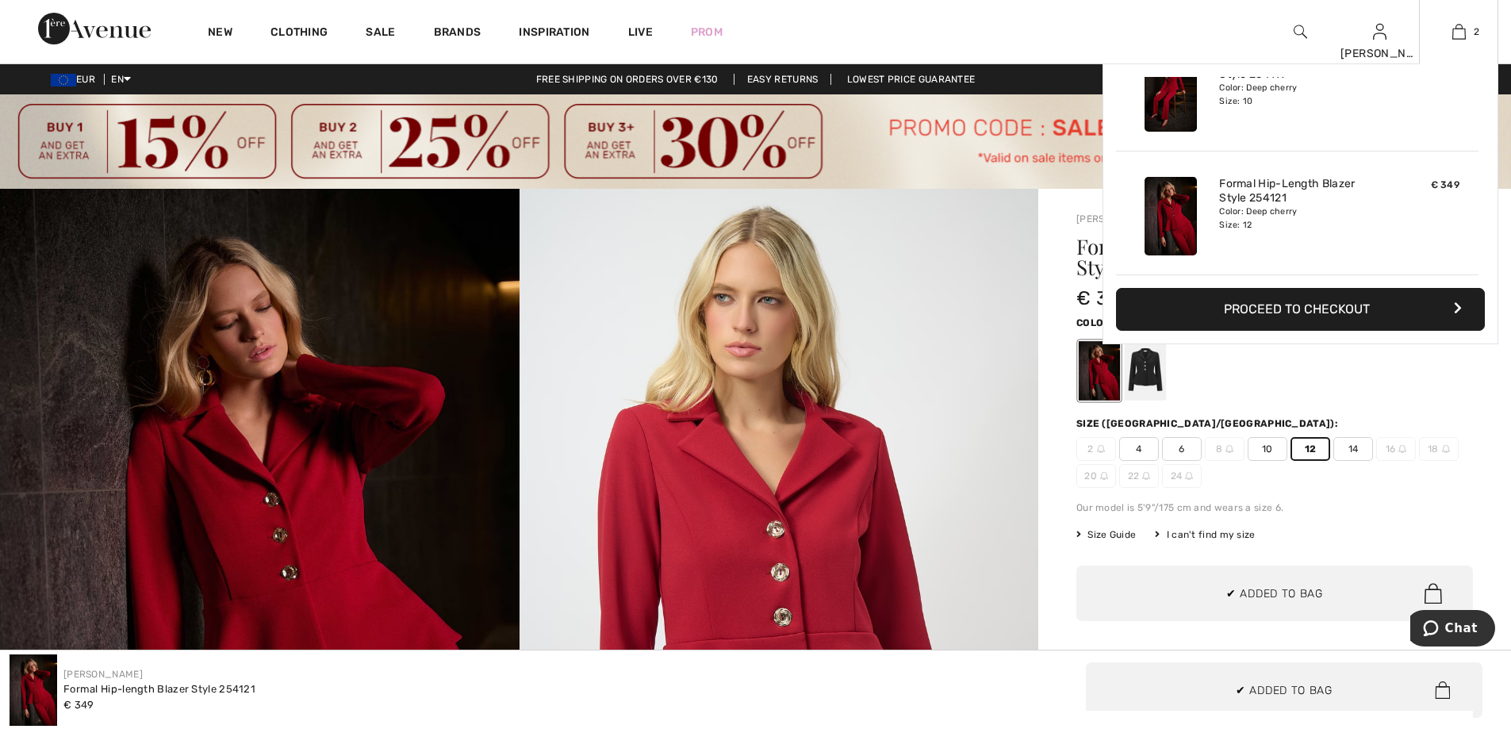
click at [1289, 311] on button "Proceed to Checkout" at bounding box center [1300, 309] width 369 height 43
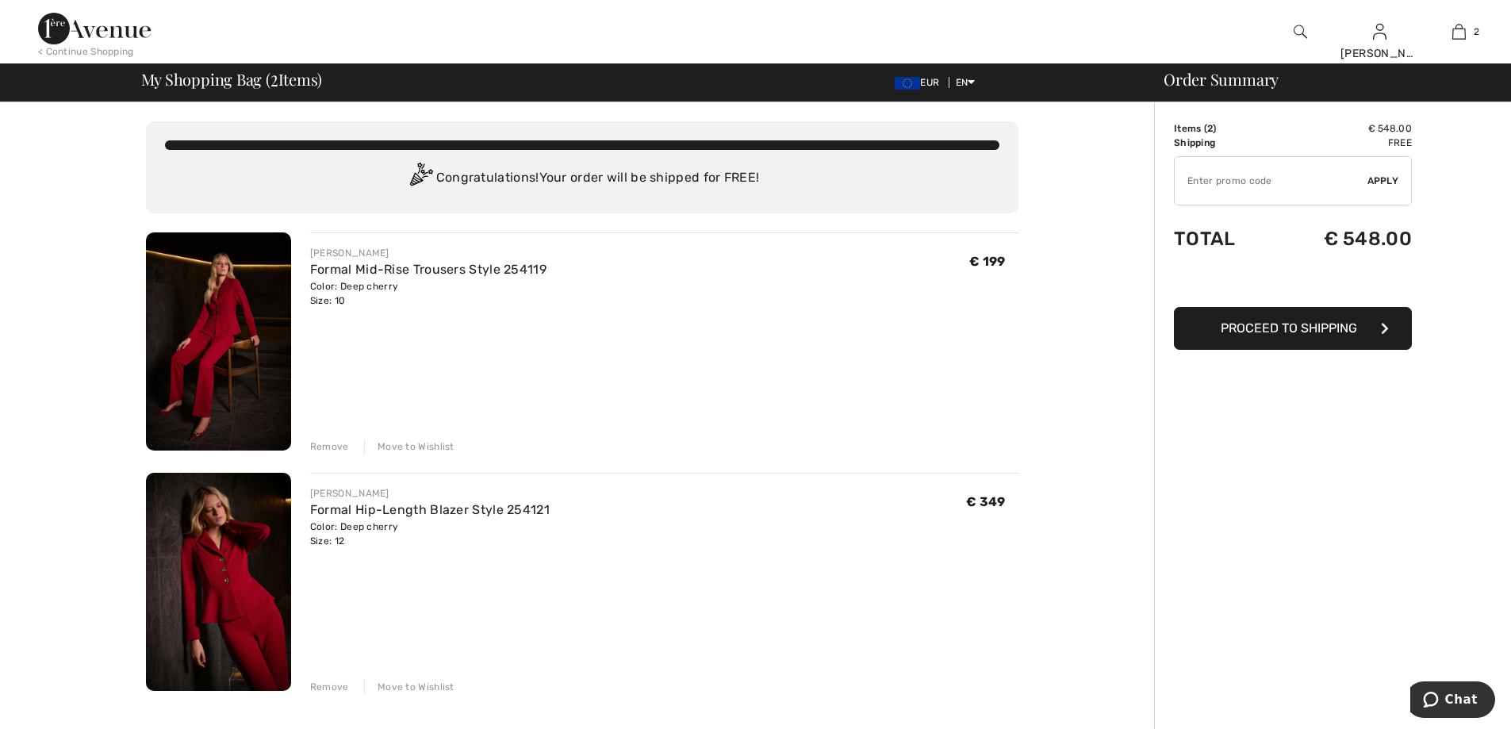
click at [1308, 180] on input "TEXT" at bounding box center [1270, 181] width 193 height 48
type input "NEW15"
click at [1384, 182] on span "Apply" at bounding box center [1383, 181] width 32 height 14
click at [1301, 327] on span "Proceed to Shipping" at bounding box center [1288, 327] width 136 height 15
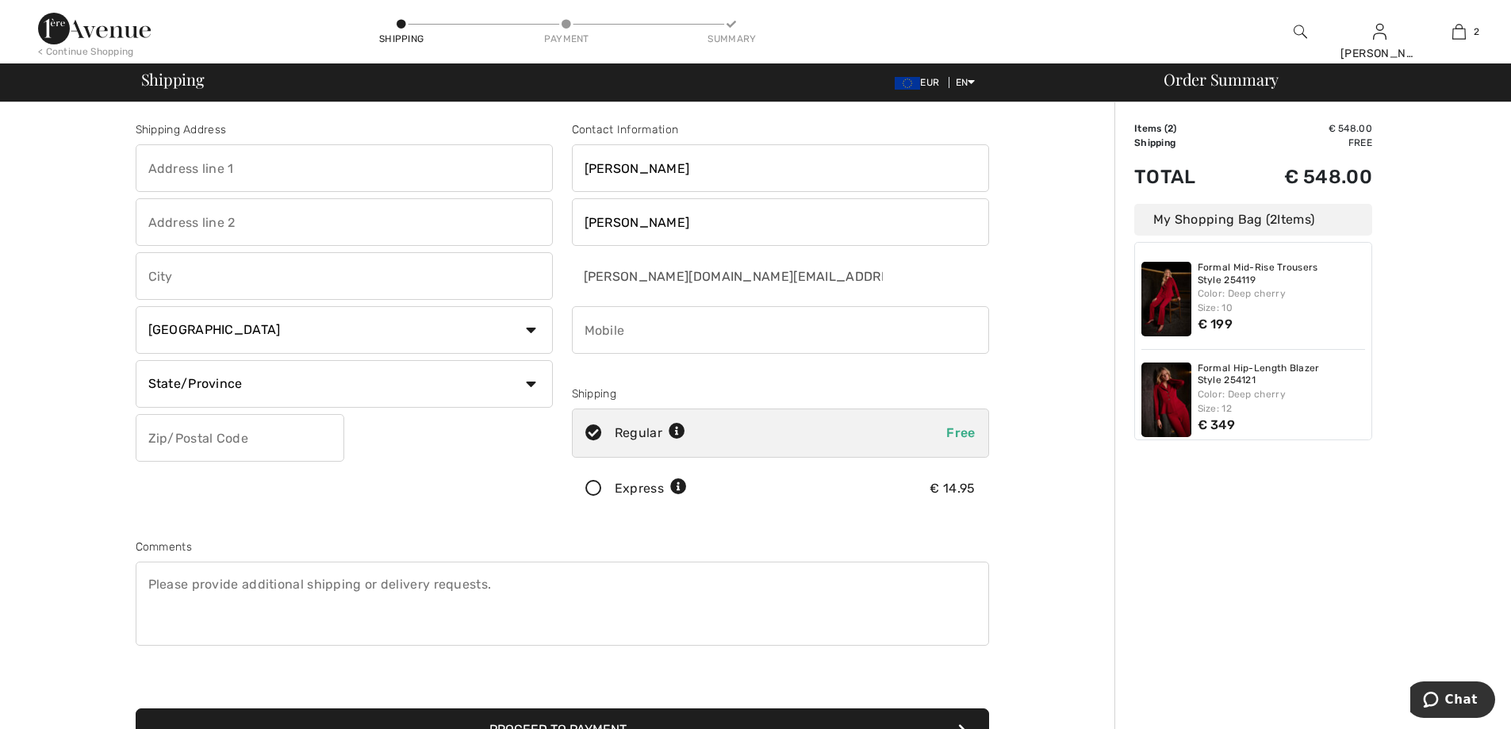
click at [246, 168] on input "text" at bounding box center [344, 168] width 417 height 48
type input "Cité Millewee, 23, 23"
type input "23"
type input "Bertrange"
select select "LU"
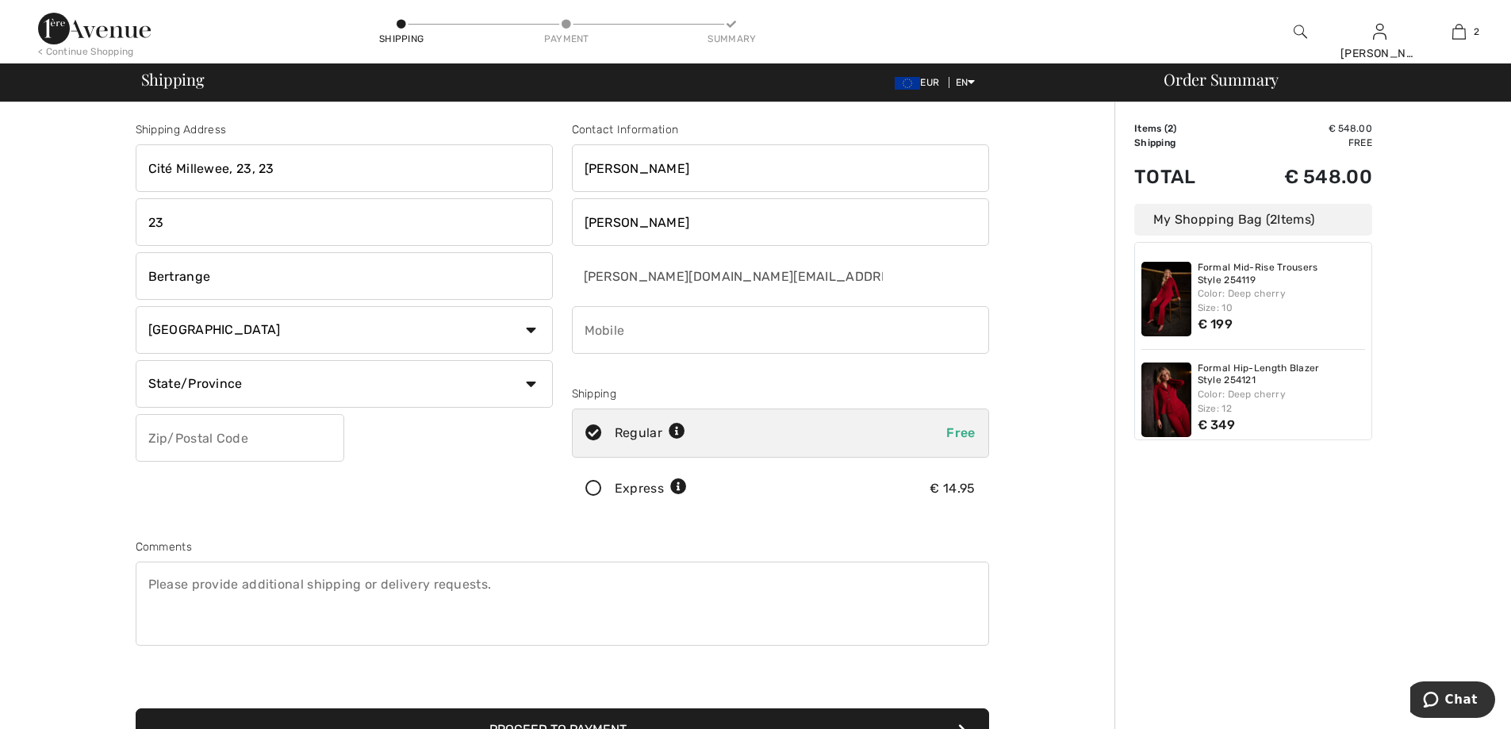
type input "8064"
type input "621235666"
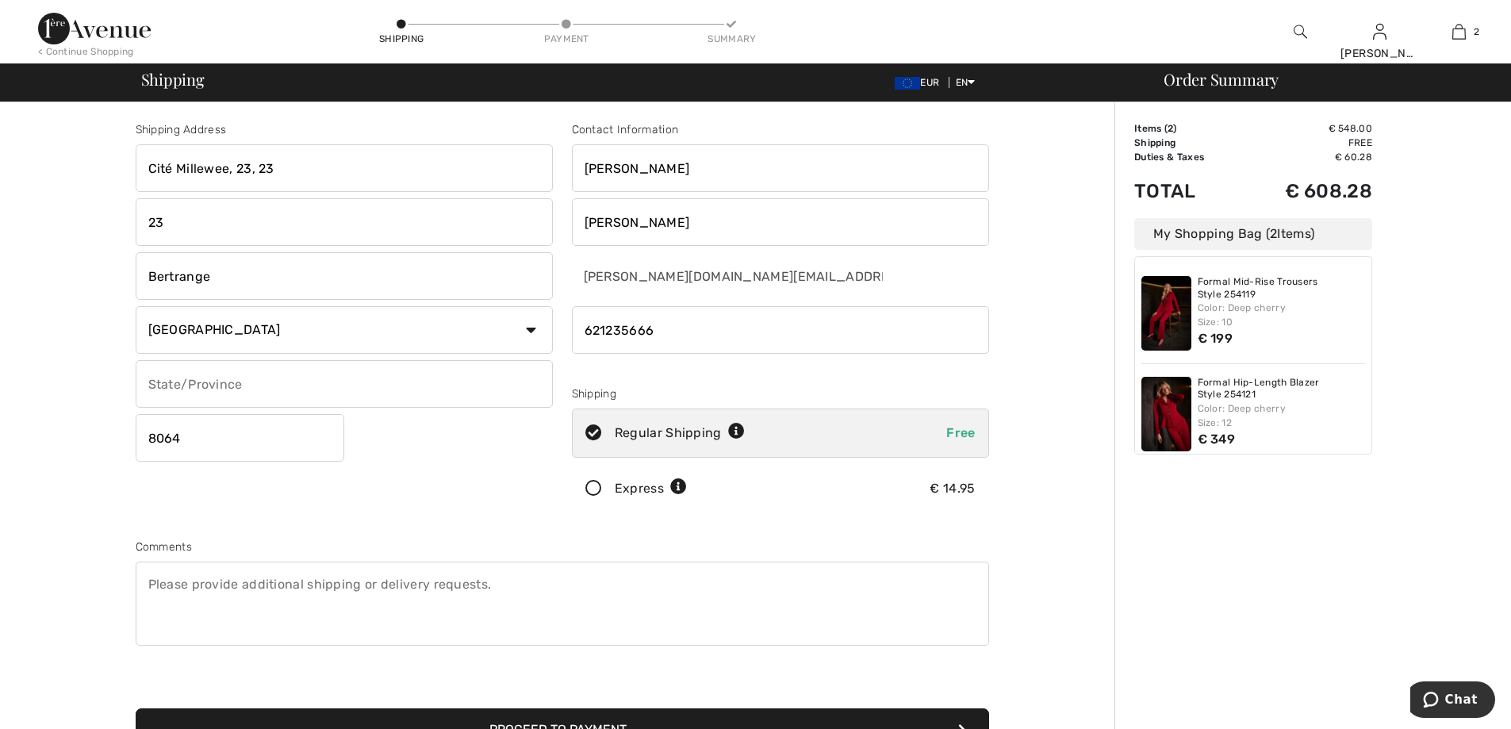
click at [283, 171] on input "Cité Millewee, 23, 23" at bounding box center [344, 168] width 417 height 48
type input "Cité Millewee"
click at [584, 331] on input "phone" at bounding box center [780, 330] width 417 height 48
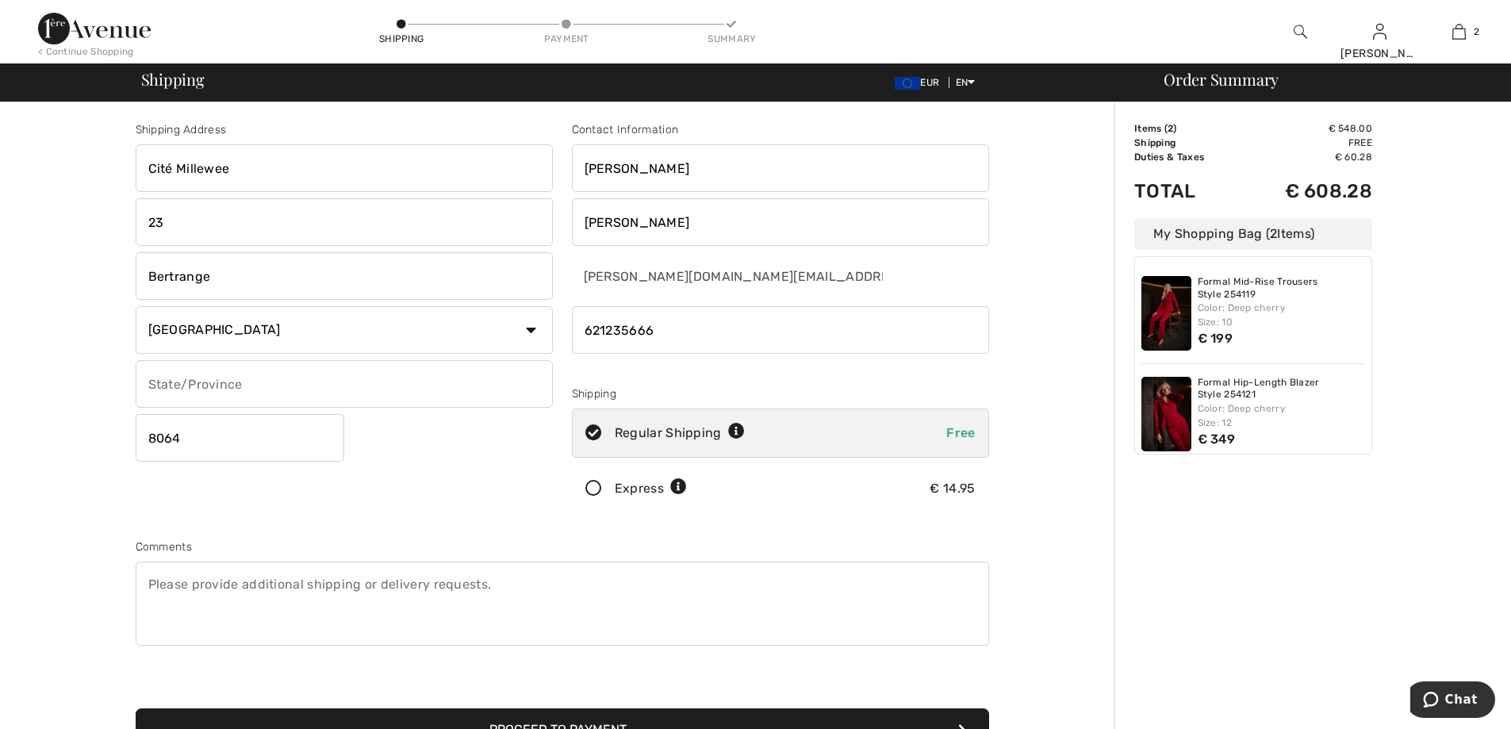
click at [584, 334] on input "phone" at bounding box center [780, 330] width 417 height 48
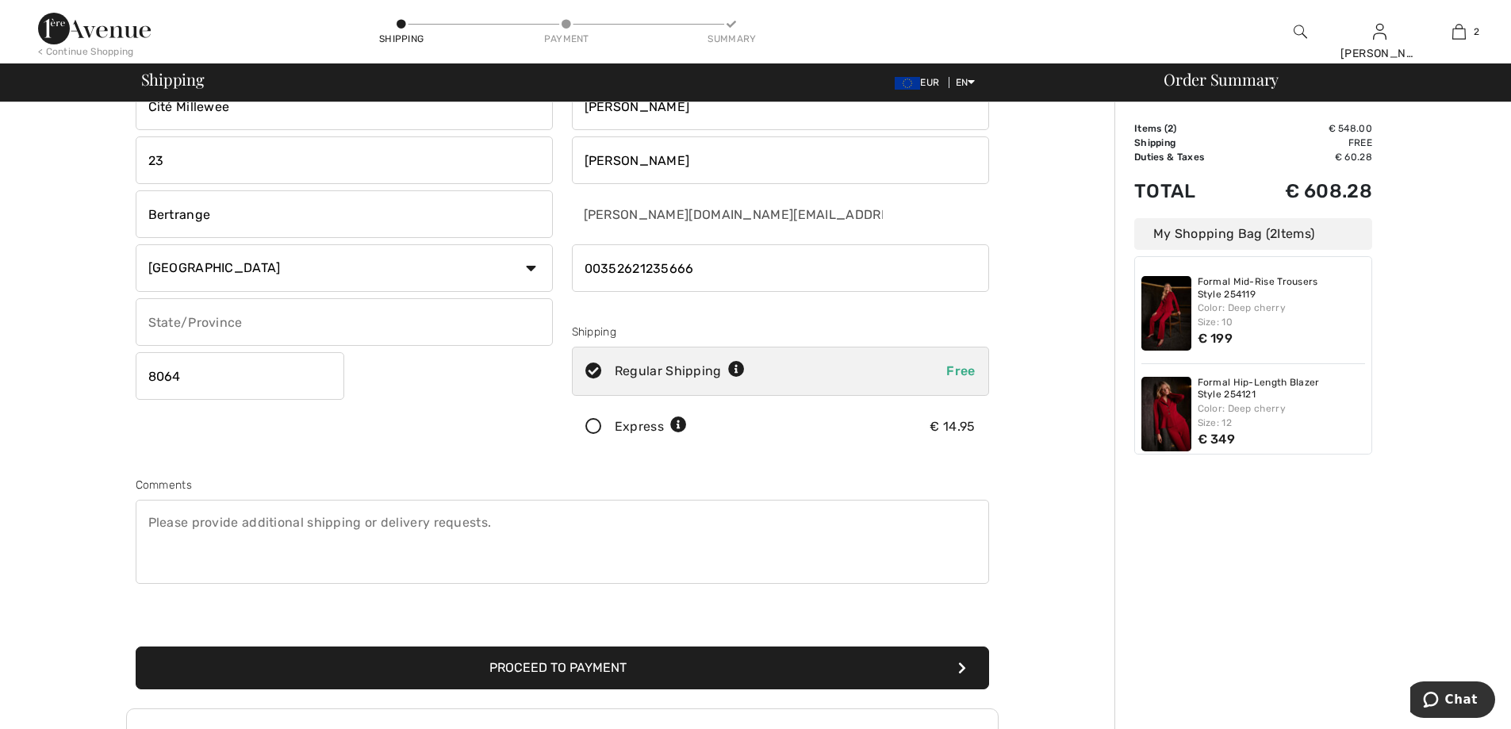
scroll to position [159, 0]
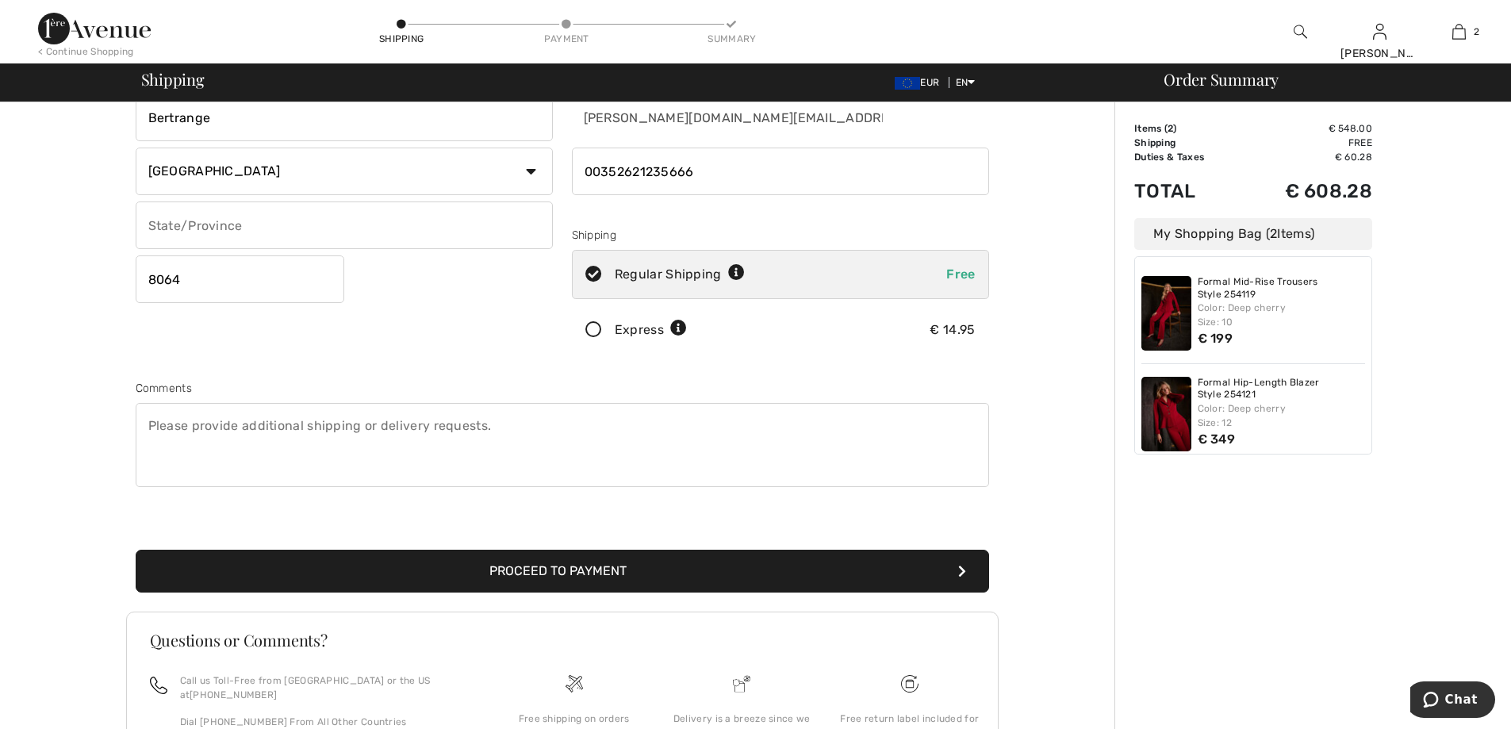
type input "00352621235666"
click at [549, 565] on button "Proceed to Payment" at bounding box center [562, 570] width 853 height 43
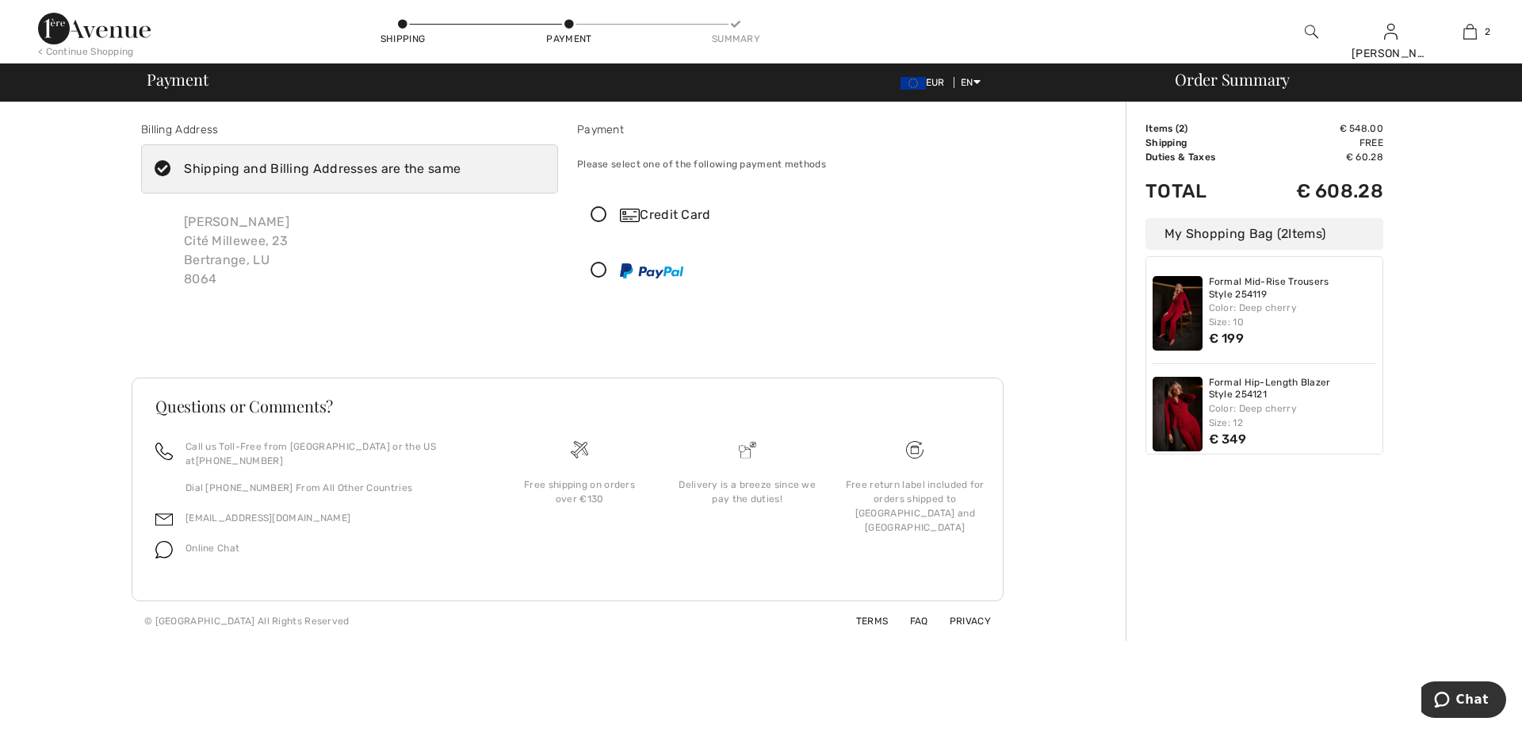
click at [601, 211] on icon at bounding box center [599, 215] width 42 height 17
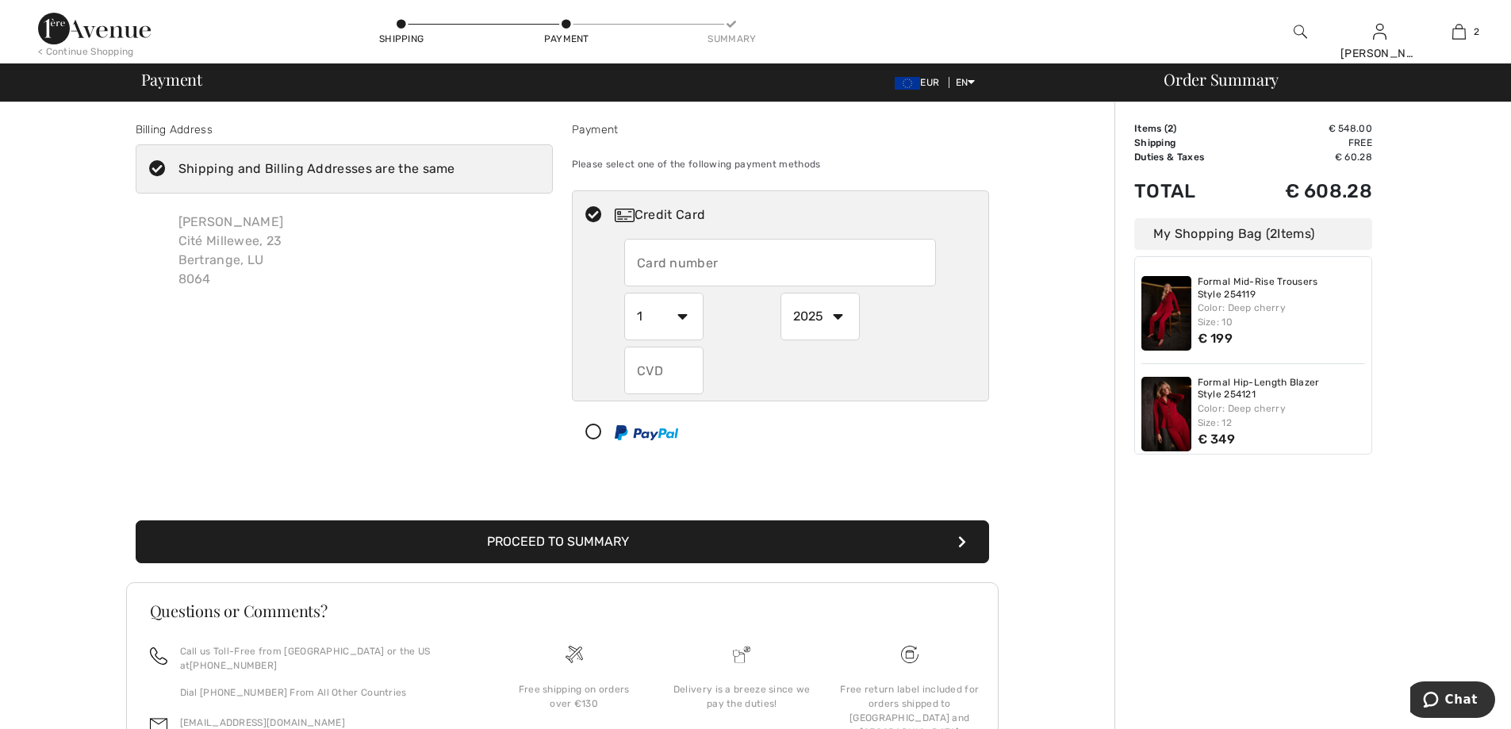
click at [736, 261] on input "text" at bounding box center [780, 263] width 312 height 48
type input "[CREDIT_CARD_NUMBER]"
click at [679, 317] on select "1 2 3 4 5 6 7 8 9 10 11 12" at bounding box center [663, 317] width 79 height 48
select select "10"
click at [624, 293] on select "1 2 3 4 5 6 7 8 9 10 11 12" at bounding box center [663, 317] width 79 height 48
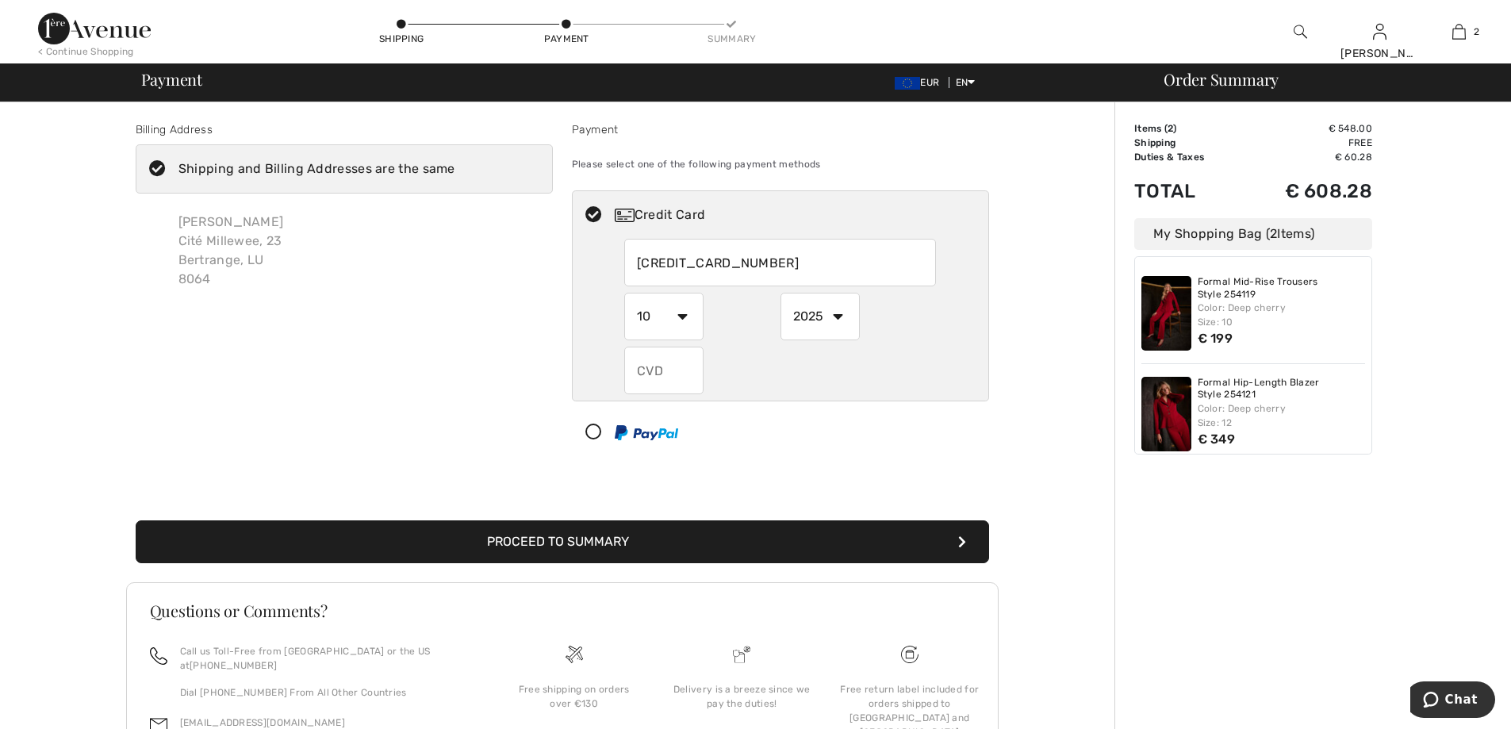
click at [835, 312] on select "2025 2026 2027 2028 2029 2030 2031 2032 2033 2034 2035" at bounding box center [819, 317] width 79 height 48
select select "2028"
click at [780, 293] on select "2025 2026 2027 2028 2029 2030 2031 2032 2033 2034 2035" at bounding box center [819, 317] width 79 height 48
click at [672, 362] on input "text" at bounding box center [663, 371] width 79 height 48
type input "789"
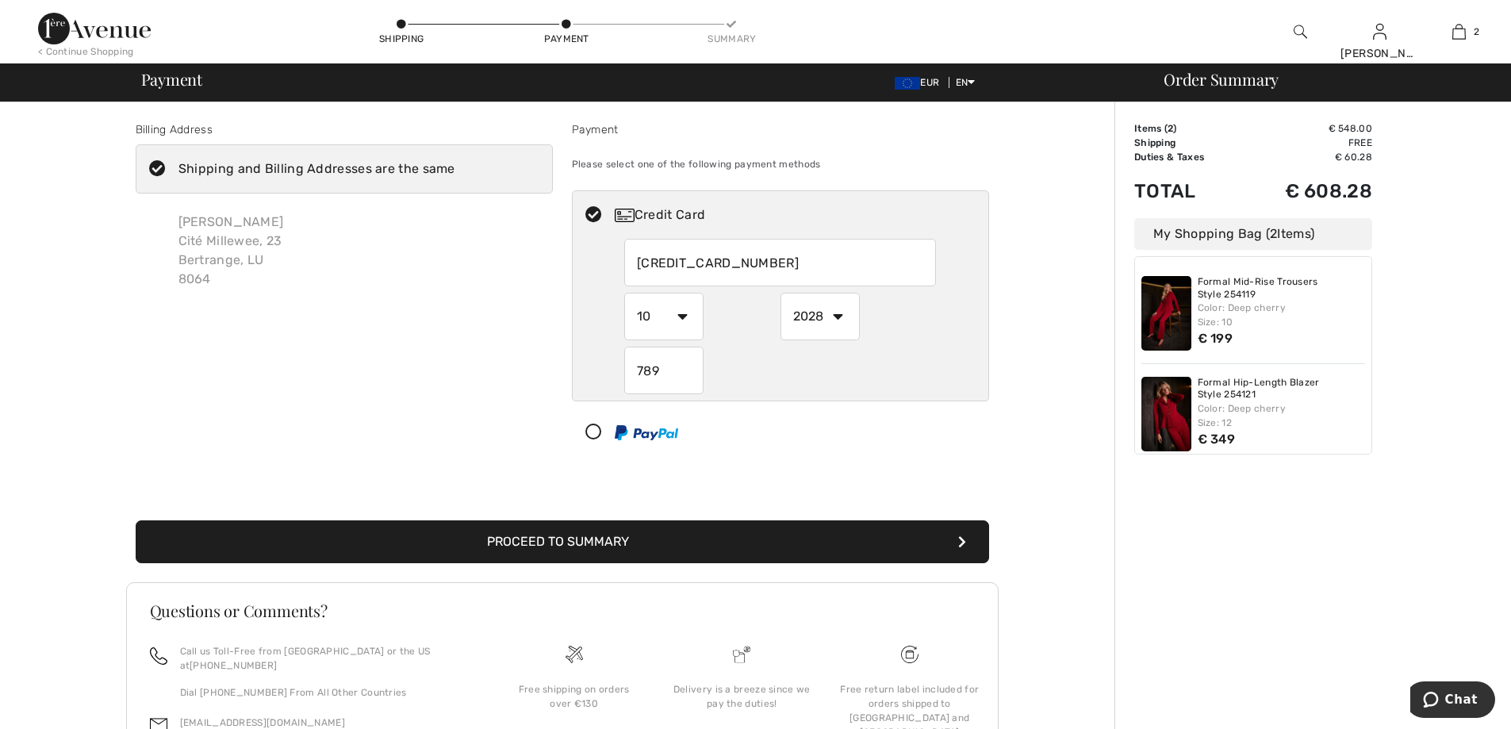
click at [630, 543] on button "Proceed to Summary" at bounding box center [562, 541] width 853 height 43
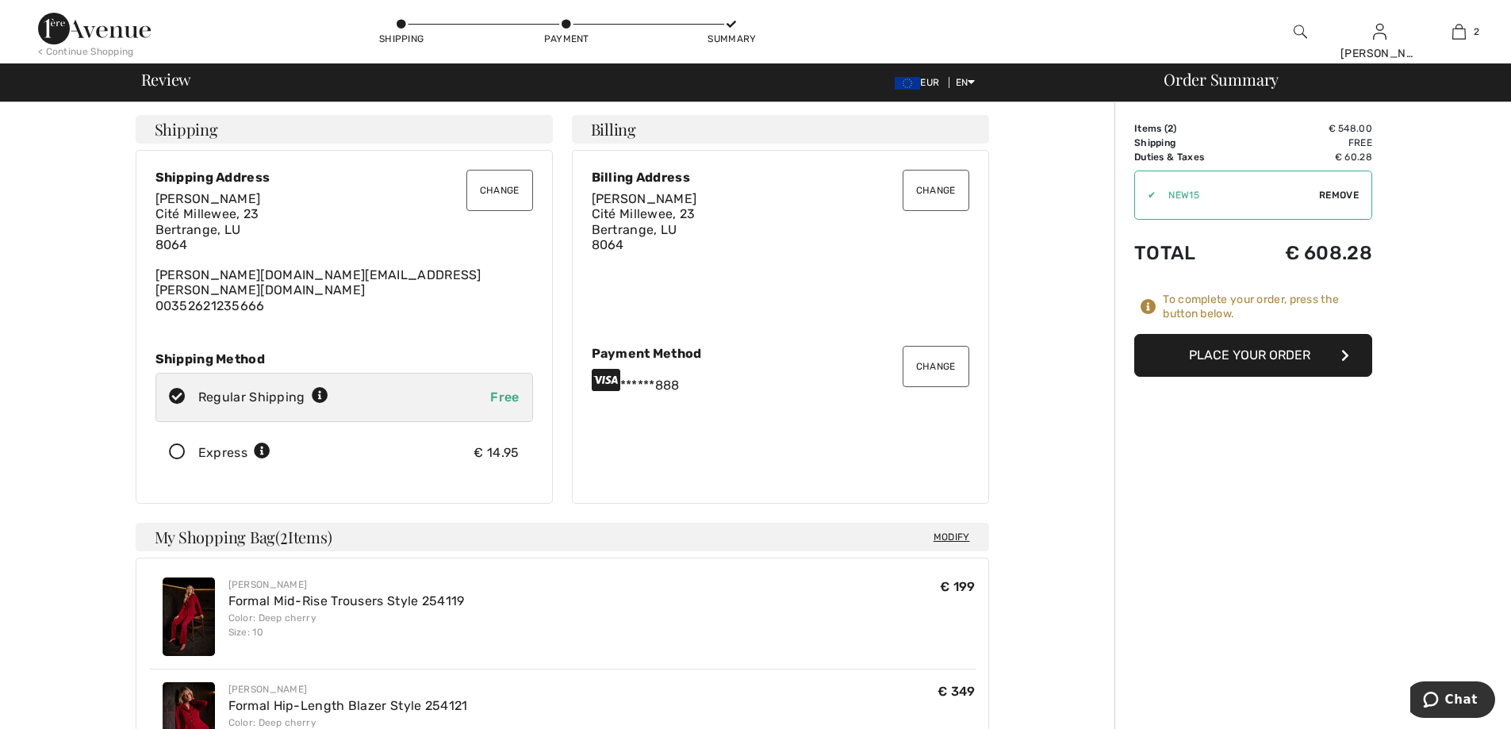
click at [1327, 193] on span "Remove" at bounding box center [1339, 195] width 40 height 14
click at [1221, 198] on input "TEXT" at bounding box center [1231, 195] width 193 height 48
type input "NEW15"
drag, startPoint x: 1346, startPoint y: 193, endPoint x: 1334, endPoint y: 209, distance: 20.3
click at [1342, 197] on span "Apply" at bounding box center [1343, 195] width 32 height 14
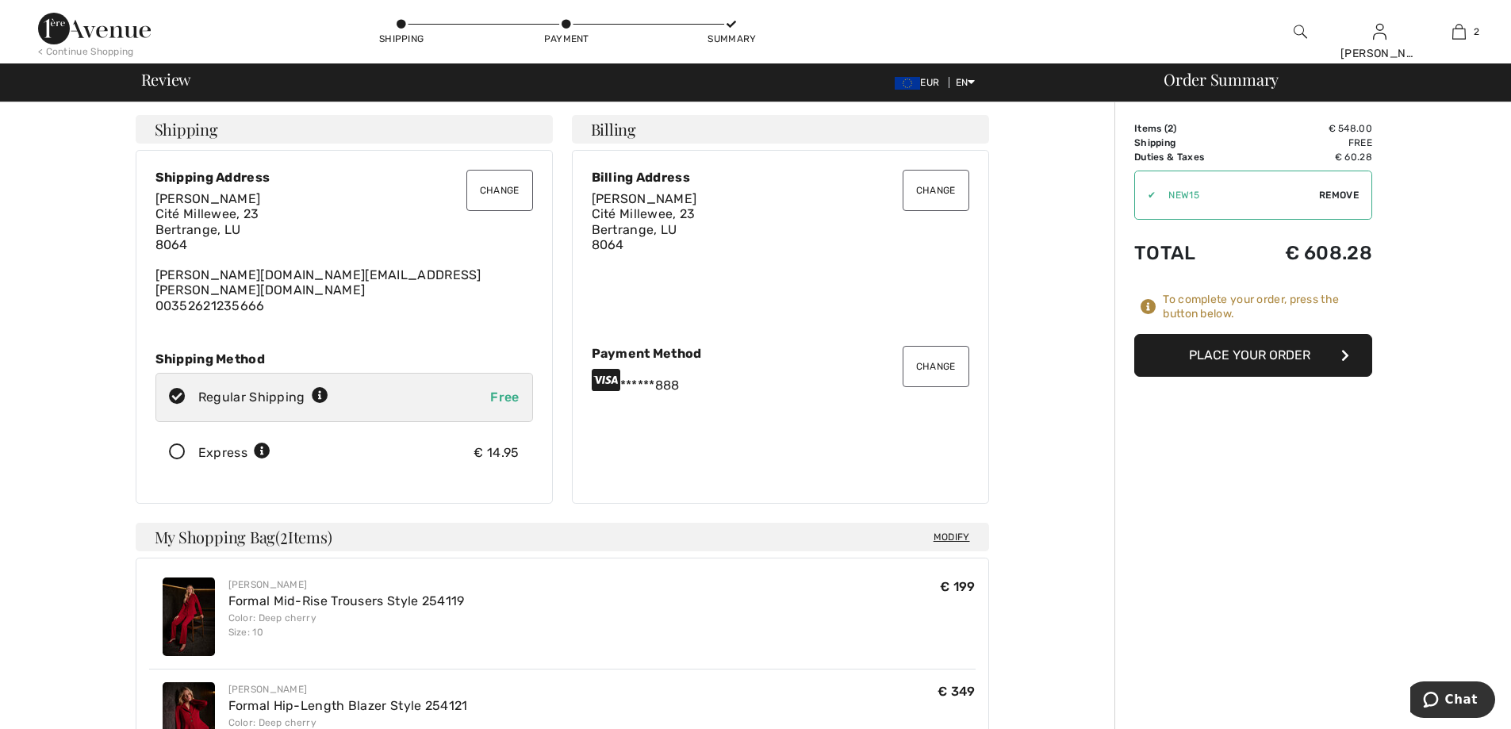
click at [485, 188] on button "Change" at bounding box center [499, 190] width 67 height 41
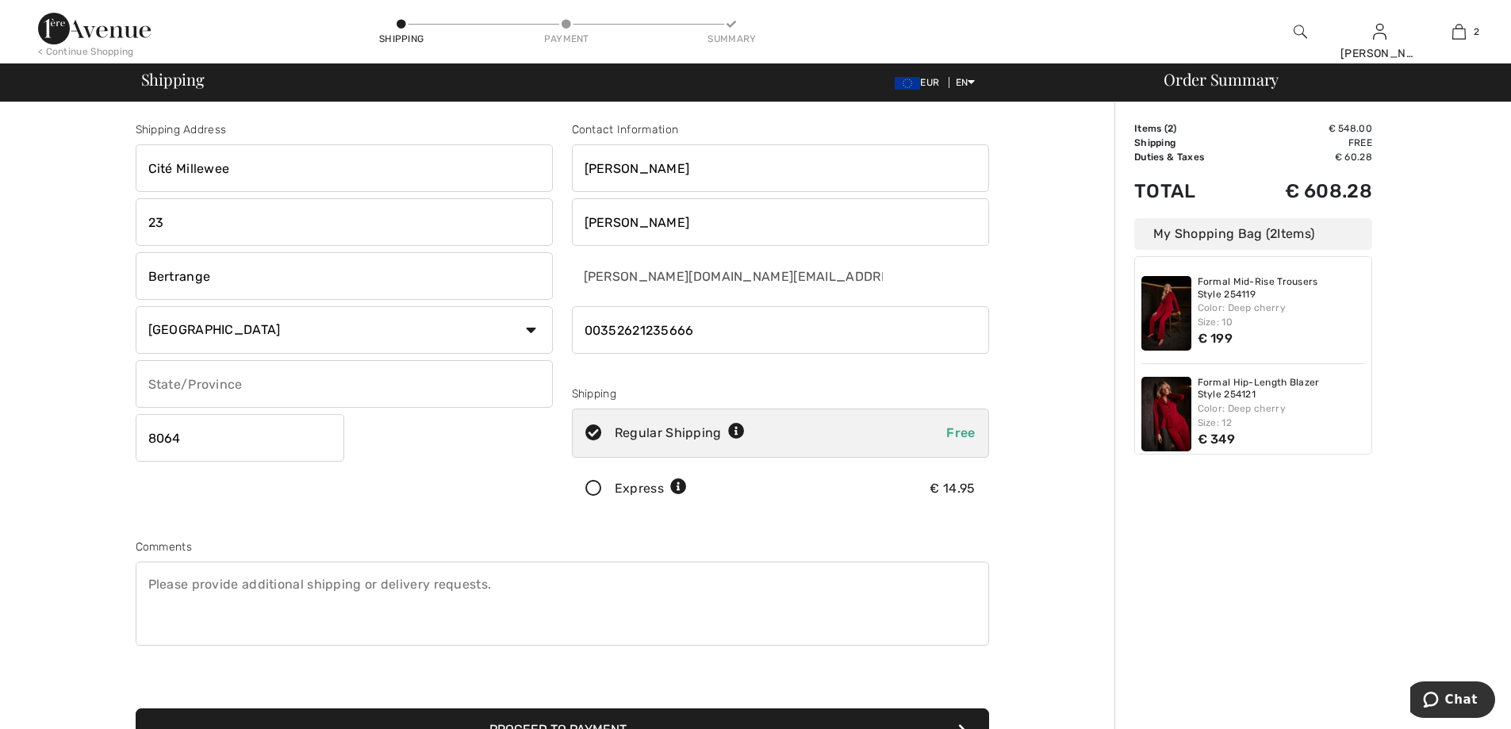
drag, startPoint x: 252, startPoint y: 169, endPoint x: 118, endPoint y: 179, distance: 134.4
click at [118, 179] on div "Shipping Address Cité Millewee 23 Bertrange Country Canada United States Afghan…" at bounding box center [562, 567] width 1105 height 931
type input "Hotel Christophe Colomb rue d'Anvers"
drag, startPoint x: 174, startPoint y: 229, endPoint x: 134, endPoint y: 232, distance: 40.5
click at [134, 232] on div "Shipping Address Hotel Christophe Colomb rue d'Anvers 23 Bertrange Country Cana…" at bounding box center [344, 320] width 436 height 398
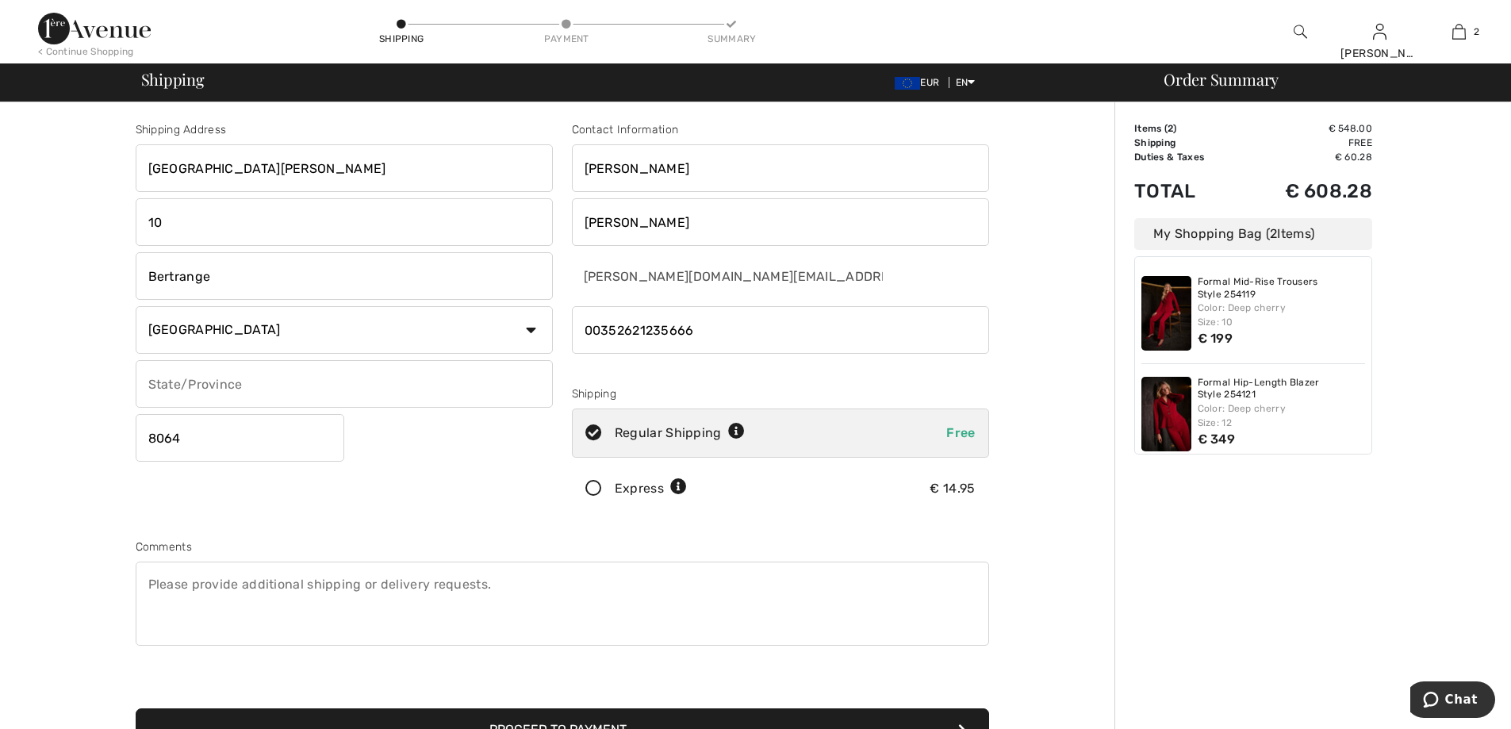
type input "10"
drag, startPoint x: 232, startPoint y: 282, endPoint x: 122, endPoint y: 277, distance: 110.4
click at [122, 277] on div "Shipping Address Hotel Christophe Colomb rue d'Anvers 10 Bertrange Country Cana…" at bounding box center [562, 567] width 1105 height 931
type input "Luxembourg"
drag, startPoint x: 200, startPoint y: 438, endPoint x: 147, endPoint y: 441, distance: 53.2
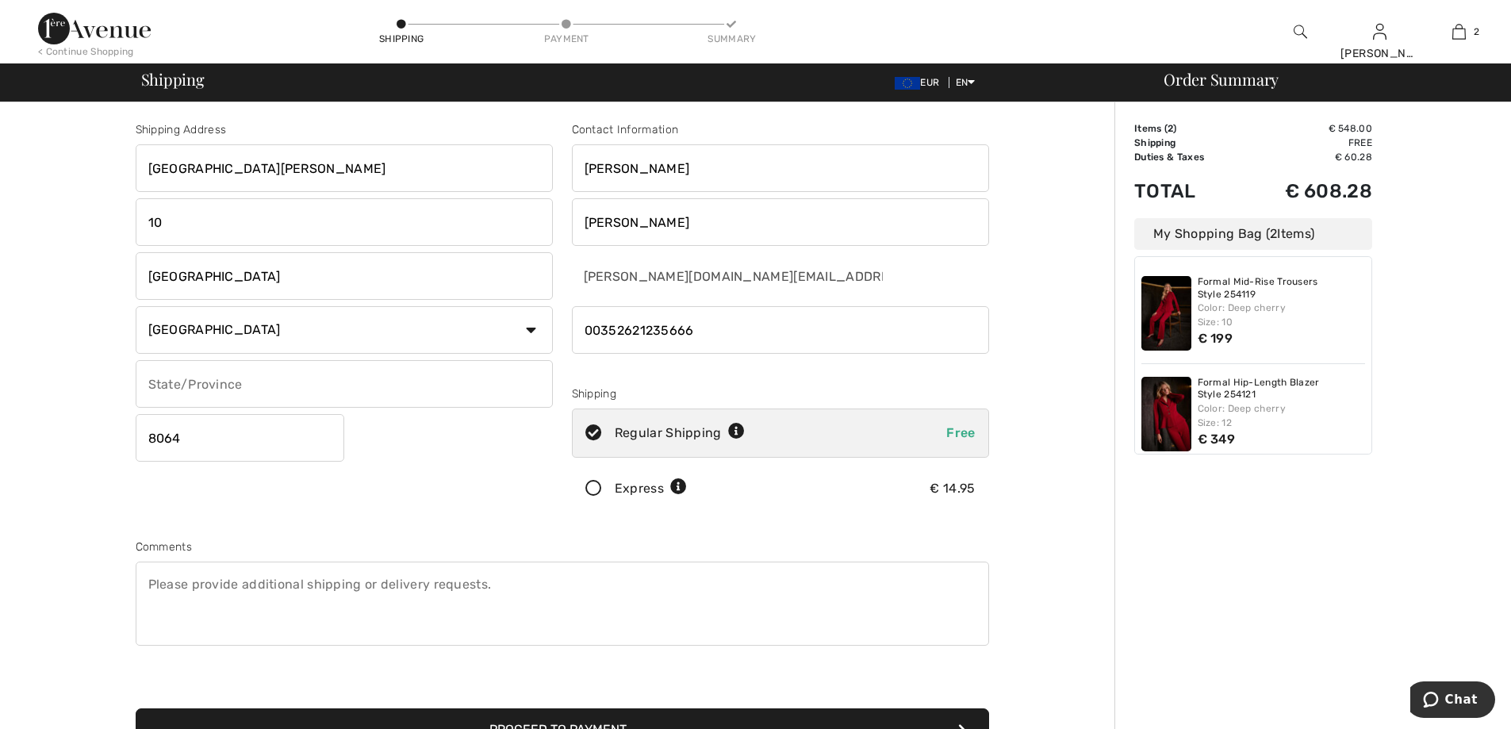
click at [147, 441] on input "8064" at bounding box center [240, 438] width 209 height 48
type input "1130"
click at [302, 170] on input "Hotel Christophe Colomb rue d'Anvers" at bounding box center [344, 168] width 417 height 48
type input "Hotel Christophe Colomb, rue d'Anvers"
click at [146, 224] on input "10" at bounding box center [344, 222] width 417 height 48
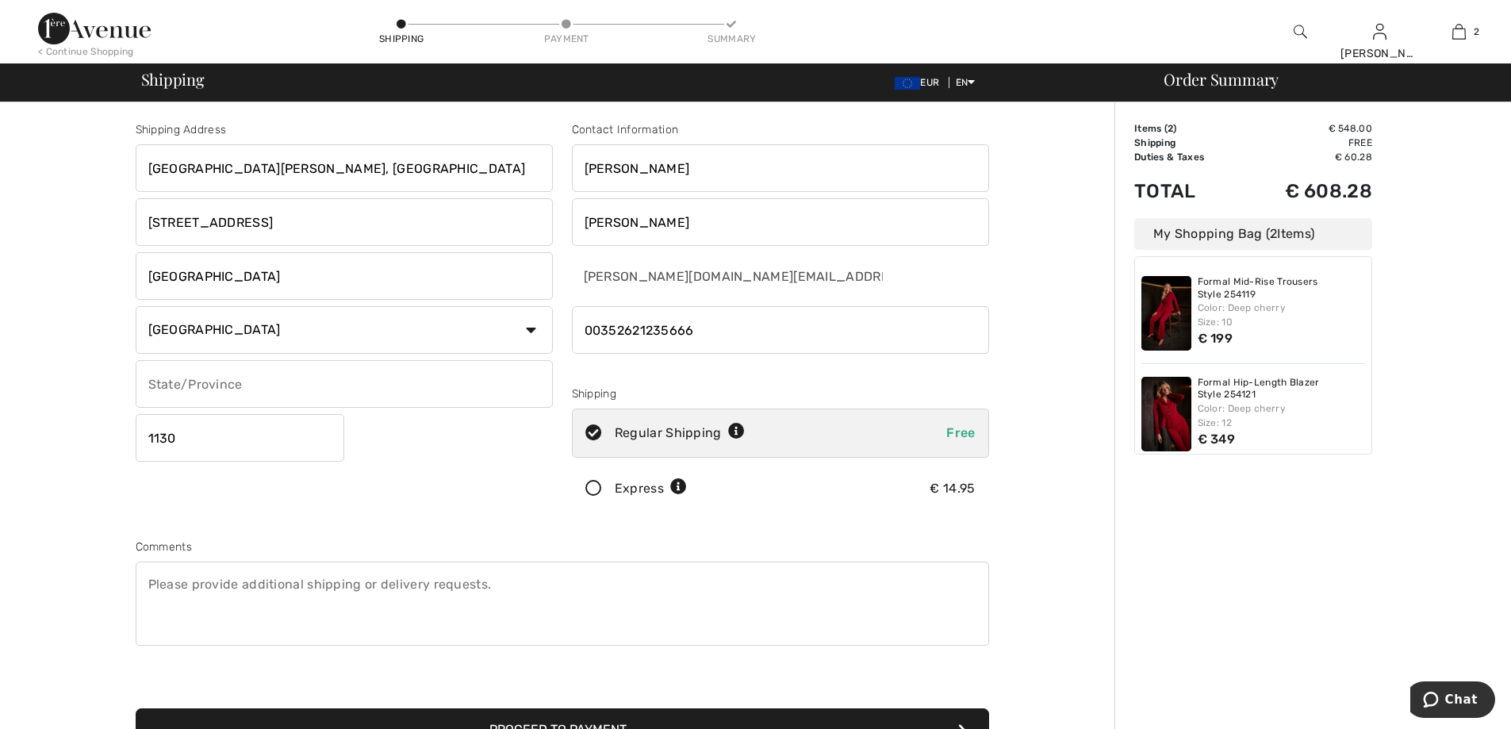
type input "rue d'Anvers, 10"
click at [390, 170] on input "Hotel Christophe Colomb, rue d'Anvers" at bounding box center [344, 168] width 417 height 48
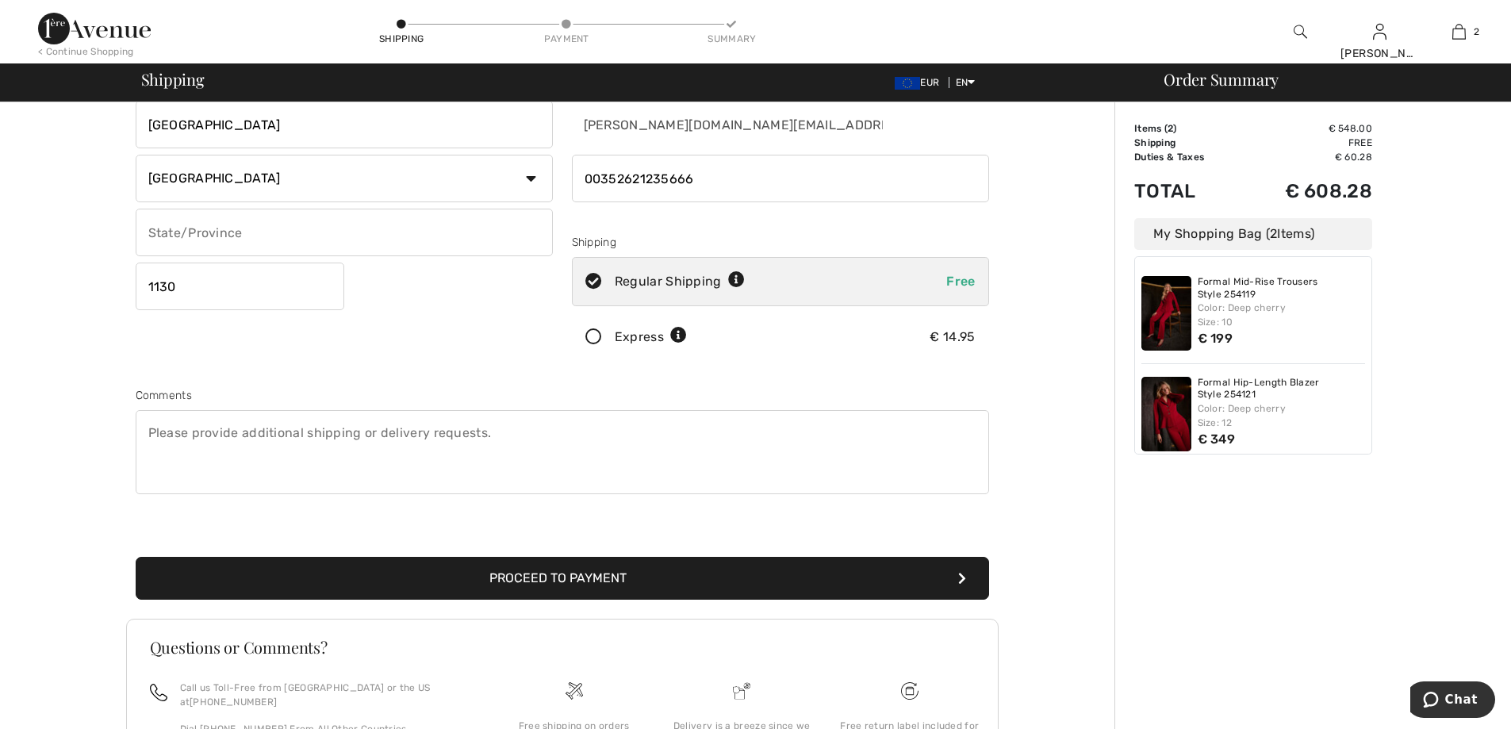
scroll to position [159, 0]
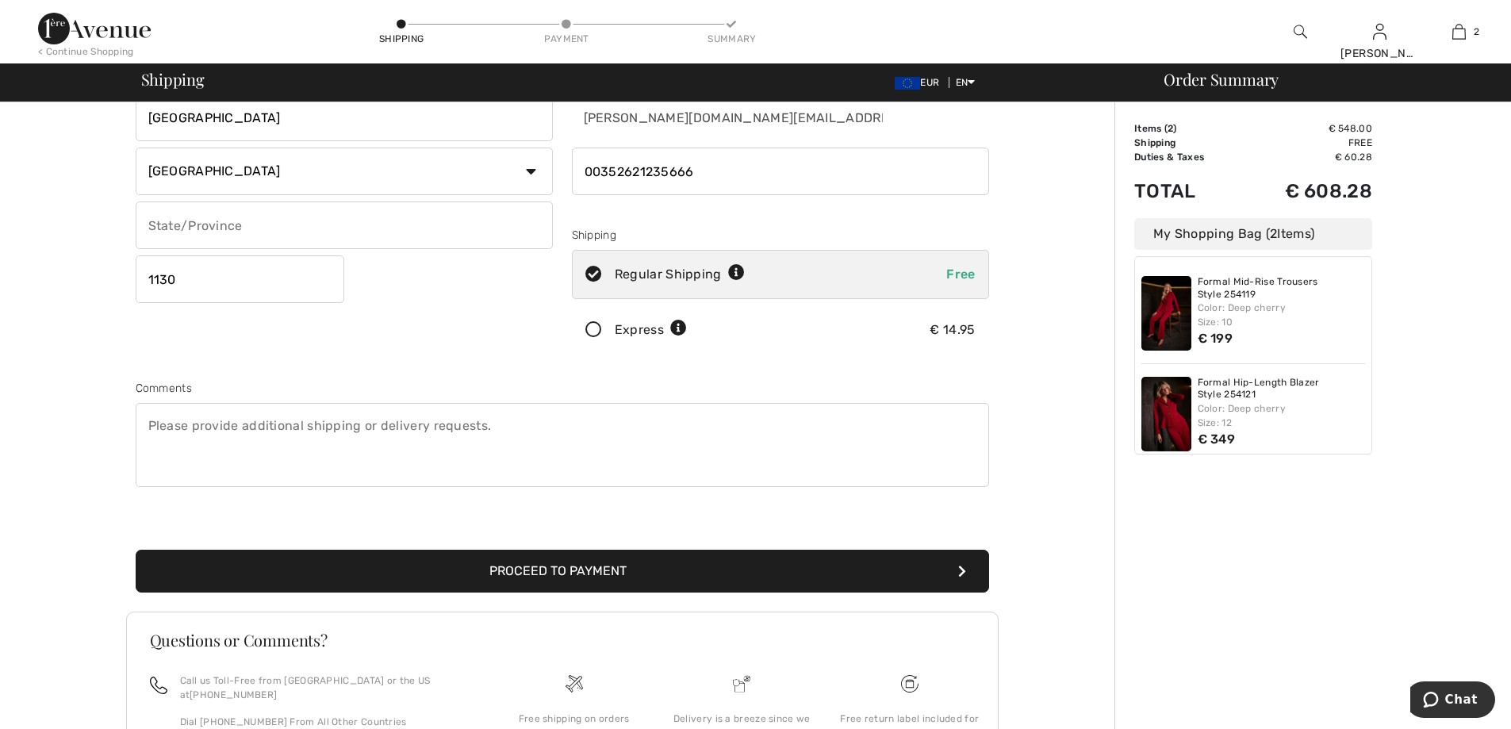
type input "Hotel Christophe Colomb"
click at [585, 567] on button "Proceed to Payment" at bounding box center [562, 570] width 853 height 43
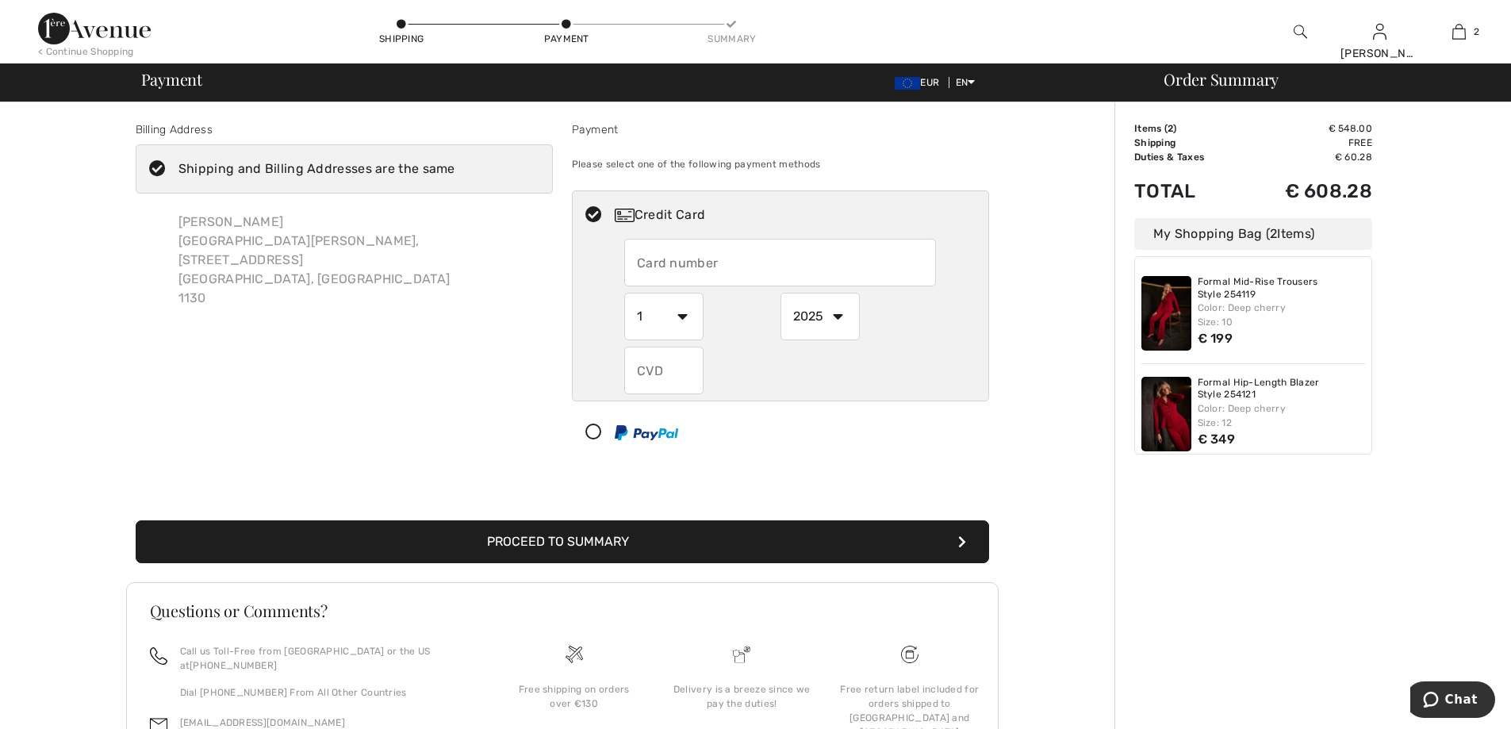
click at [232, 240] on div "[PERSON_NAME][GEOGRAPHIC_DATA][PERSON_NAME], [STREET_ADDRESS]" at bounding box center [359, 260] width 387 height 121
click at [752, 266] on input "text" at bounding box center [780, 263] width 312 height 48
radio input "true"
type input "[CREDIT_CARD_NUMBER]"
click at [679, 314] on select "1 2 3 4 5 6 7 8 9 10 11 12" at bounding box center [663, 317] width 79 height 48
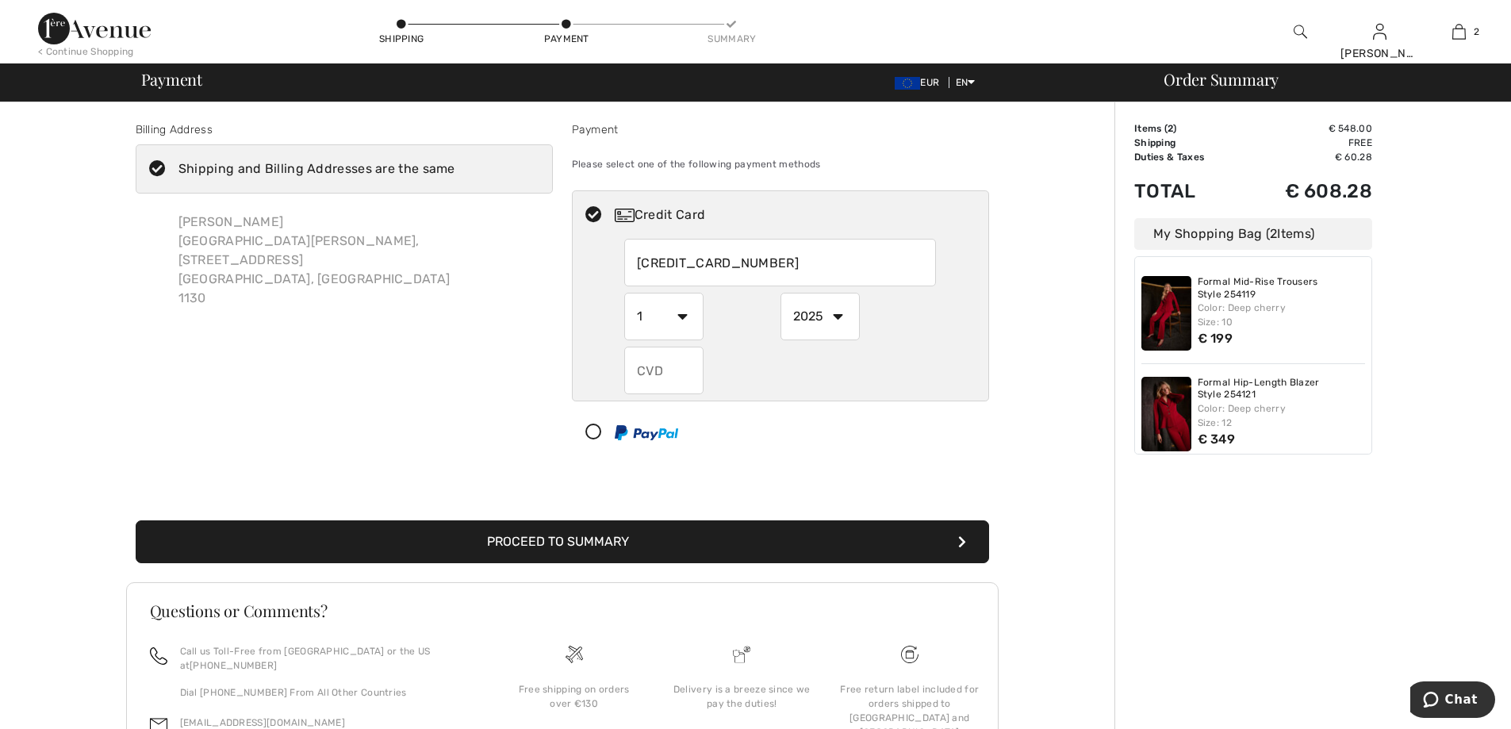
click at [682, 311] on select "1 2 3 4 5 6 7 8 9 10 11 12" at bounding box center [663, 317] width 79 height 48
radio input "true"
select select "10"
click at [624, 293] on select "1 2 3 4 5 6 7 8 9 10 11 12" at bounding box center [663, 317] width 79 height 48
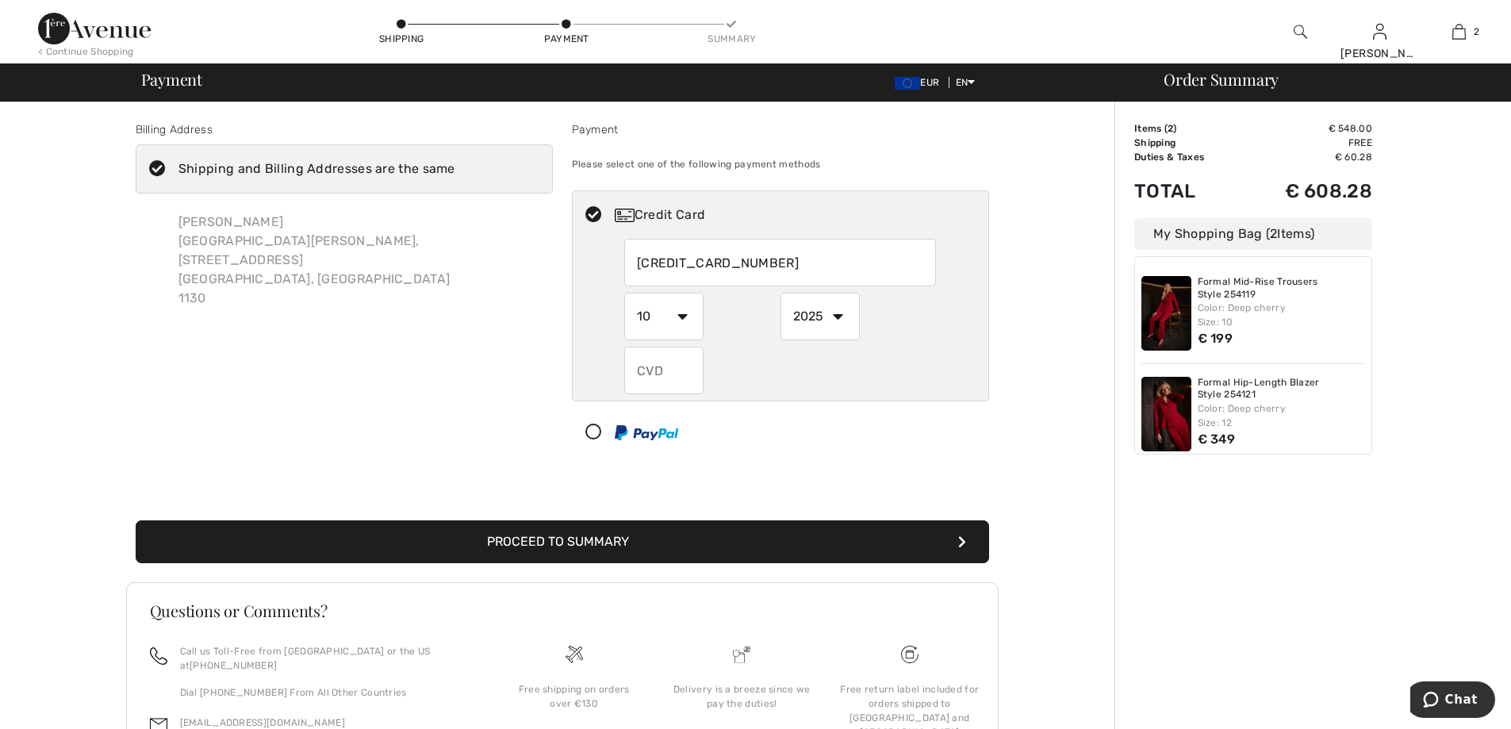
click at [834, 317] on select "2025 2026 2027 2028 2029 2030 2031 2032 2033 2034 2035" at bounding box center [819, 317] width 79 height 48
radio input "true"
select select "2028"
click at [780, 293] on select "2025 2026 2027 2028 2029 2030 2031 2032 2033 2034 2035" at bounding box center [819, 317] width 79 height 48
click at [663, 370] on input "text" at bounding box center [663, 371] width 79 height 48
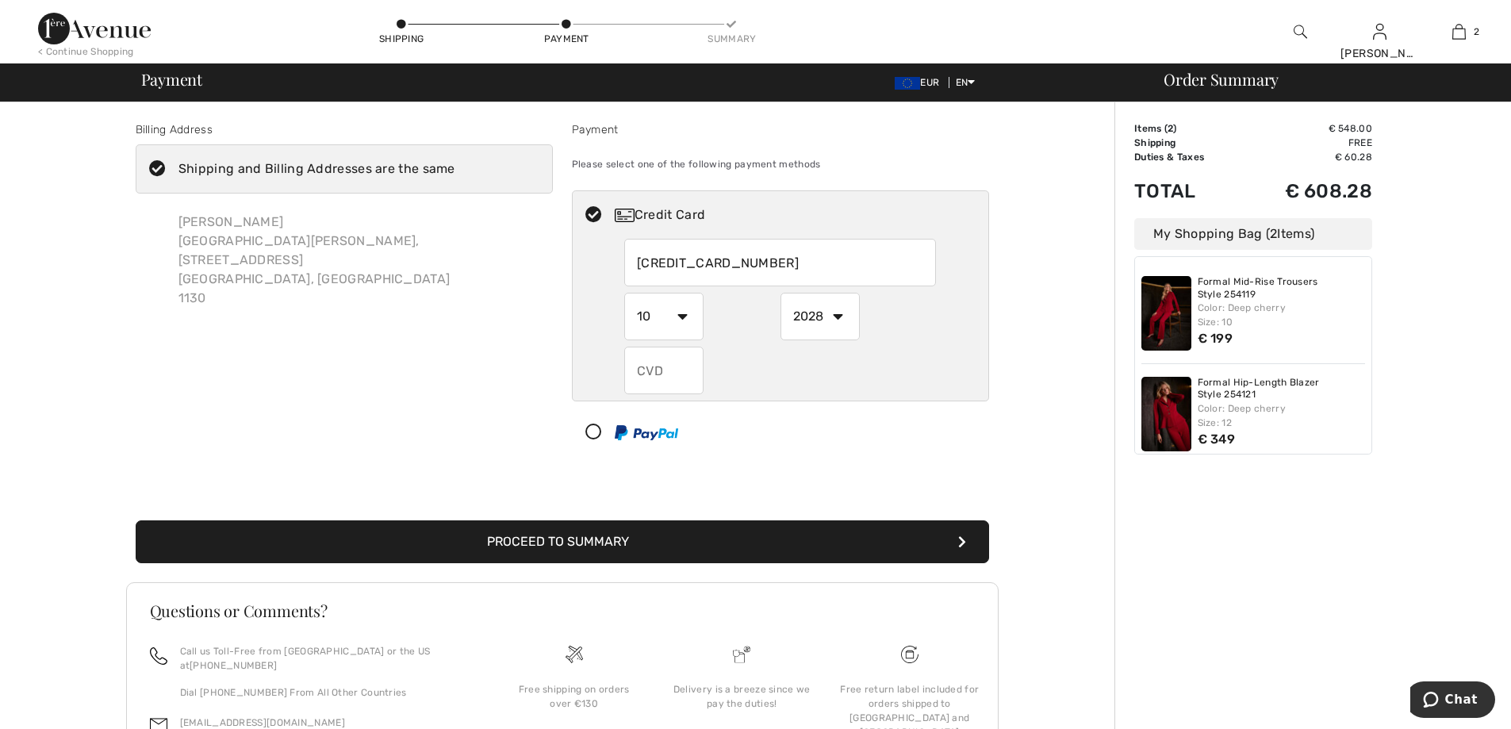
radio input "true"
type input "789"
click at [544, 538] on button "Proceed to Summary" at bounding box center [562, 541] width 853 height 43
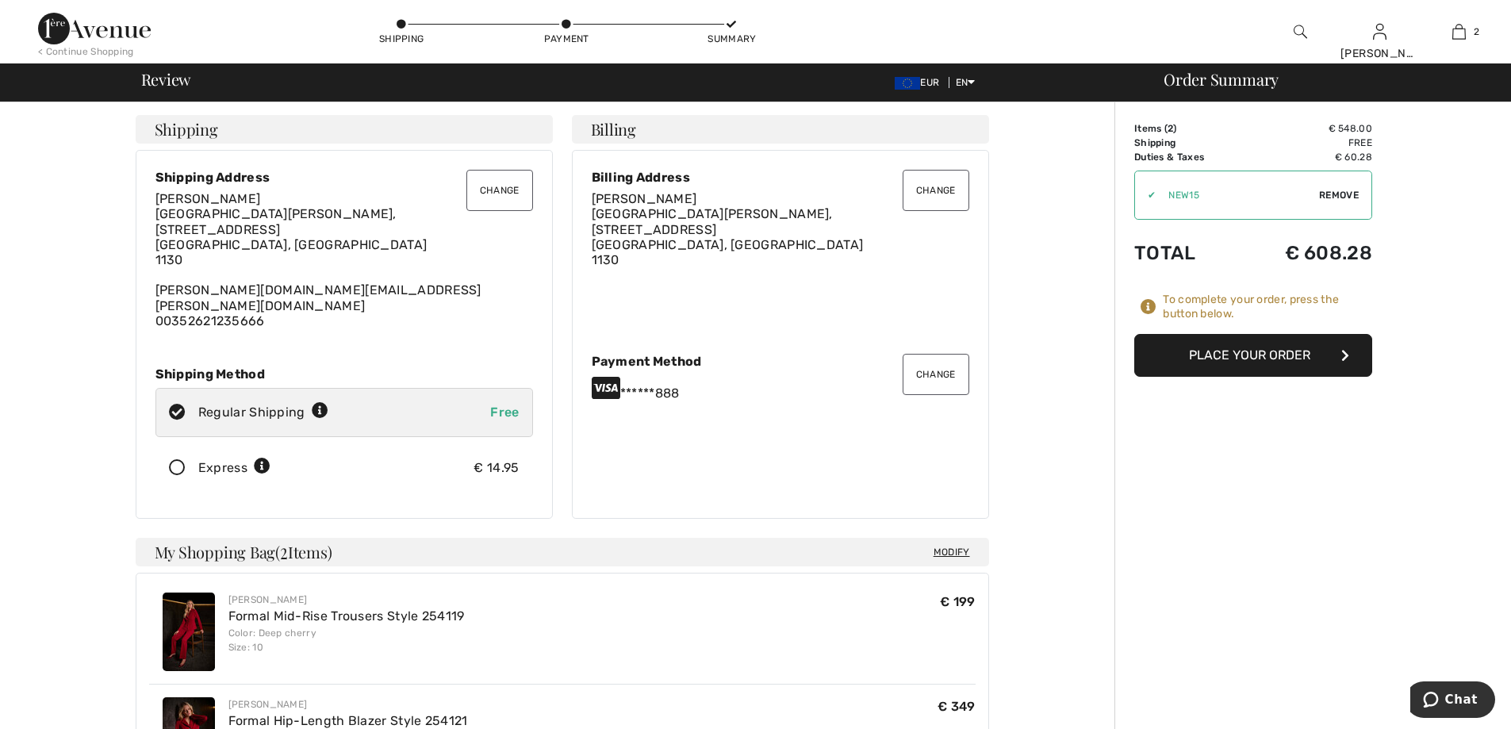
click at [939, 186] on button "Change" at bounding box center [935, 190] width 67 height 41
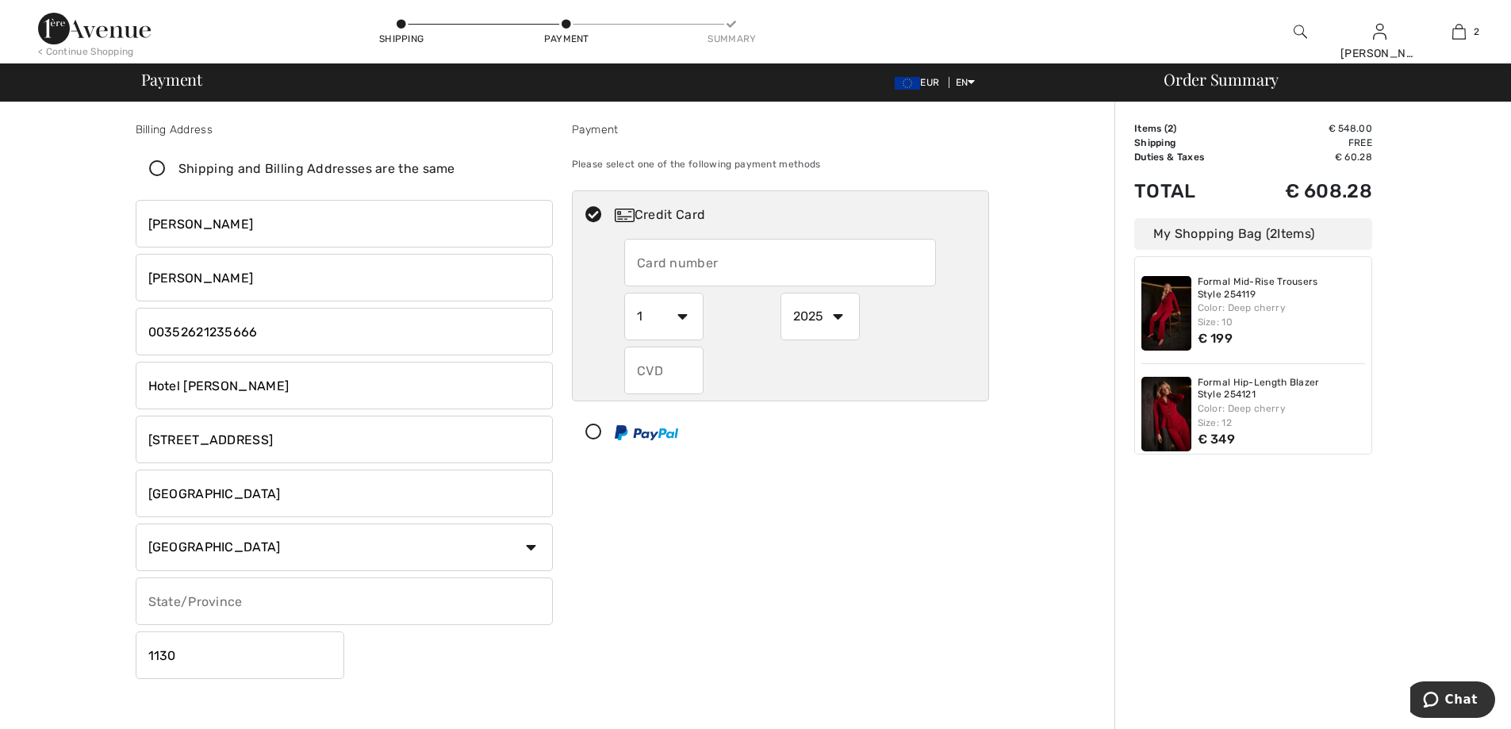
drag, startPoint x: 322, startPoint y: 385, endPoint x: 305, endPoint y: 385, distance: 16.7
click at [305, 385] on input "Hotel Christophe Colomb" at bounding box center [344, 386] width 417 height 48
click at [183, 440] on input "Rue D'Anvers, 10" at bounding box center [344, 439] width 417 height 48
type input "Rue d'Anvers, 10"
click at [713, 263] on input "text" at bounding box center [780, 263] width 312 height 48
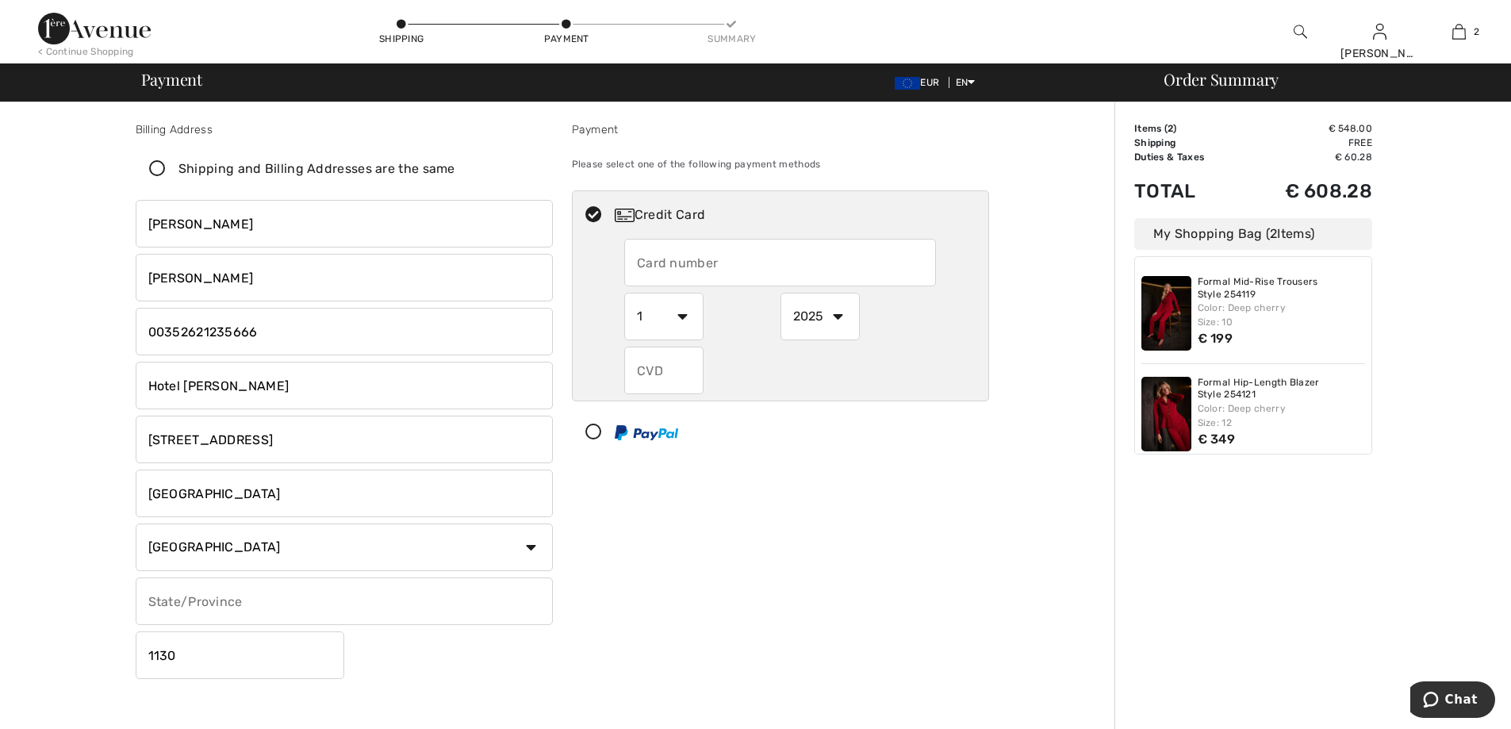
radio input "true"
type input "4011889244933888"
click at [674, 314] on select "1 2 3 4 5 6 7 8 9 10 11 12" at bounding box center [663, 317] width 79 height 48
radio input "true"
select select "10"
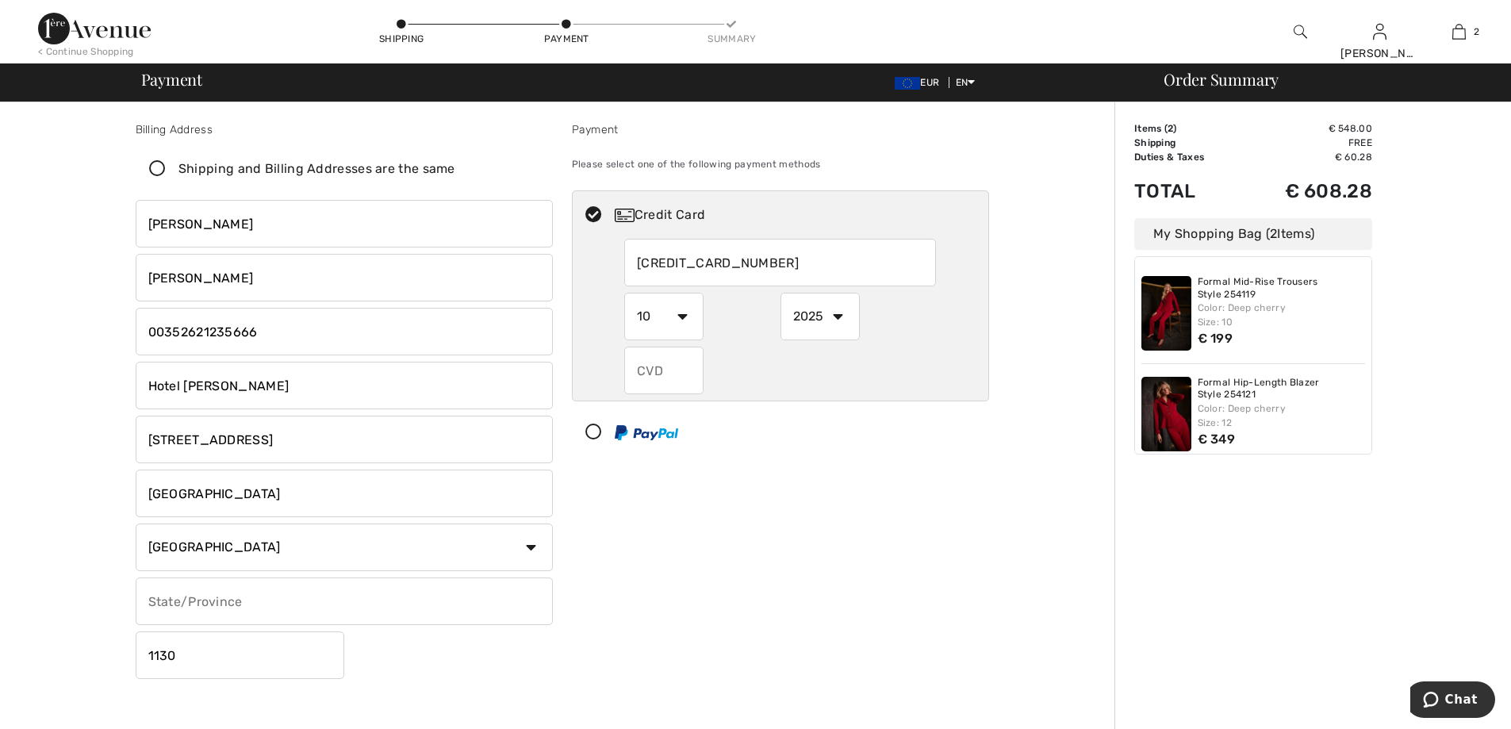
click at [624, 293] on select "1 2 3 4 5 6 7 8 9 10 11 12" at bounding box center [663, 317] width 79 height 48
click at [837, 312] on select "2025 2026 2027 2028 2029 2030 2031 2032 2033 2034 2035" at bounding box center [819, 317] width 79 height 48
radio input "true"
select select "2028"
click at [780, 293] on select "2025 2026 2027 2028 2029 2030 2031 2032 2033 2034 2035" at bounding box center [819, 317] width 79 height 48
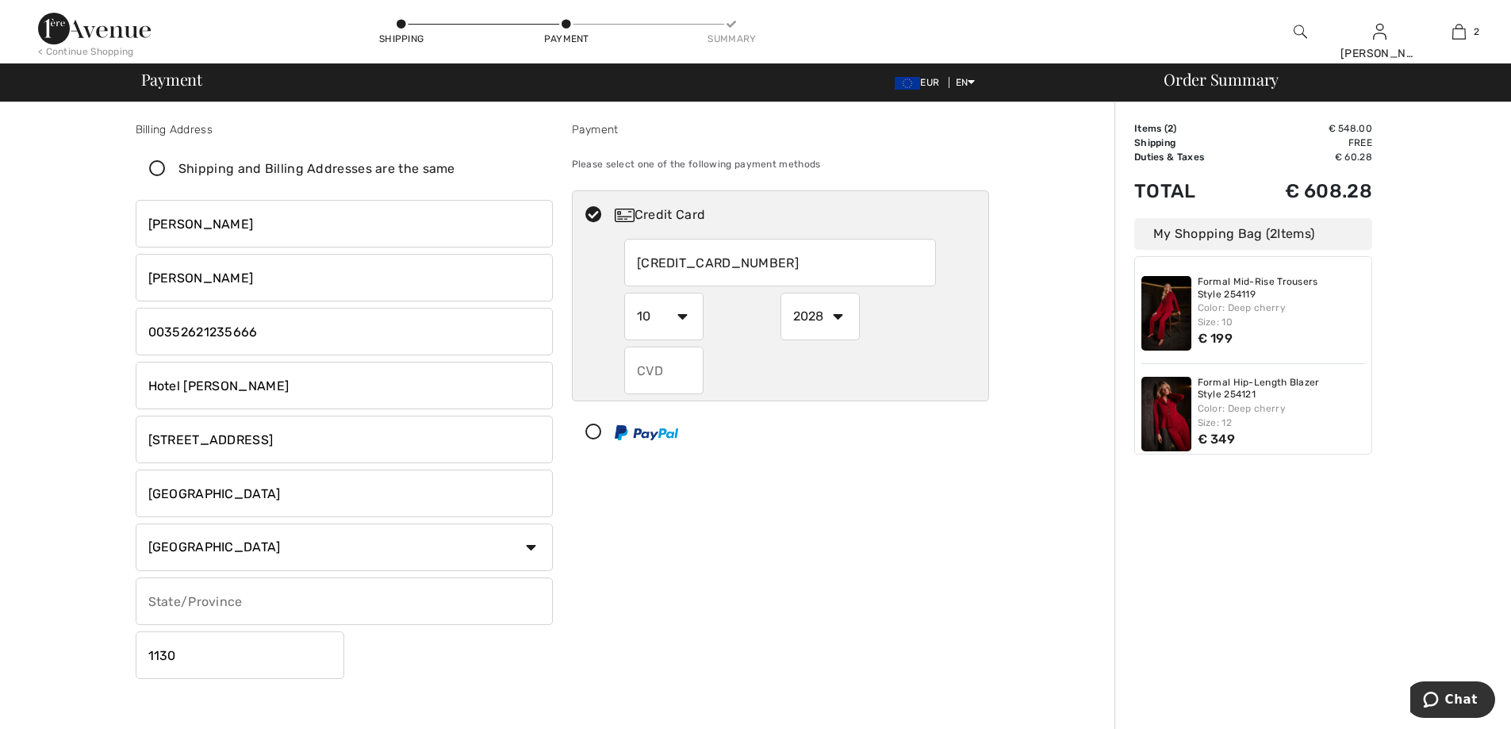
click at [672, 370] on input "text" at bounding box center [663, 371] width 79 height 48
radio input "true"
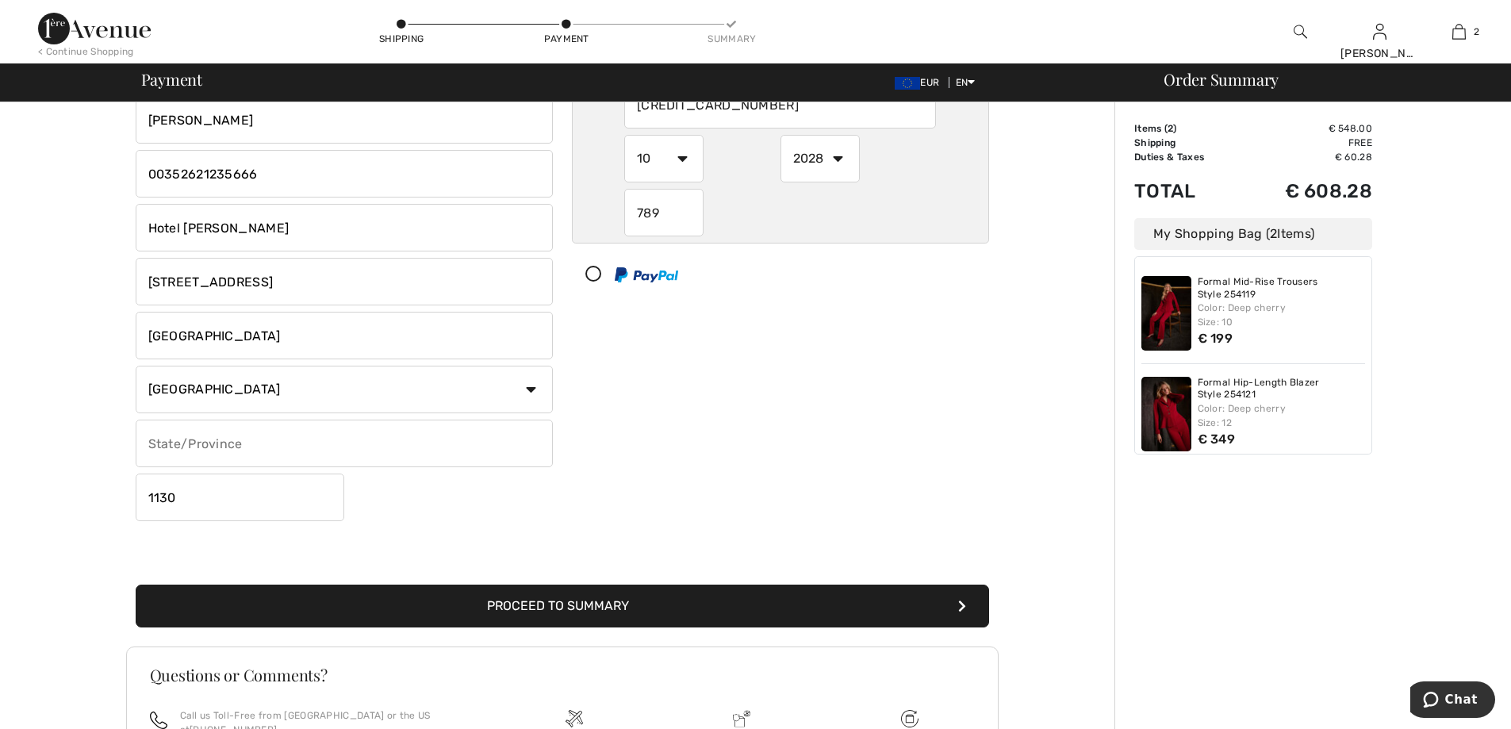
scroll to position [159, 0]
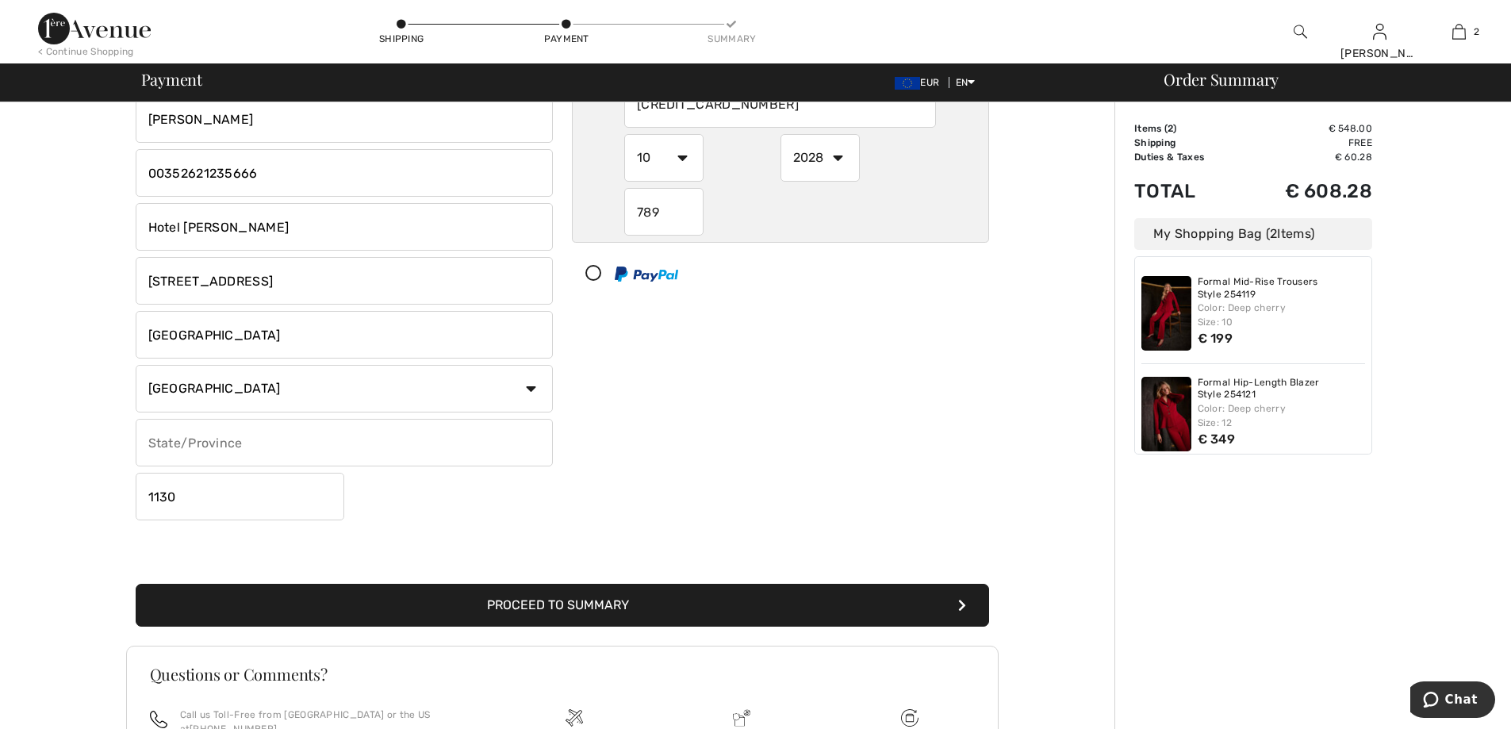
type input "789"
click at [555, 603] on button "Proceed to Summary" at bounding box center [562, 605] width 853 height 43
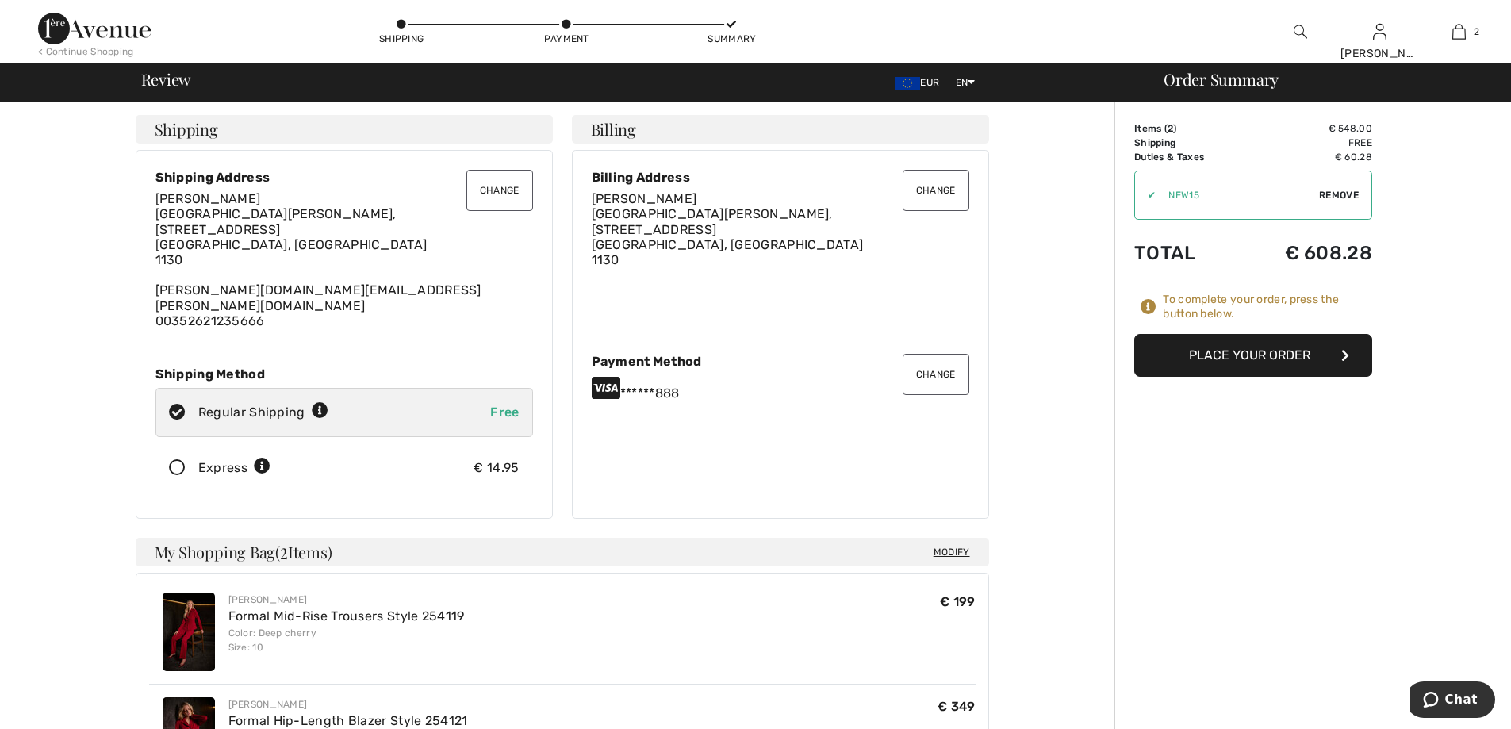
click at [1235, 350] on button "Place Your Order" at bounding box center [1253, 355] width 238 height 43
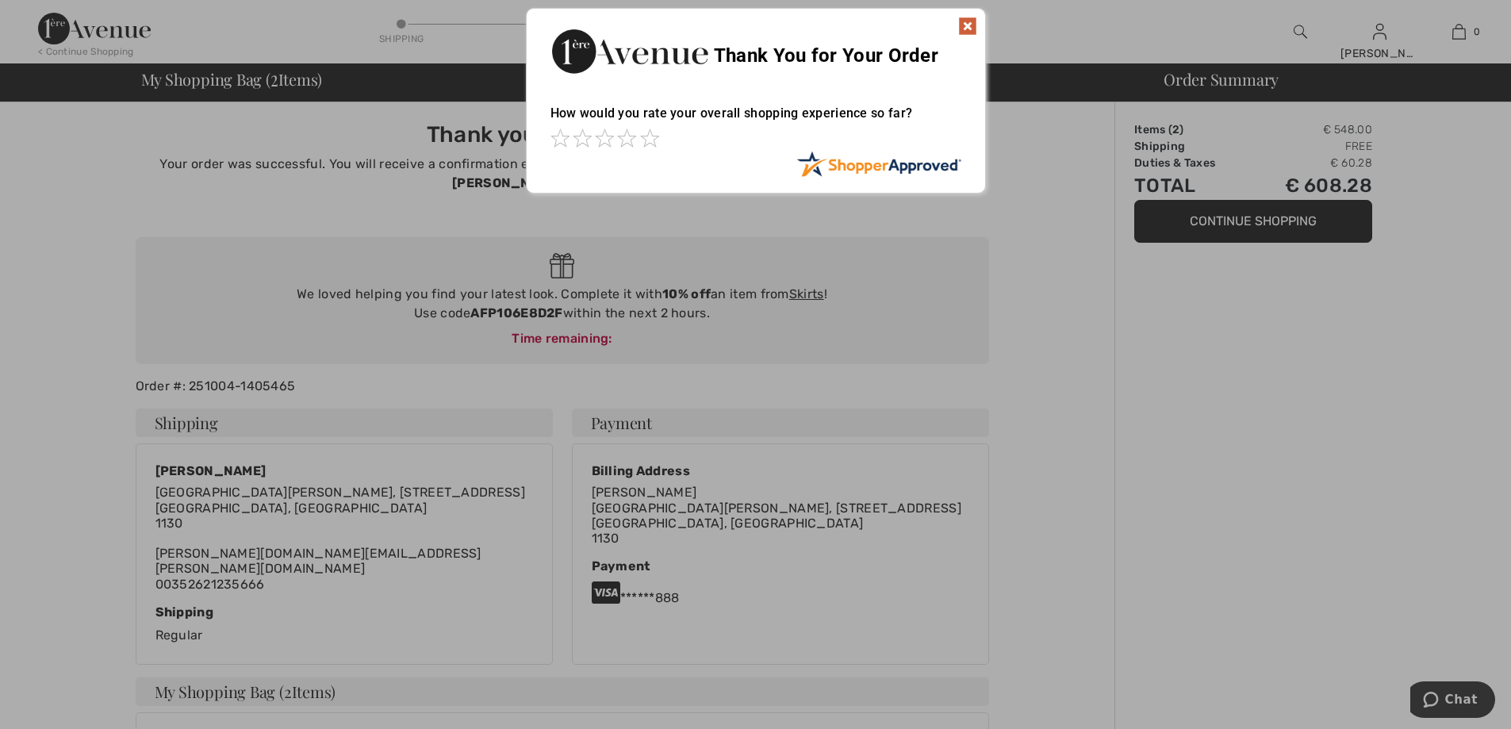
click at [967, 25] on img at bounding box center [967, 26] width 19 height 19
